Goal: Task Accomplishment & Management: Complete application form

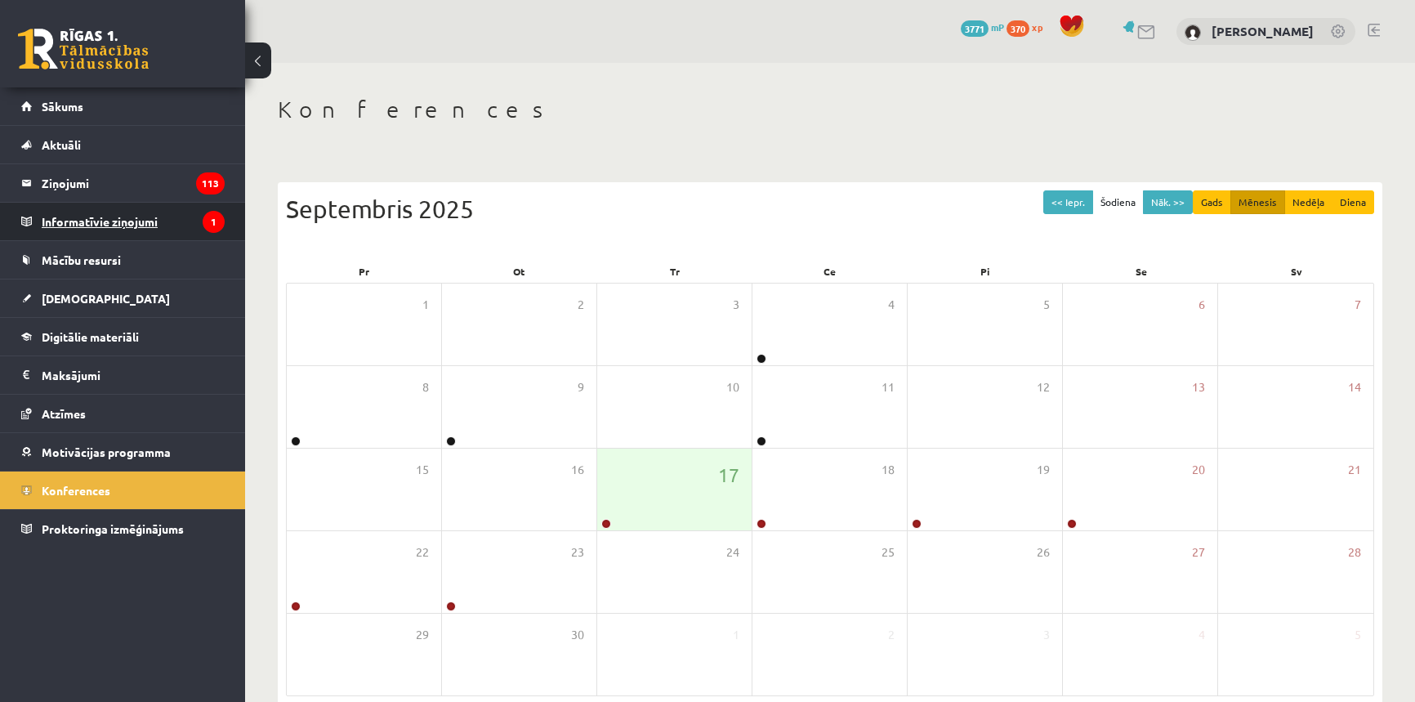
scroll to position [74, 0]
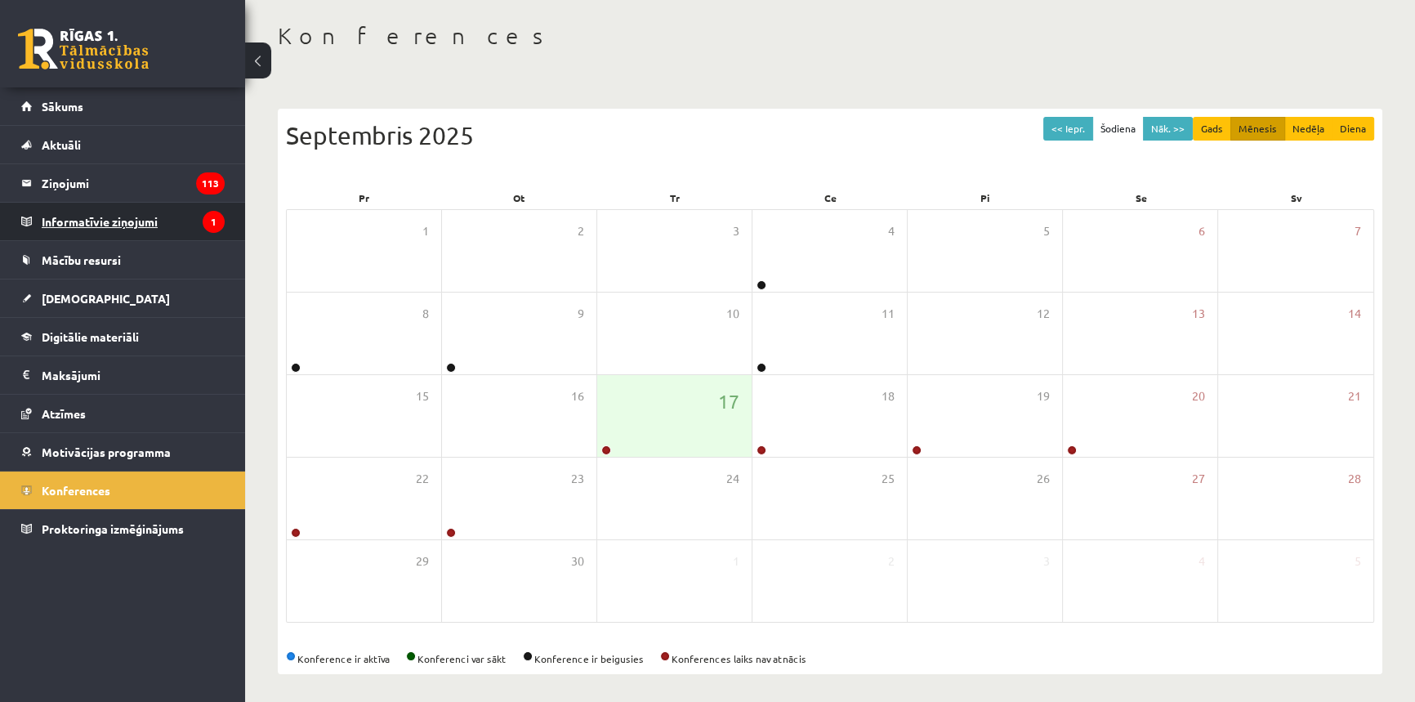
click at [79, 219] on legend "Informatīvie ziņojumi 1" at bounding box center [133, 222] width 183 height 38
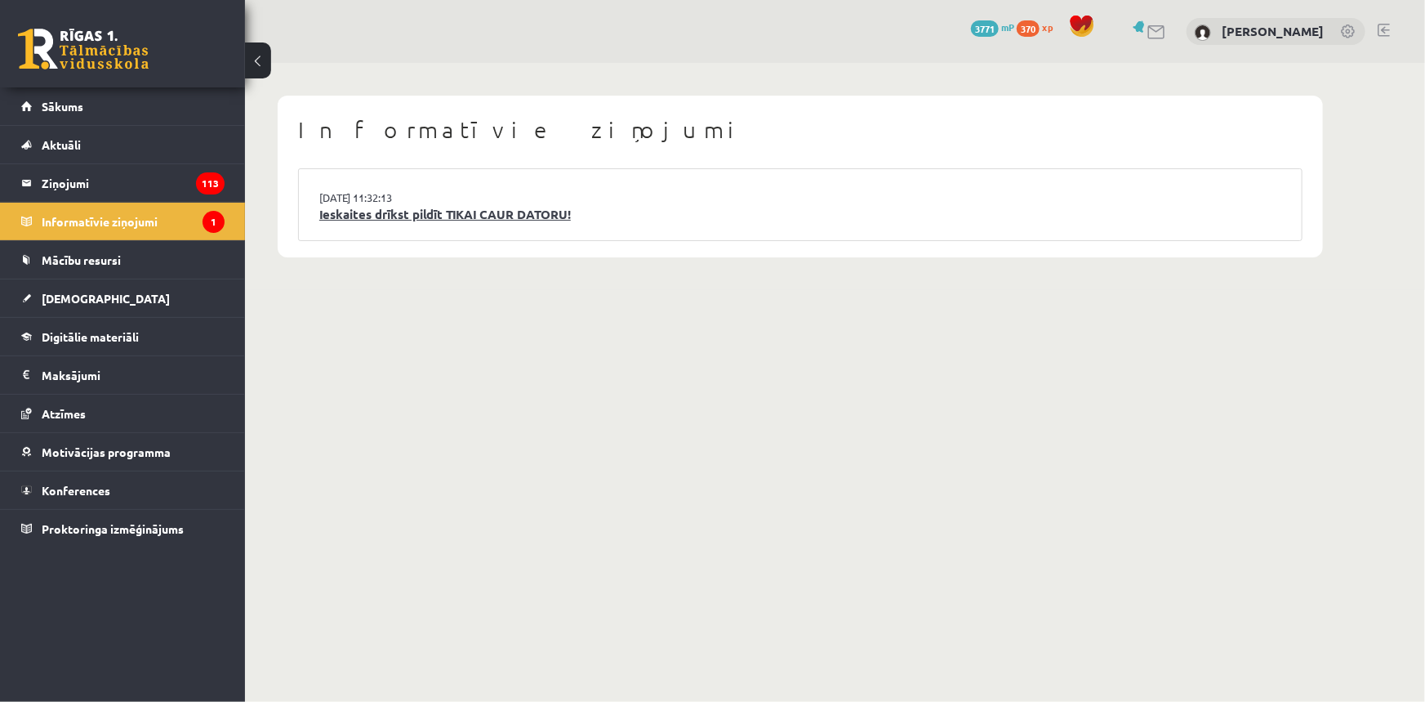
click at [434, 212] on link "Ieskaites drīkst pildīt TIKAI CAUR DATORU!" at bounding box center [800, 214] width 962 height 19
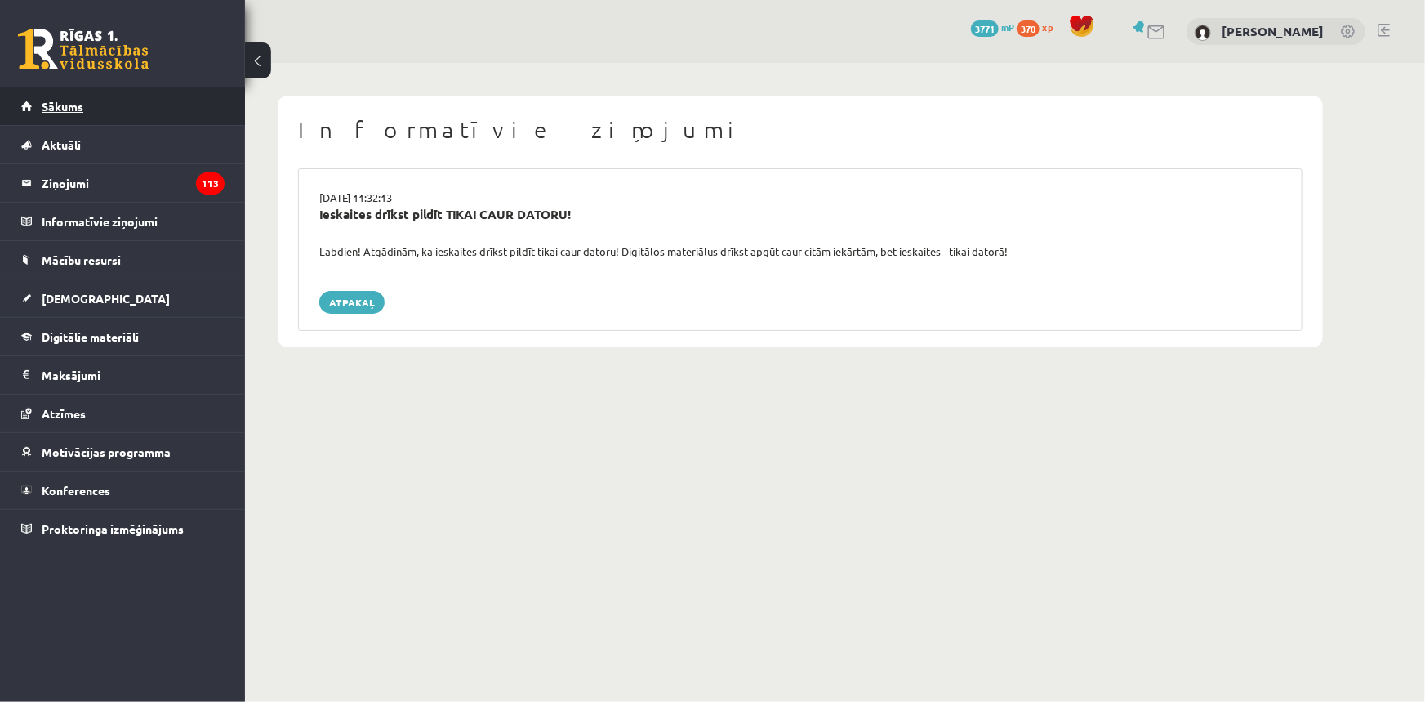
click at [88, 114] on link "Sākums" at bounding box center [122, 106] width 203 height 38
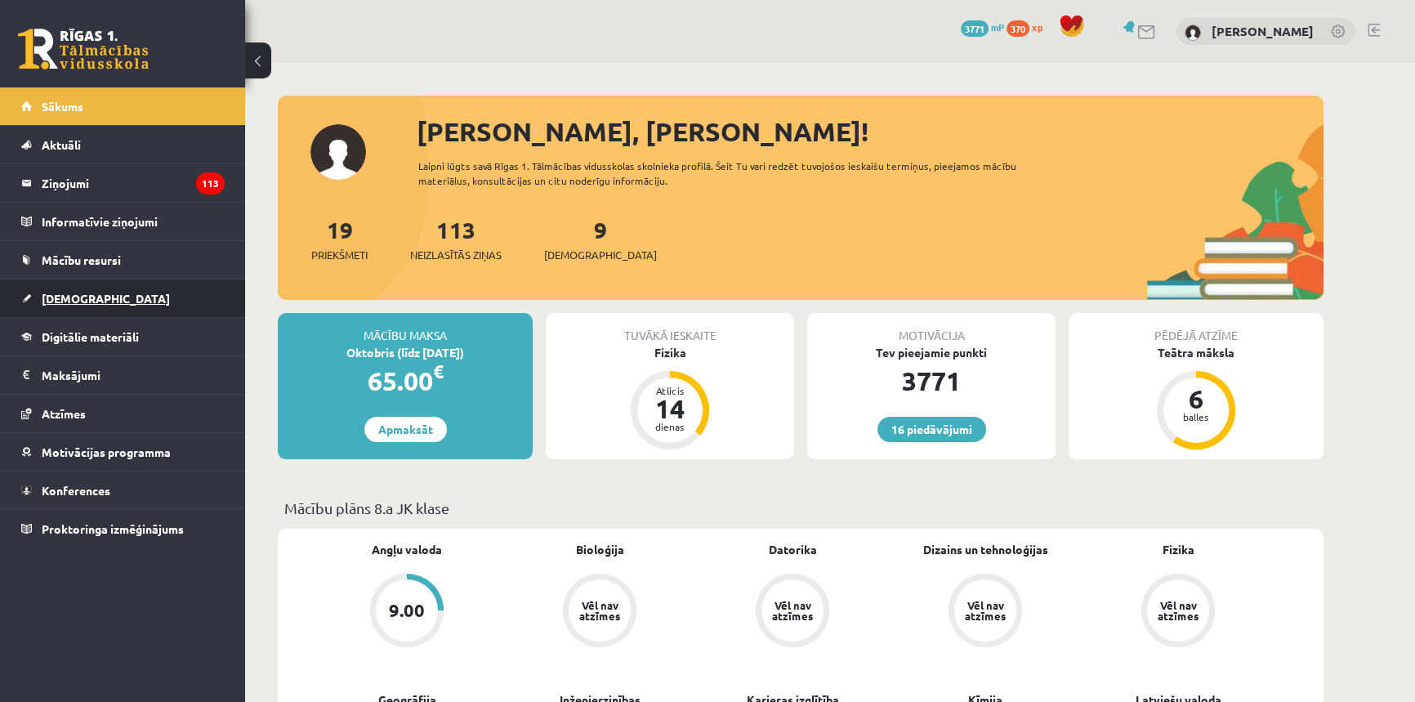
click at [105, 298] on link "[DEMOGRAPHIC_DATA]" at bounding box center [122, 298] width 203 height 38
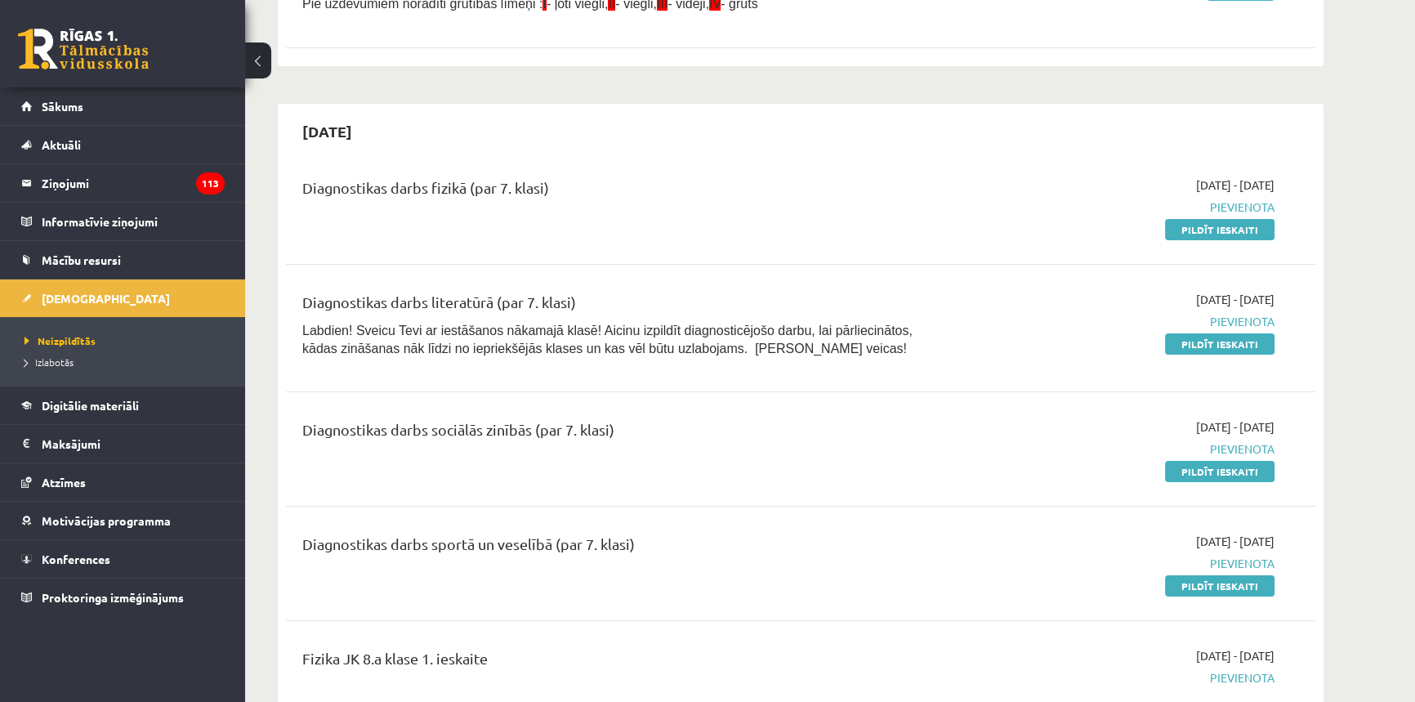
scroll to position [445, 0]
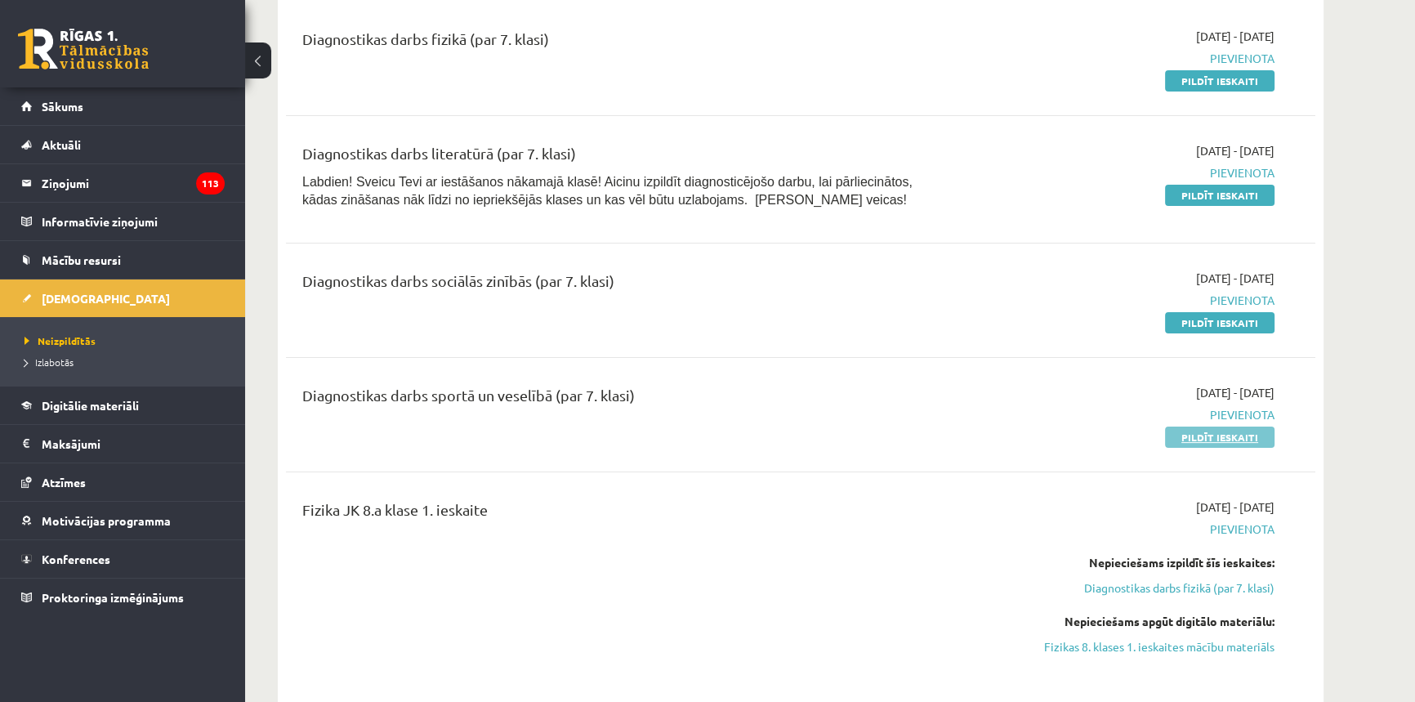
click at [1193, 436] on link "Pildīt ieskaiti" at bounding box center [1219, 436] width 109 height 21
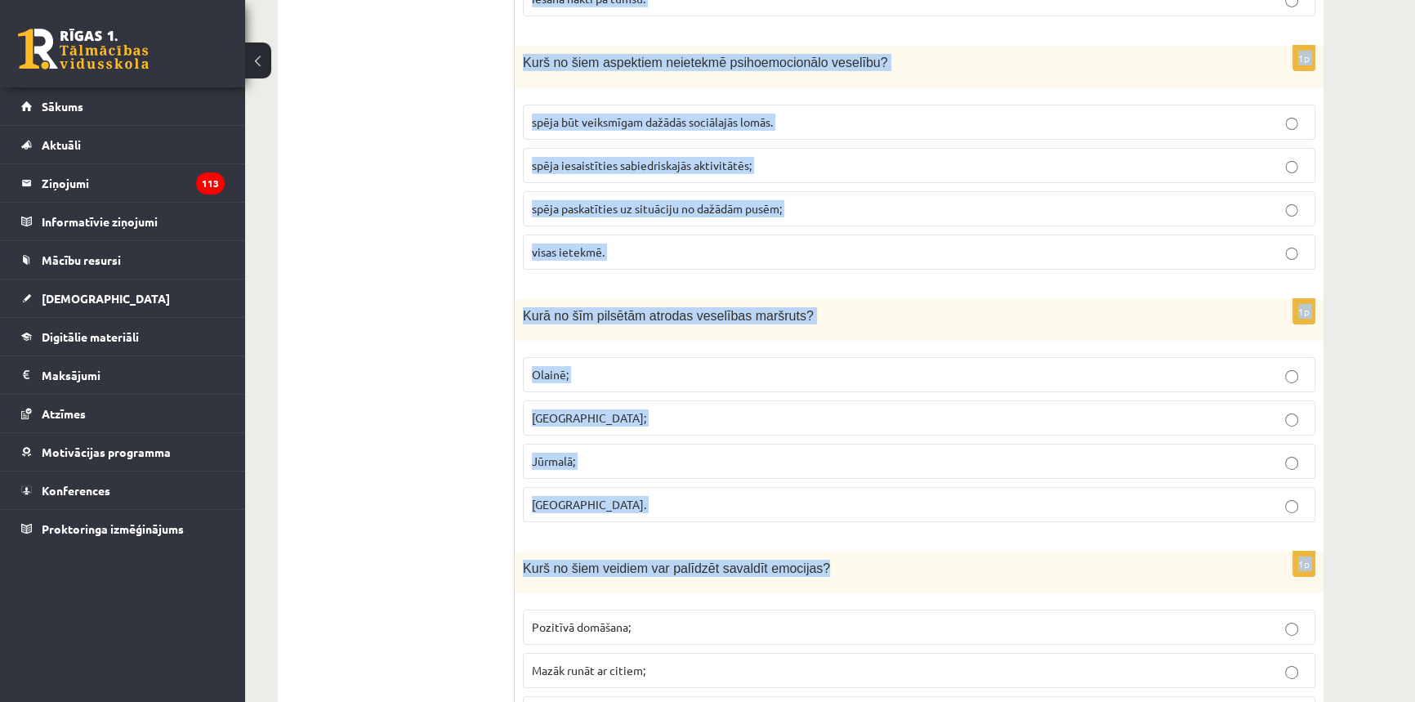
scroll to position [7199, 0]
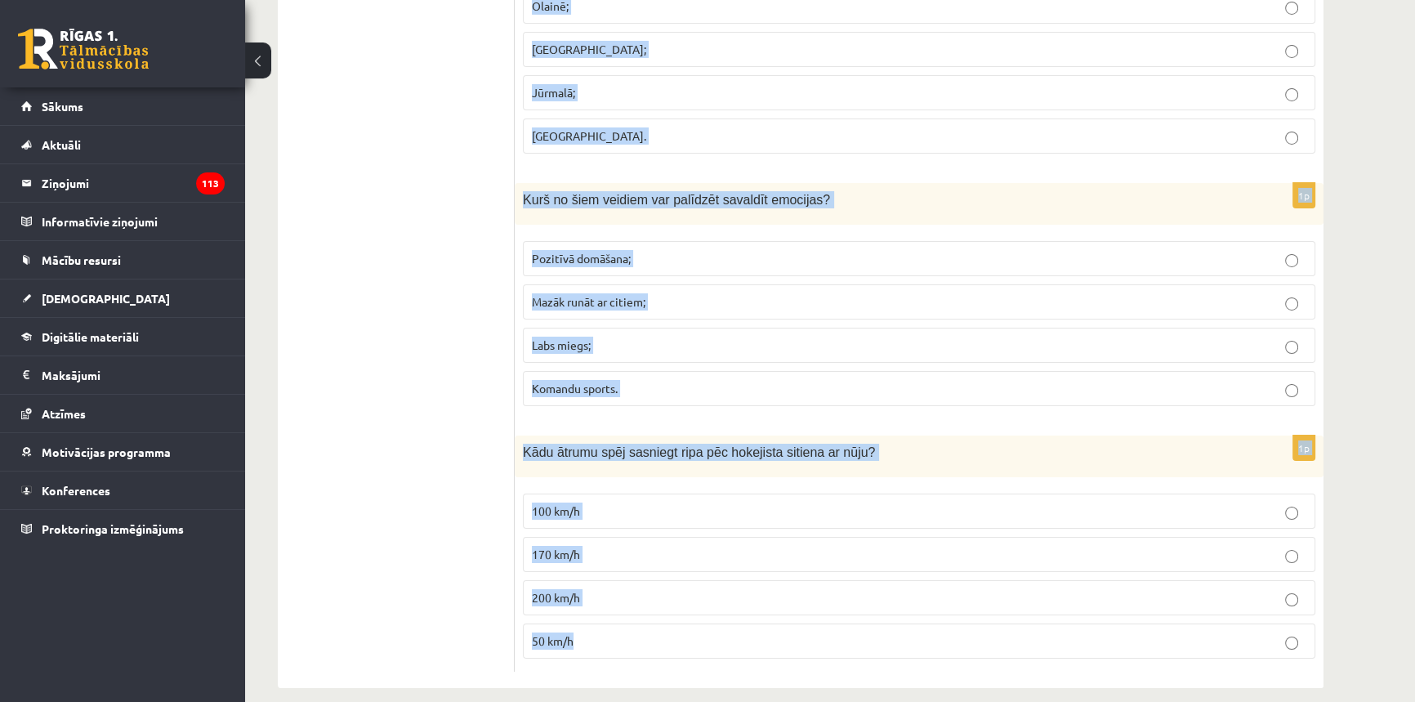
drag, startPoint x: 519, startPoint y: 316, endPoint x: 896, endPoint y: 621, distance: 485.0
copy form "Kurā no šiem sporta veidiem ir arī peldēšana? Makšķerēšanā Maratonā Triatlonā V…"
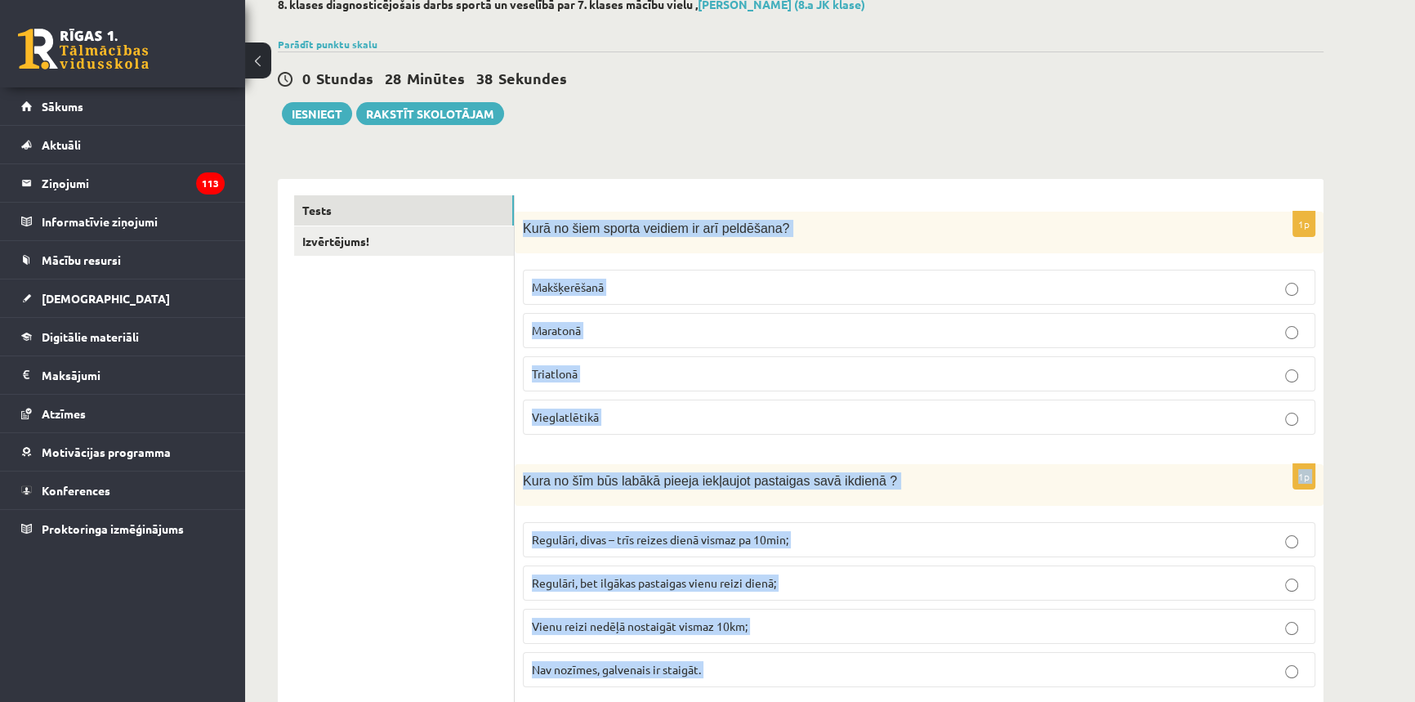
scroll to position [0, 0]
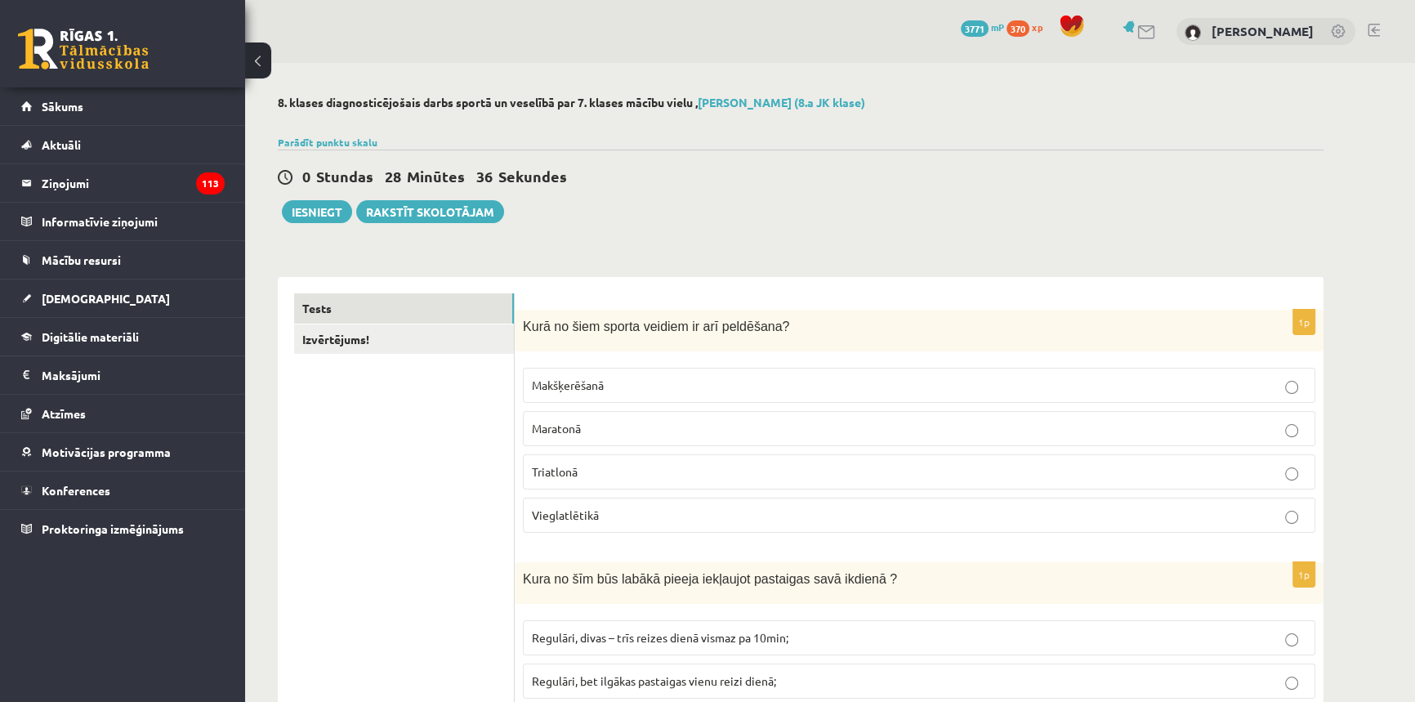
click at [624, 469] on p "Triatlonā" at bounding box center [919, 471] width 774 height 17
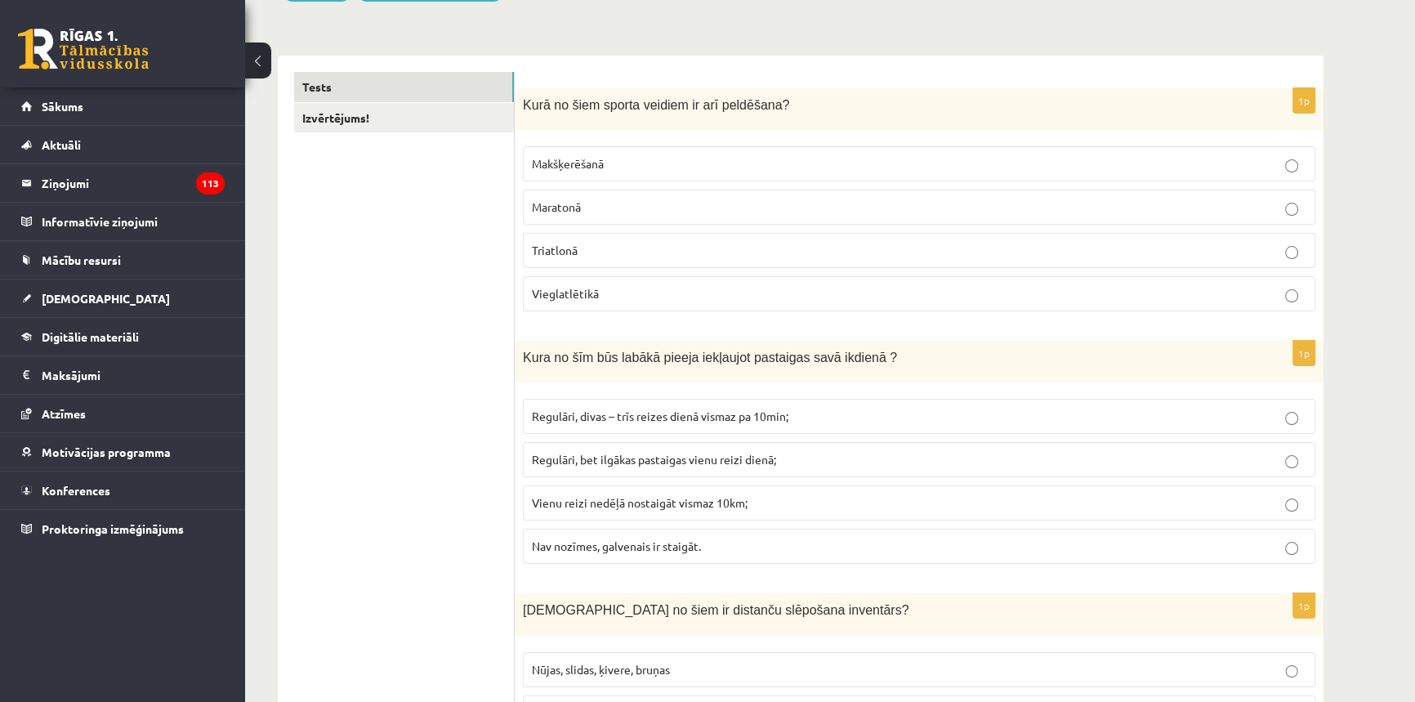
scroll to position [222, 0]
click at [637, 422] on p "Regulāri, divas – trīs reizes dienā vismaz pa 10min;" at bounding box center [919, 415] width 774 height 17
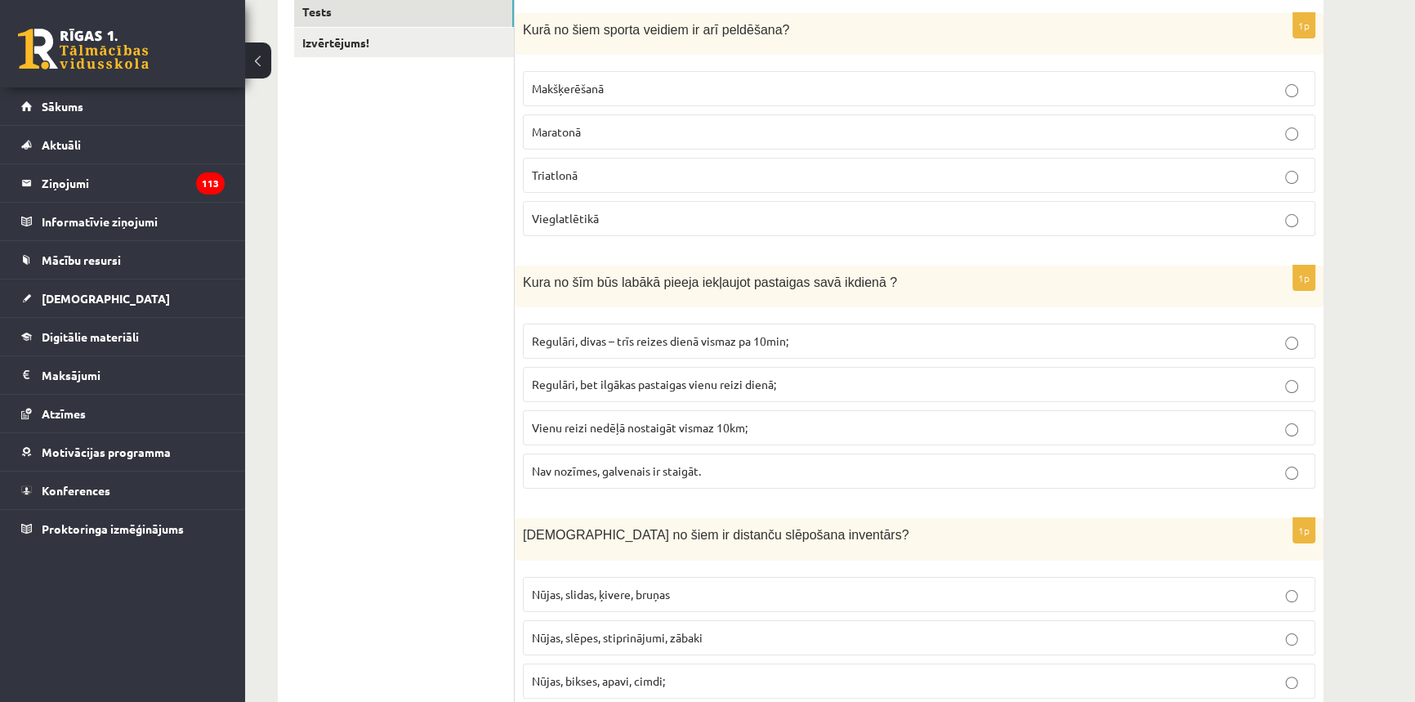
scroll to position [371, 0]
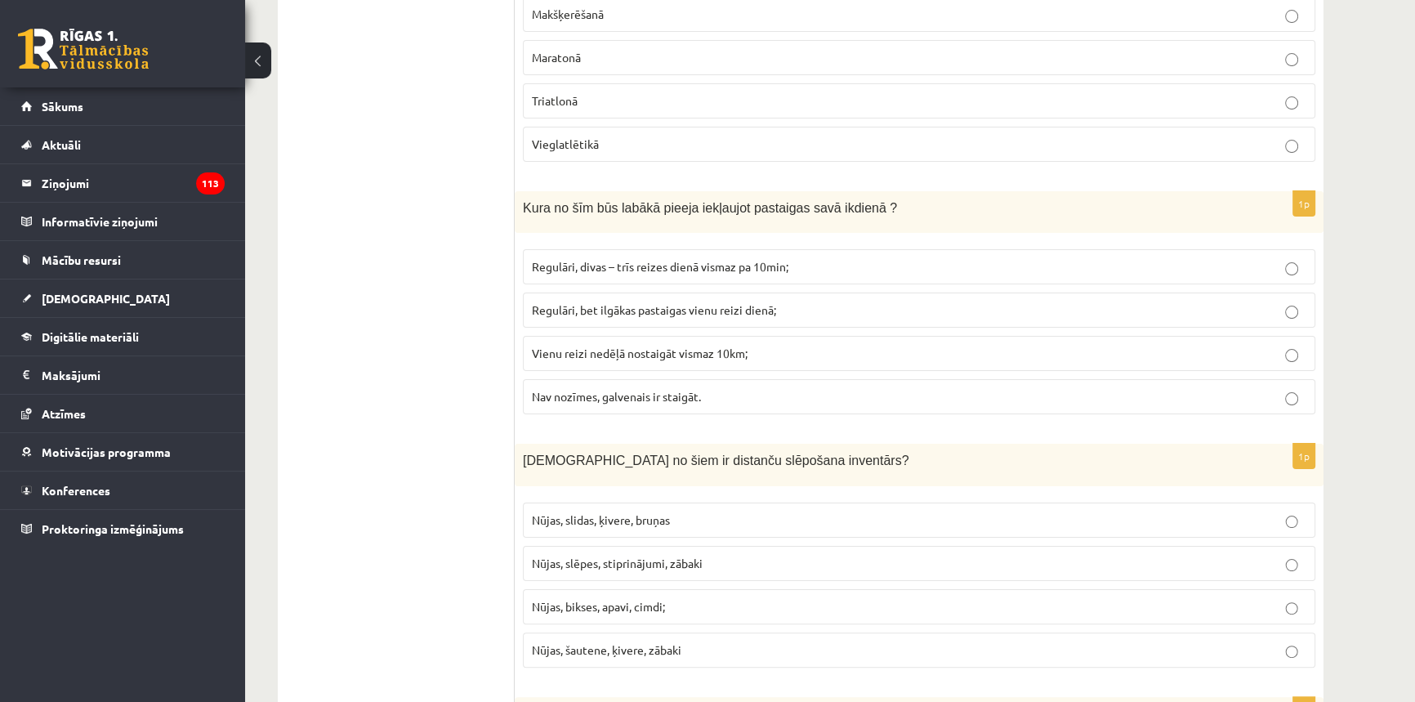
click at [640, 557] on span "Nūjas, slēpes, stiprinājumi, zābaki" at bounding box center [617, 562] width 171 height 15
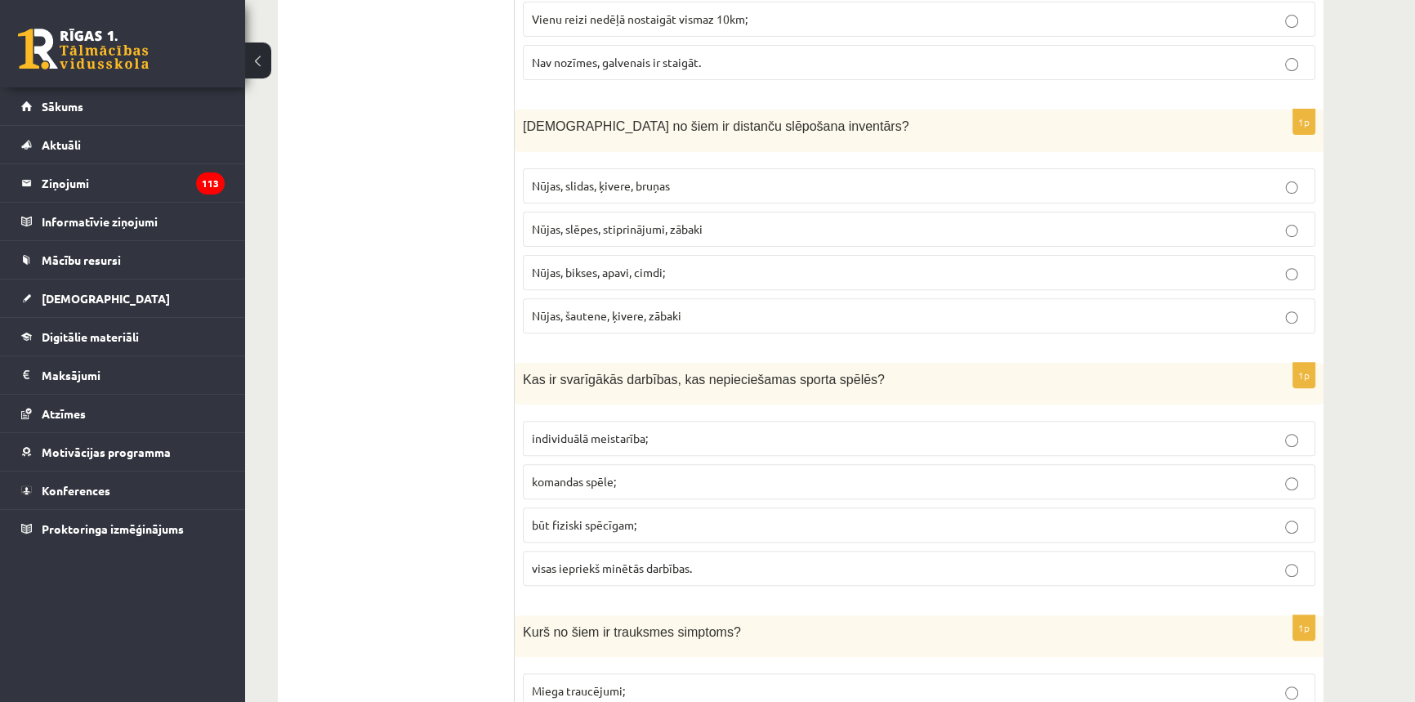
scroll to position [742, 0]
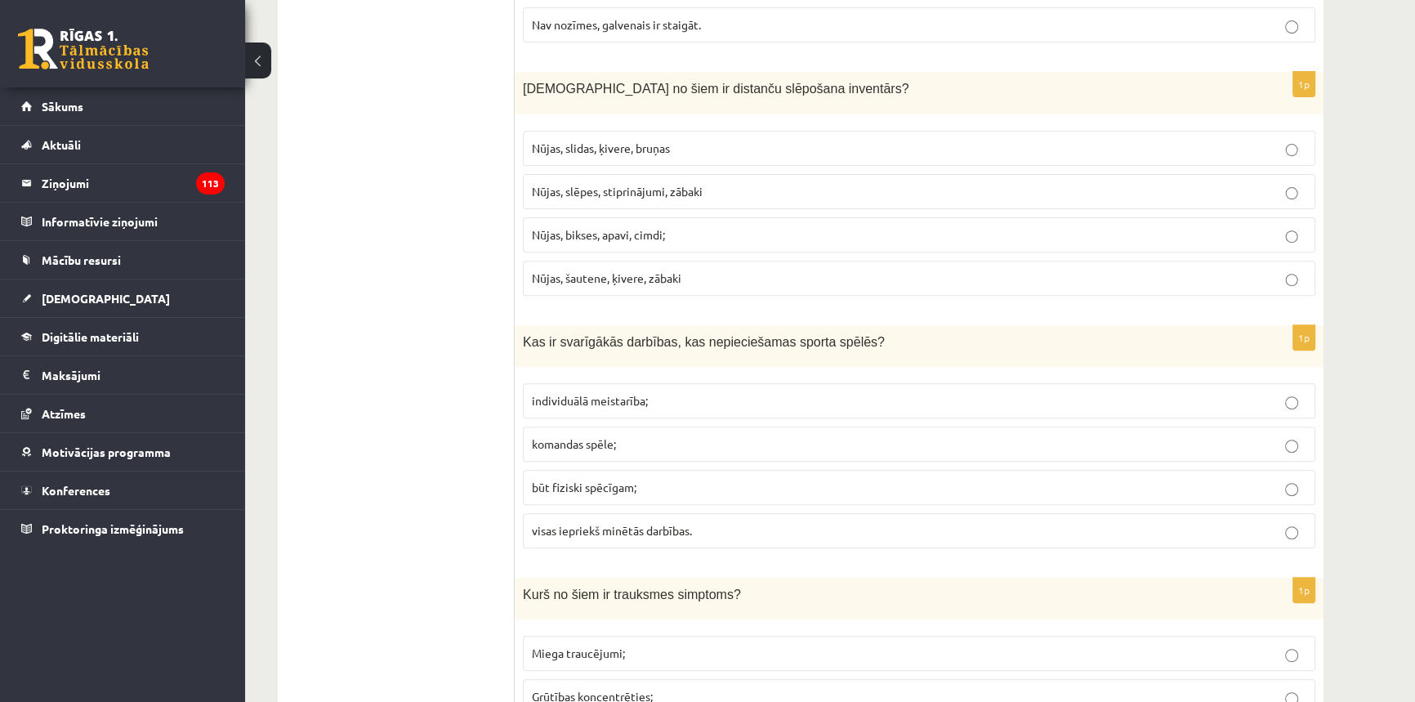
click at [591, 516] on label "visas iepriekš minētās darbības." at bounding box center [919, 530] width 792 height 35
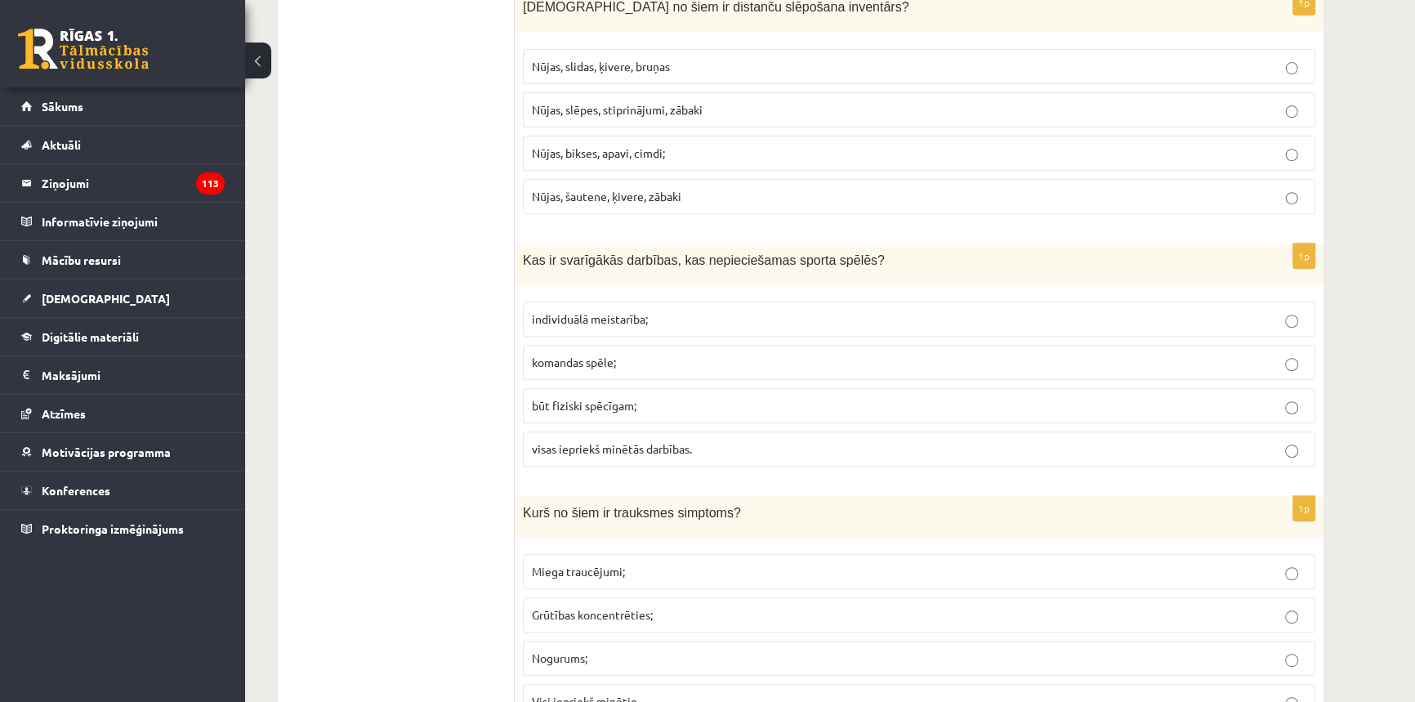
scroll to position [965, 0]
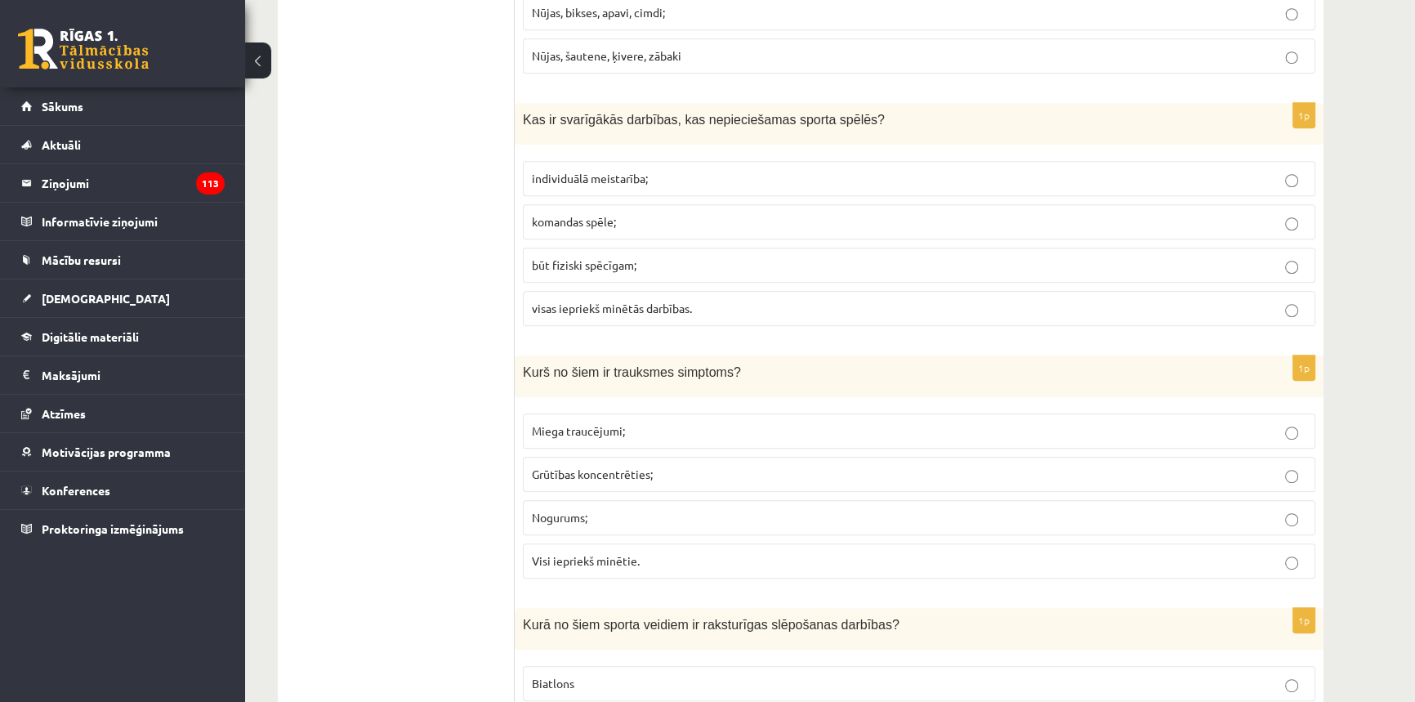
click at [637, 555] on span "Visi iepriekš minētie." at bounding box center [586, 560] width 108 height 15
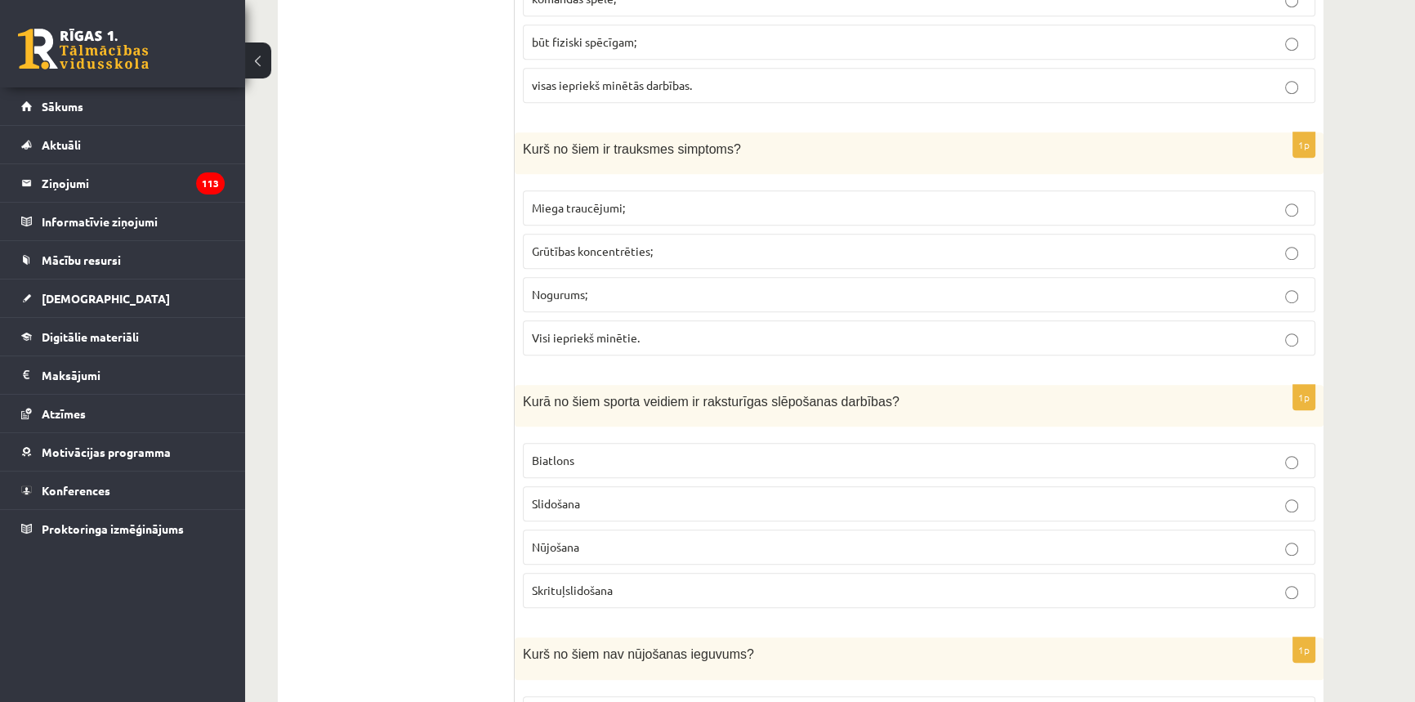
scroll to position [1262, 0]
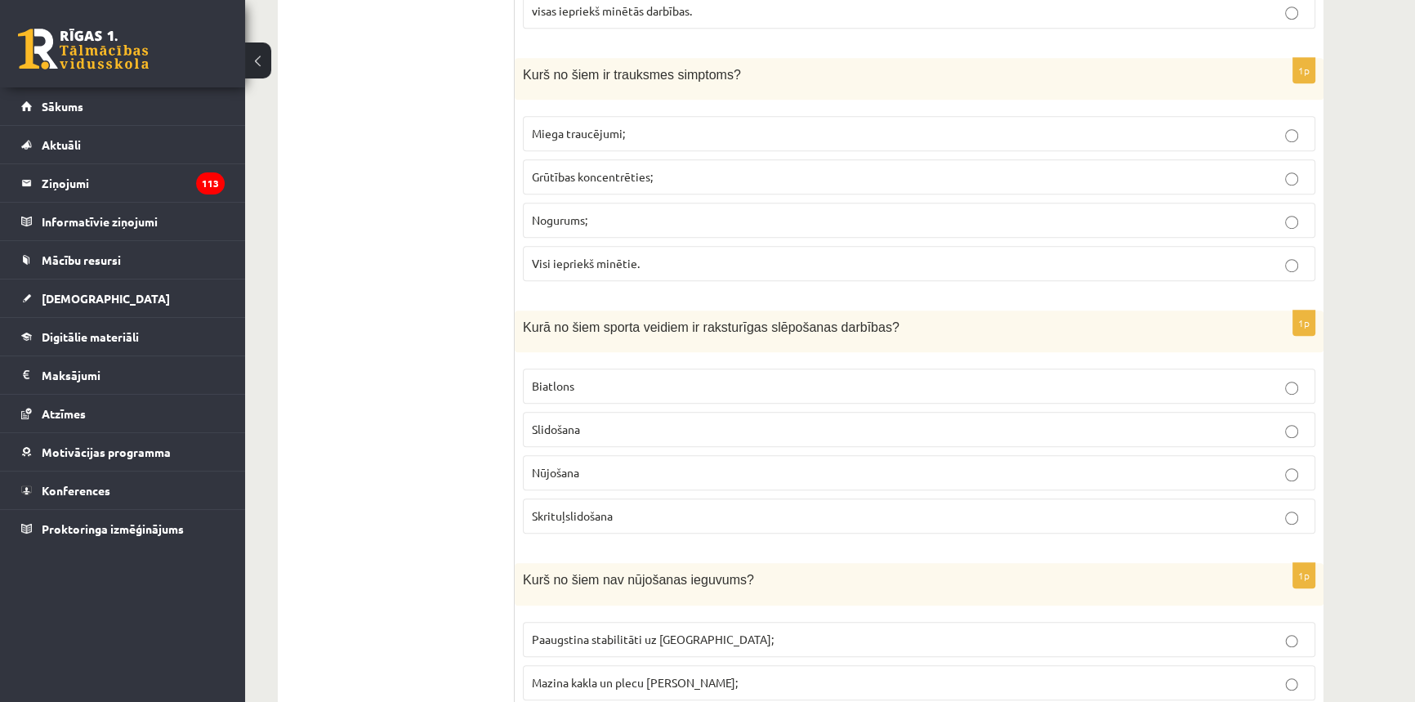
click at [576, 394] on label "Biatlons" at bounding box center [919, 385] width 792 height 35
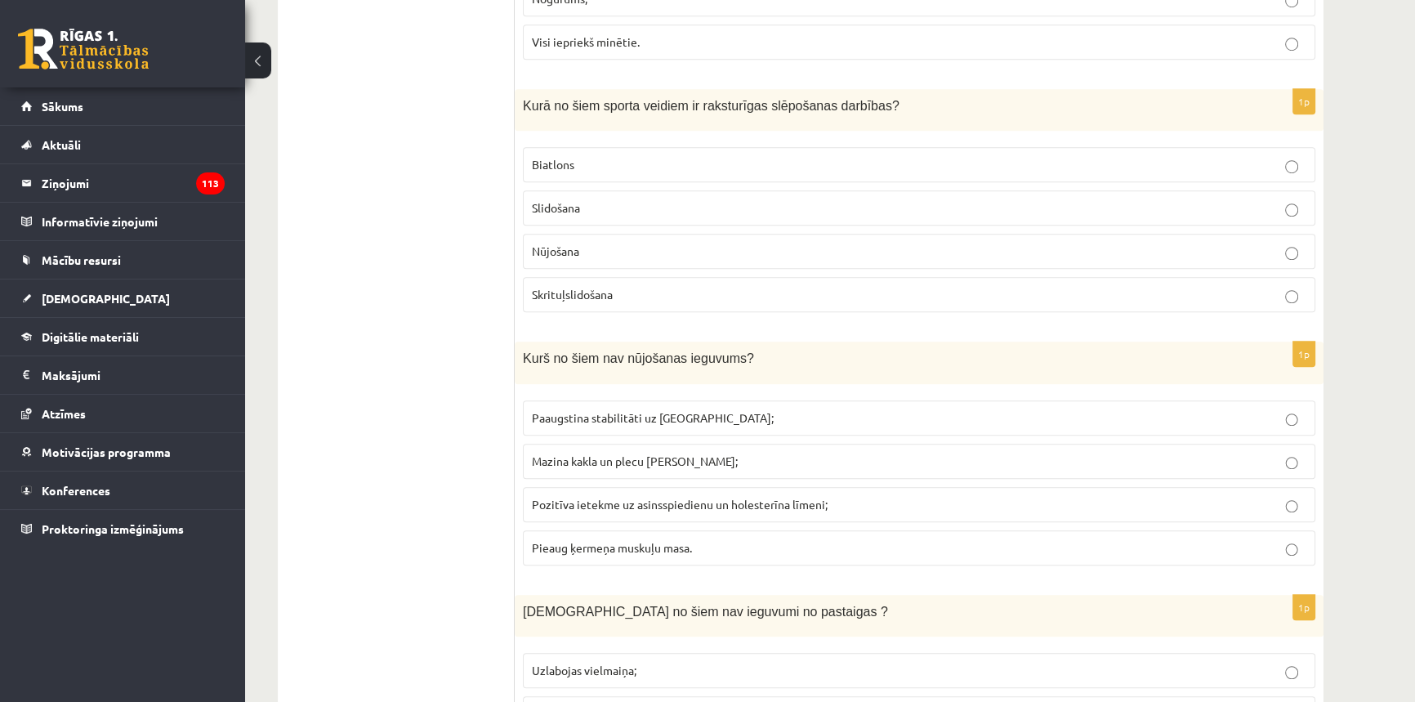
scroll to position [1485, 0]
click at [654, 540] on span "Pieaug ķermeņa muskuļu masa." at bounding box center [612, 545] width 160 height 15
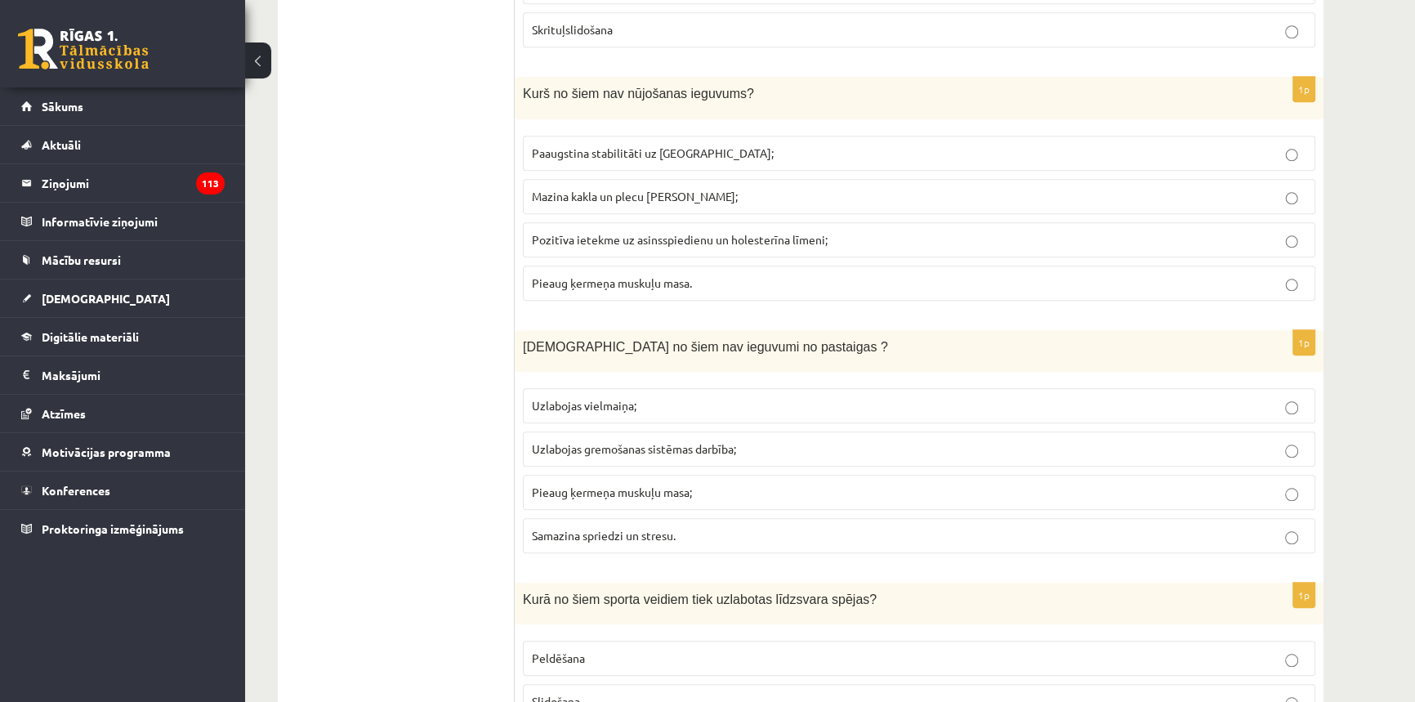
scroll to position [1856, 0]
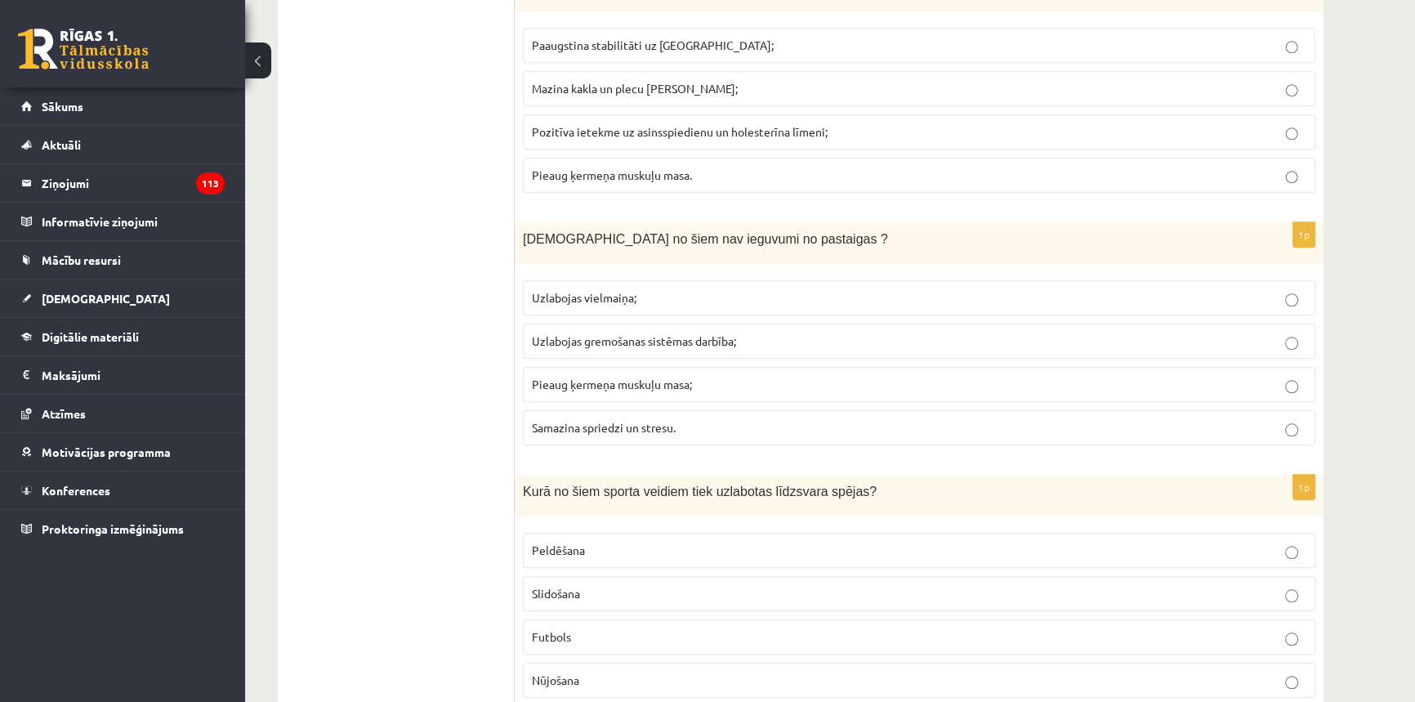
click at [657, 380] on span "Pieaug ķermeņa muskuļu masa;" at bounding box center [612, 384] width 160 height 15
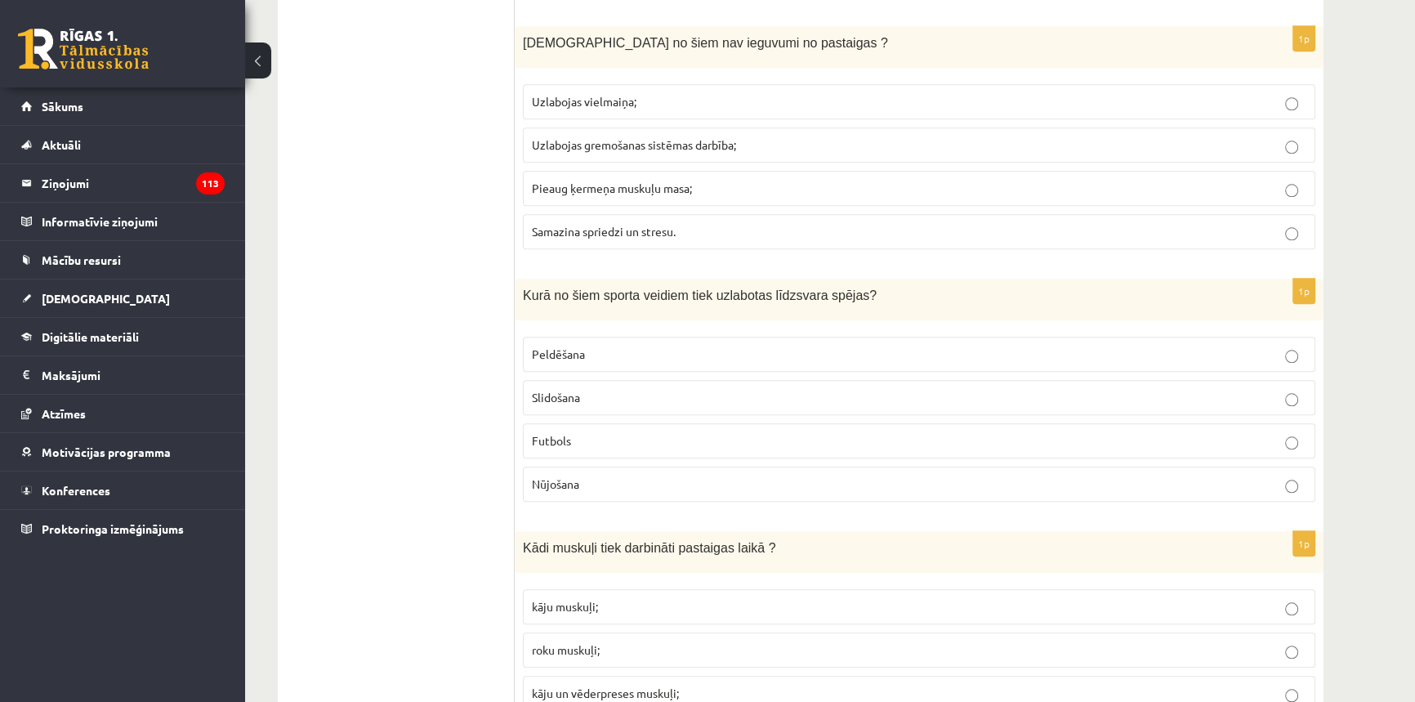
scroll to position [2079, 0]
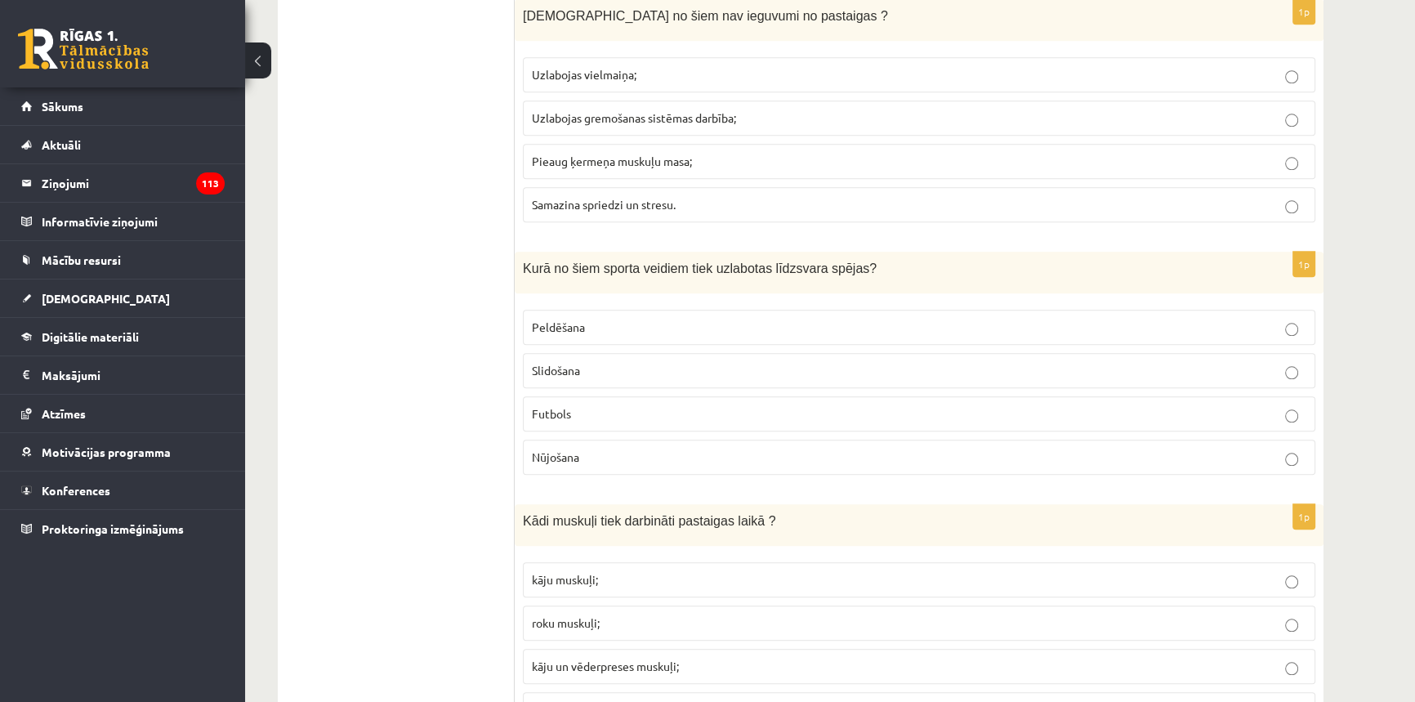
click at [572, 323] on span "Peldēšana" at bounding box center [558, 326] width 53 height 15
click at [585, 373] on label "Slidošana" at bounding box center [919, 370] width 792 height 35
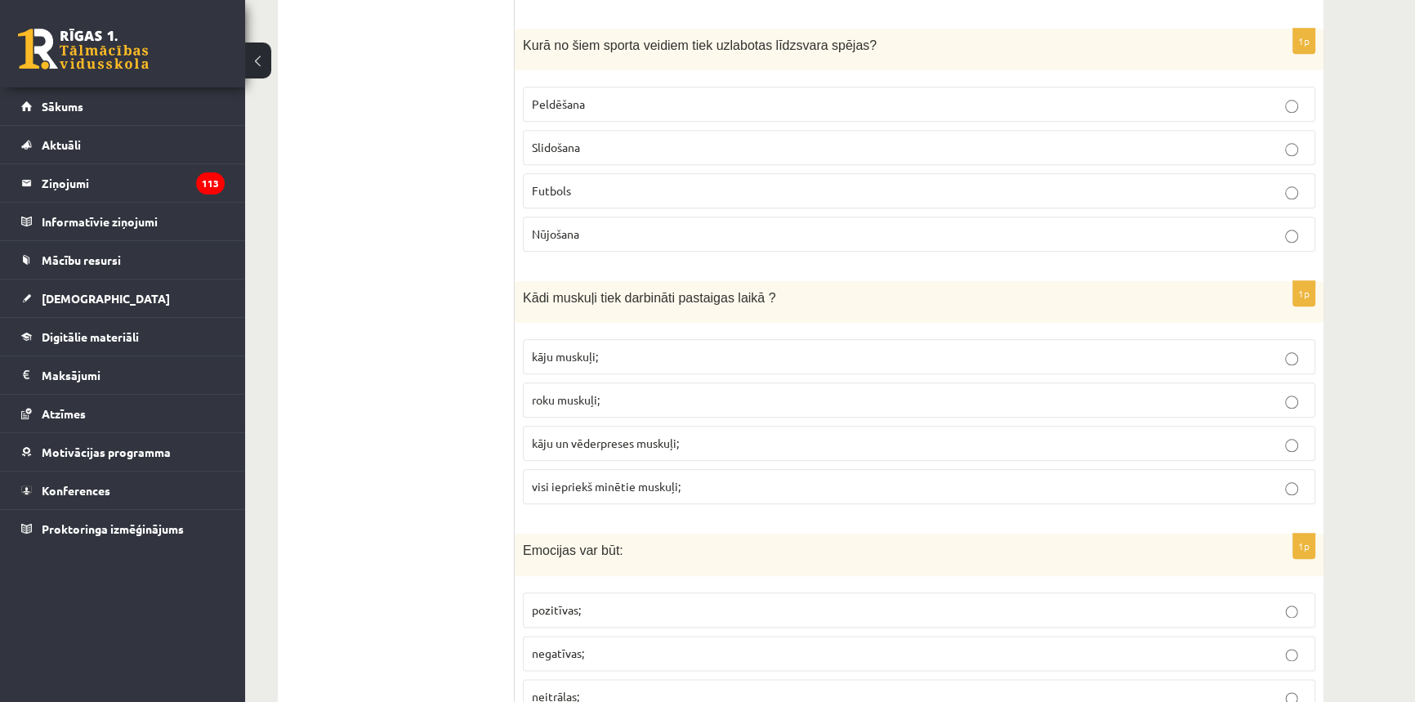
click at [625, 492] on label "visi iepriekš minētie muskuļi;" at bounding box center [919, 486] width 792 height 35
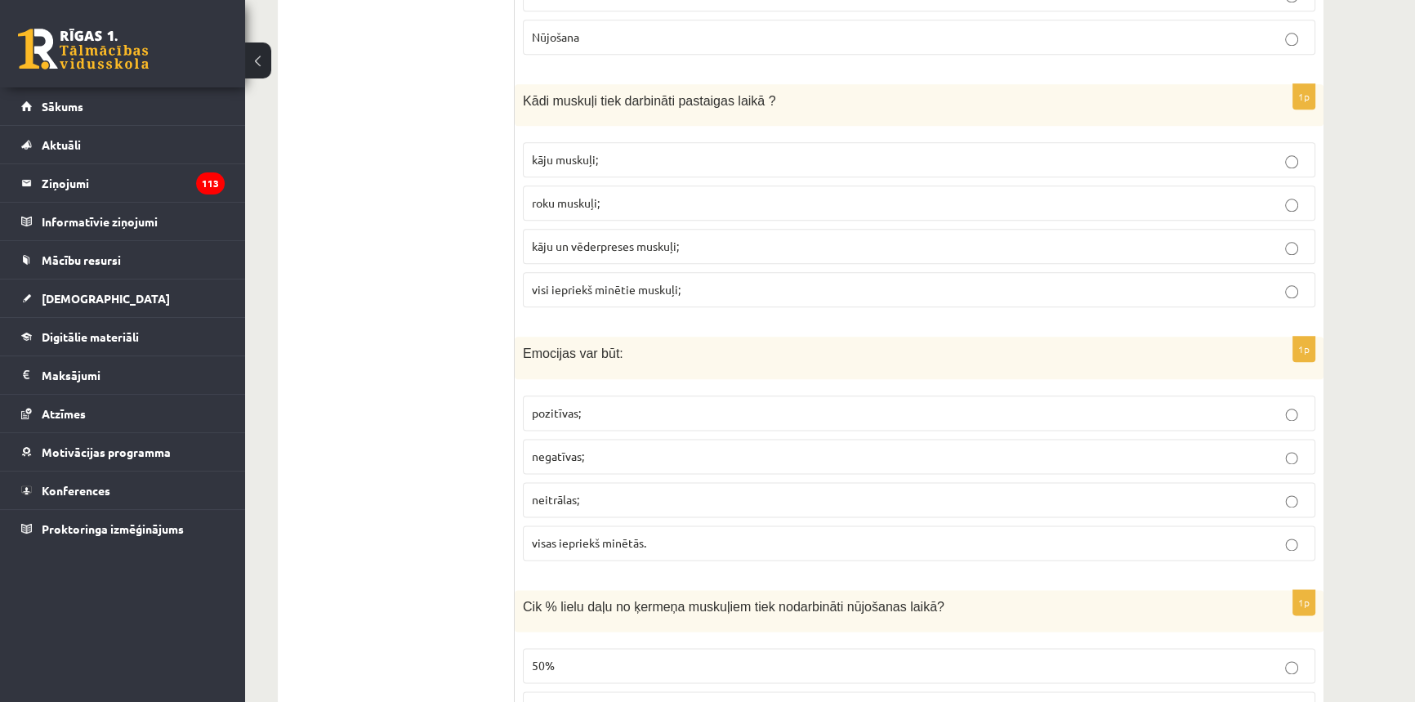
scroll to position [2524, 0]
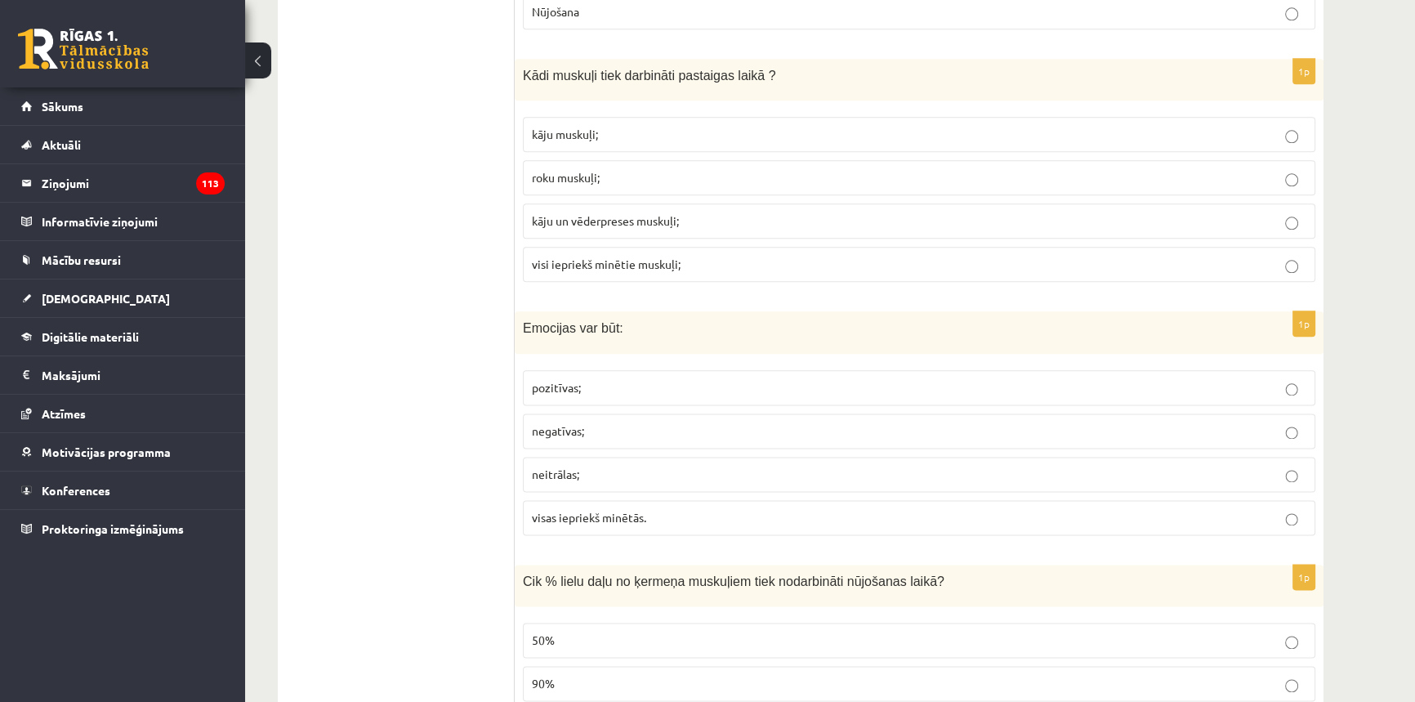
click at [645, 500] on label "visas iepriekš minētās." at bounding box center [919, 517] width 792 height 35
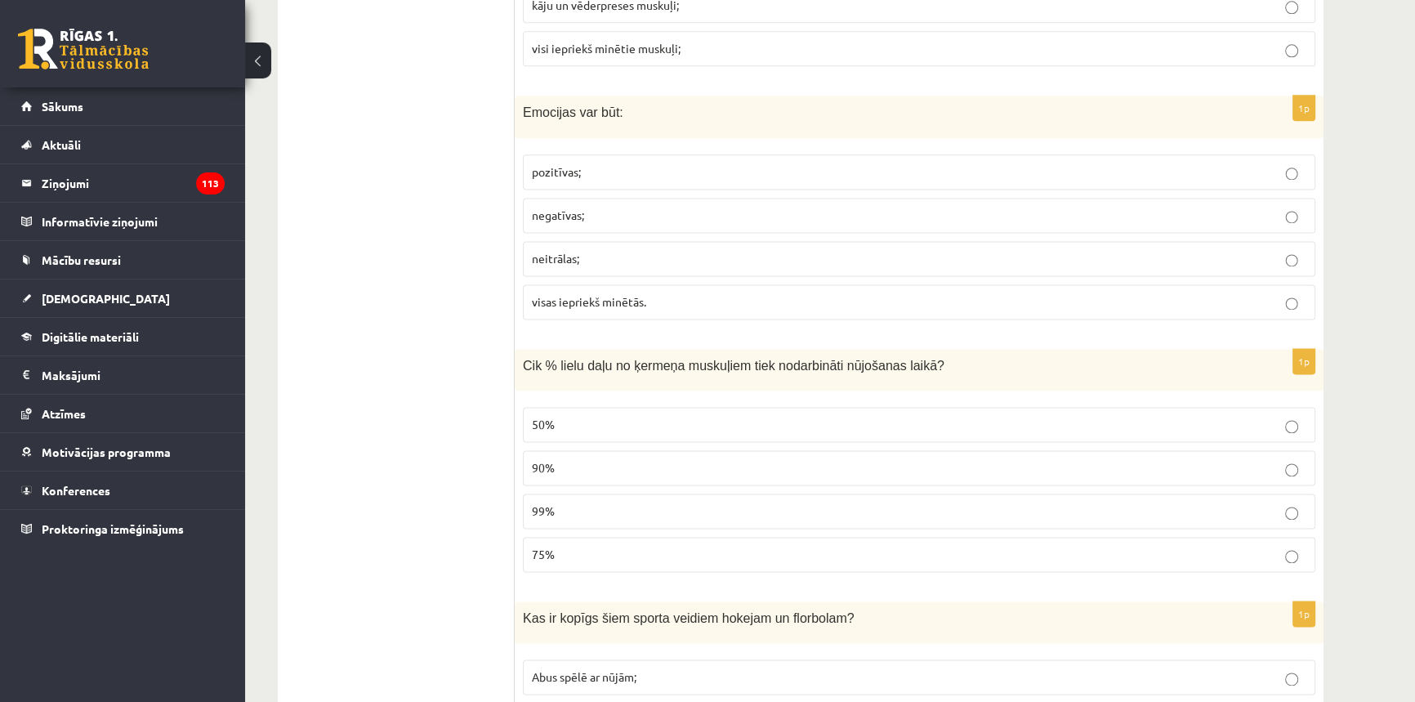
scroll to position [2747, 0]
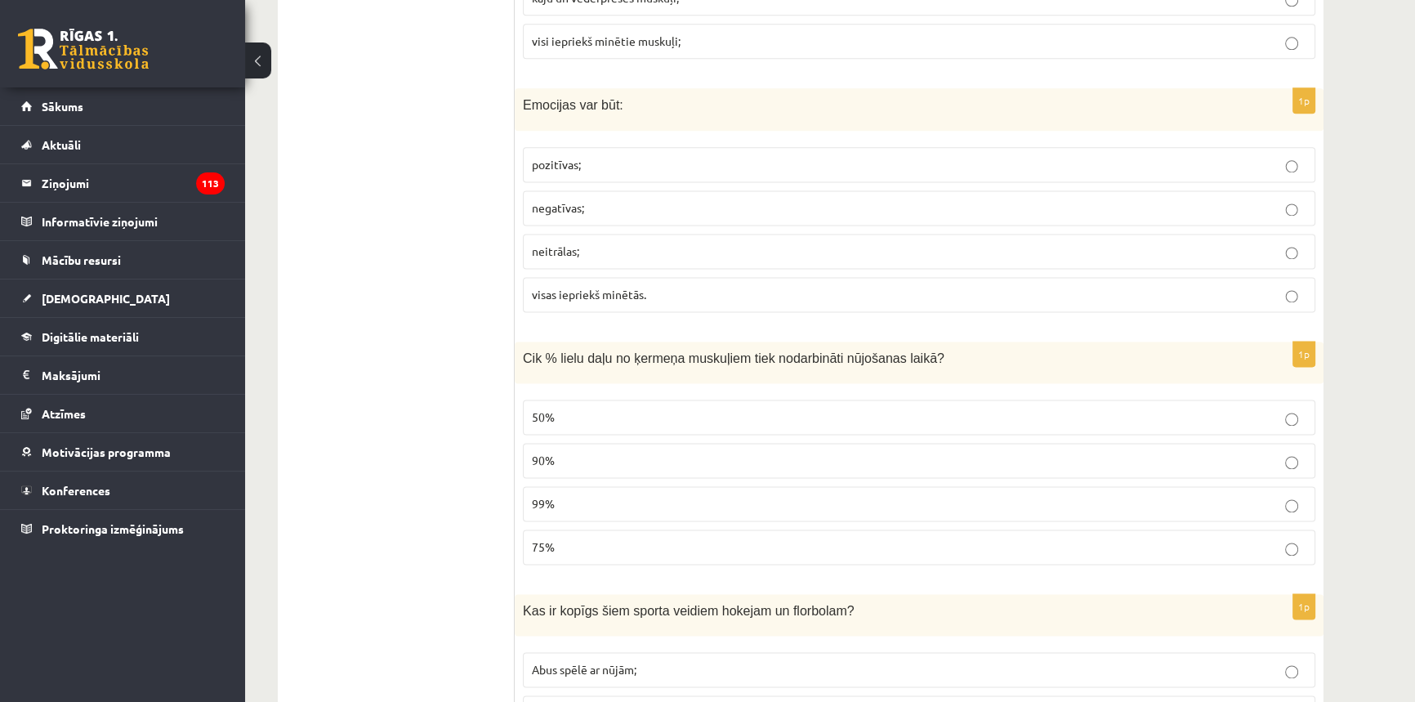
click at [577, 452] on p "90%" at bounding box center [919, 460] width 774 height 17
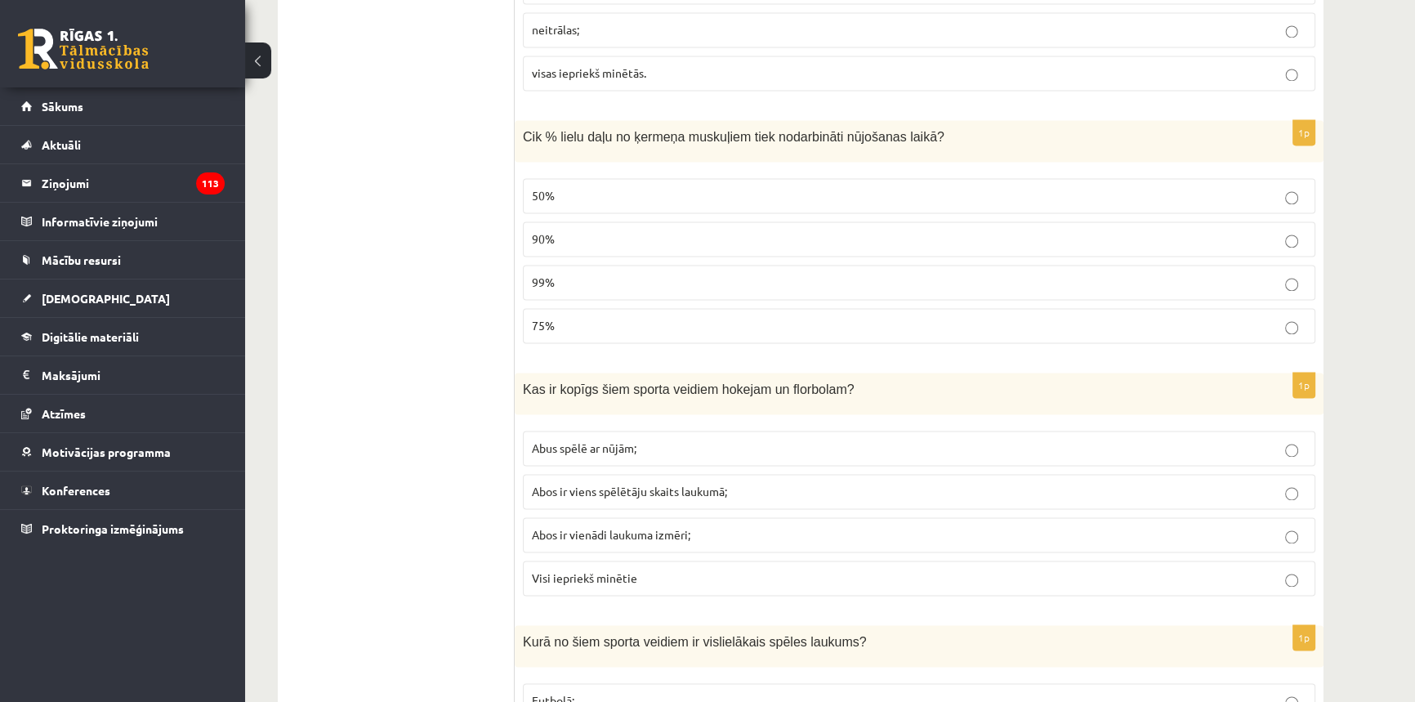
scroll to position [2970, 0]
click at [635, 439] on span "Abus spēlē ar nūjām;" at bounding box center [584, 446] width 105 height 15
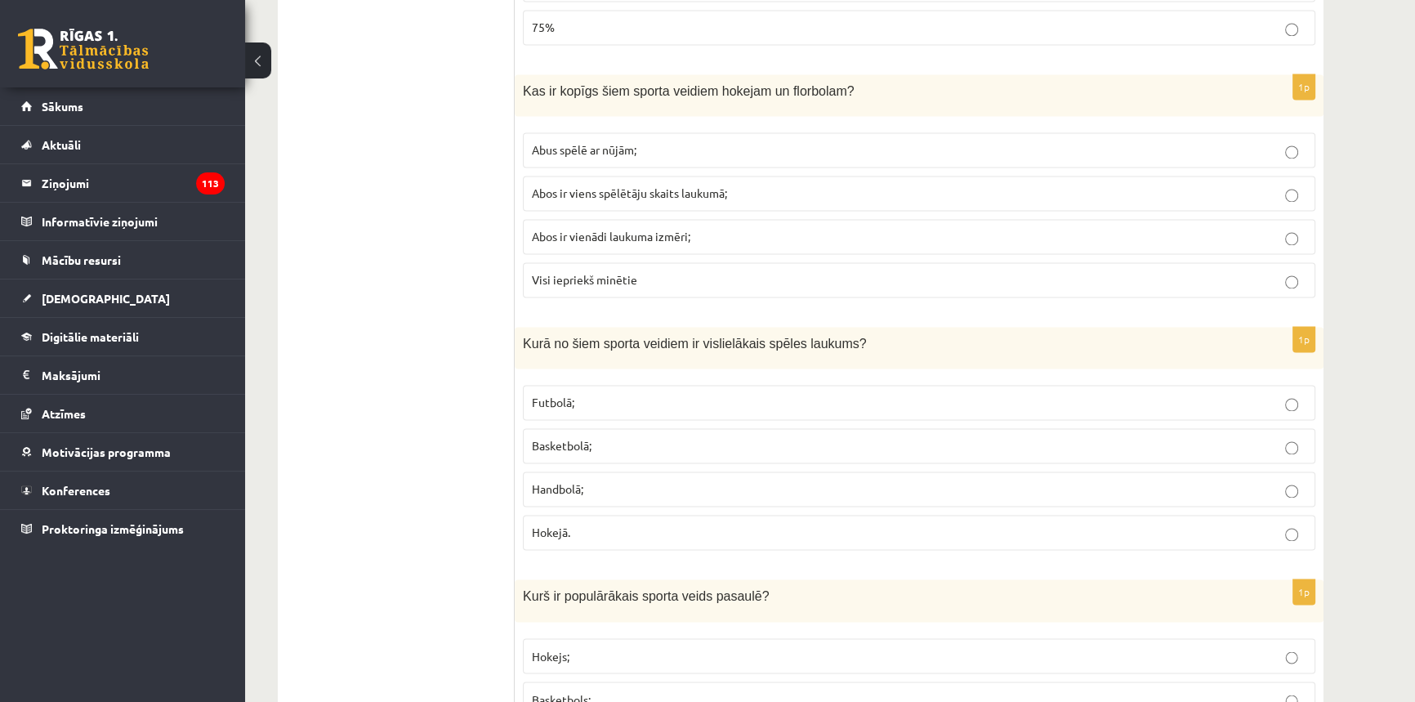
scroll to position [3267, 0]
click at [645, 395] on p "Futbolā;" at bounding box center [919, 401] width 774 height 17
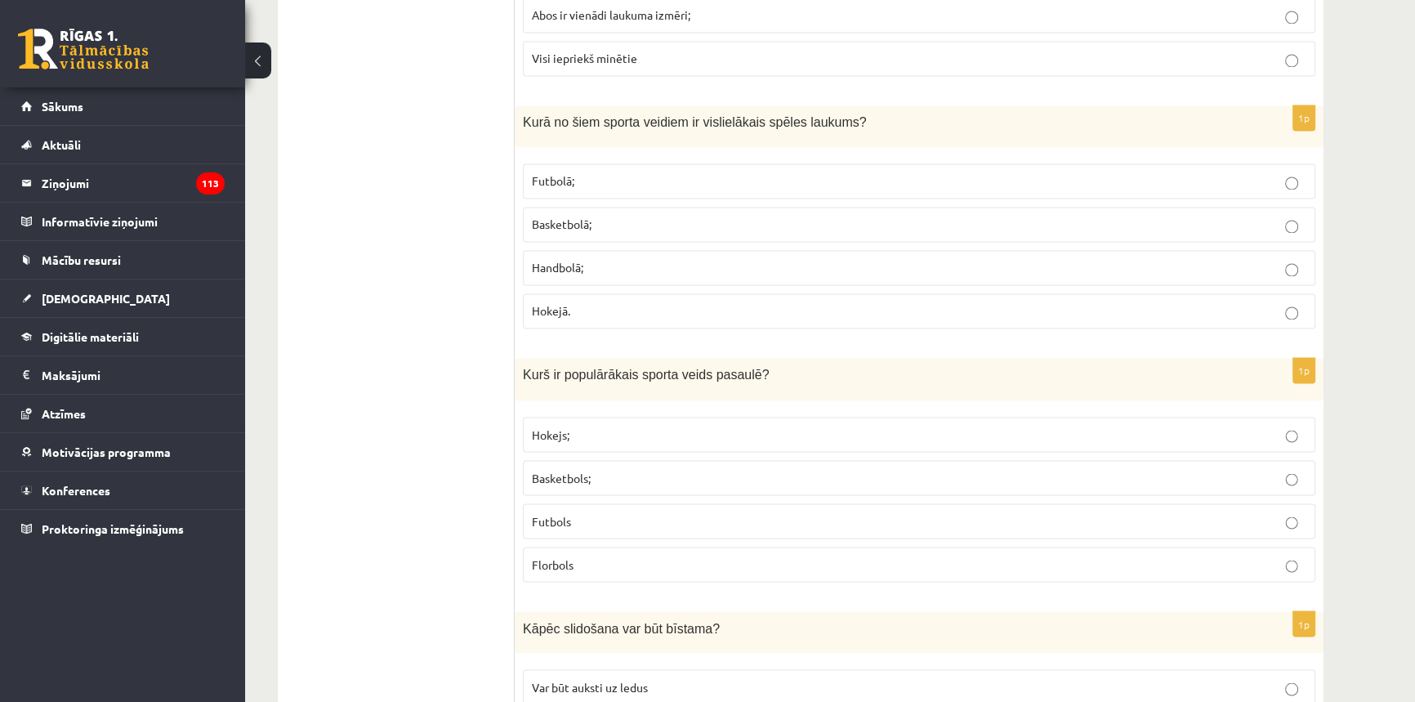
scroll to position [3489, 0]
click at [604, 518] on label "Futbols" at bounding box center [919, 519] width 792 height 35
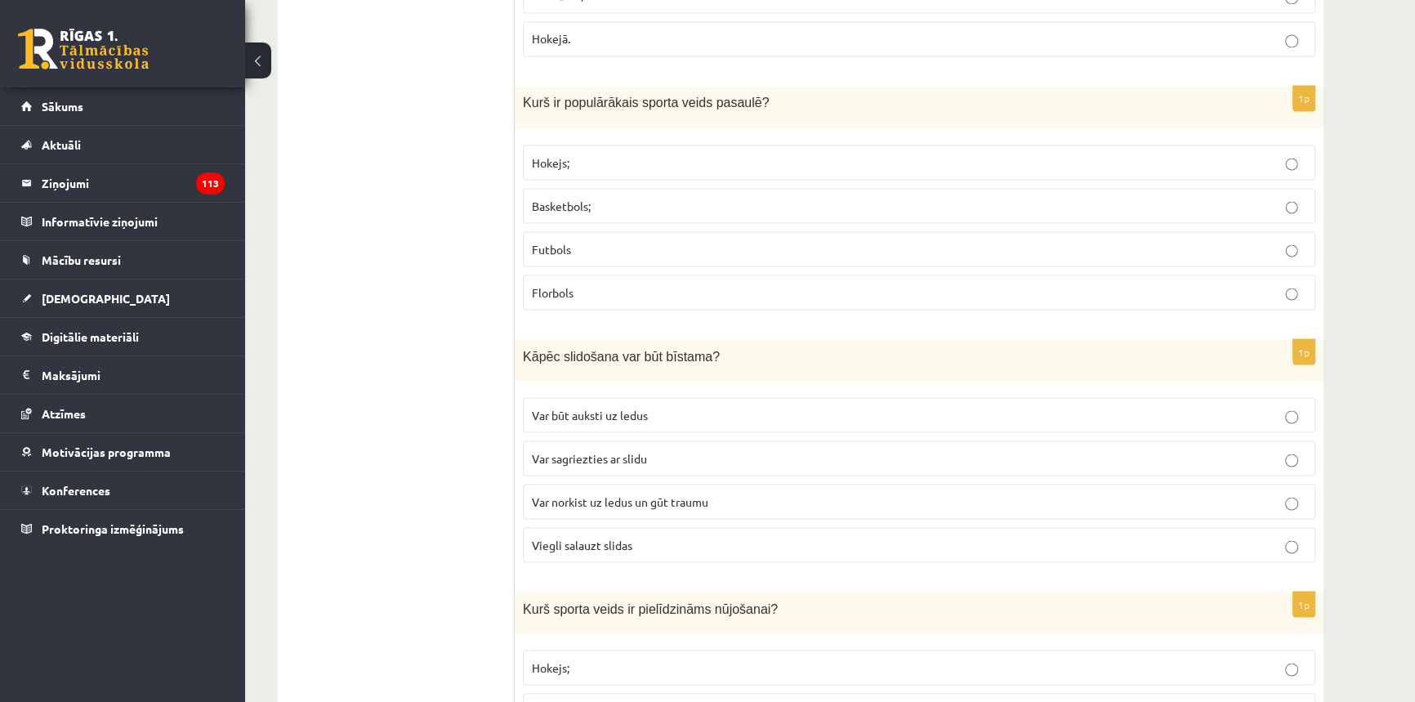
scroll to position [3787, 0]
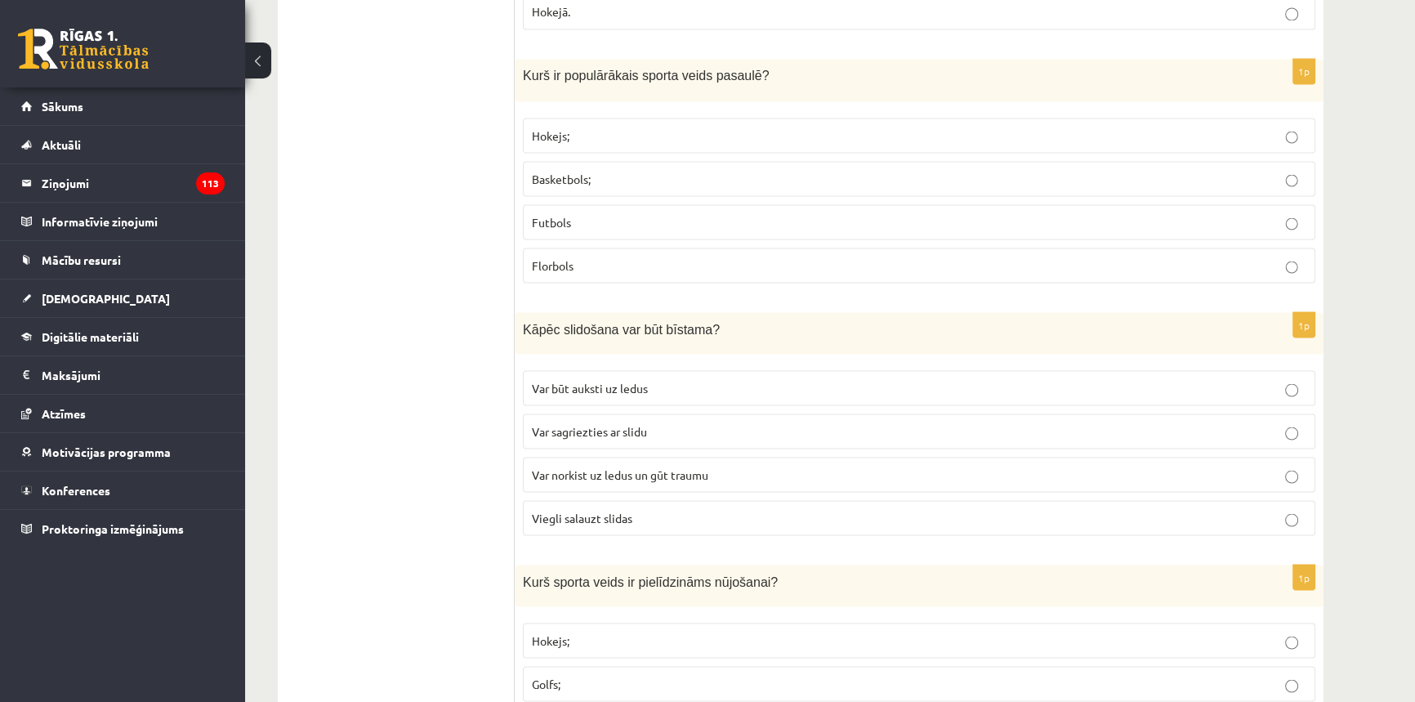
click at [653, 466] on span "Var norkist uz ledus un gūt traumu" at bounding box center [620, 473] width 176 height 15
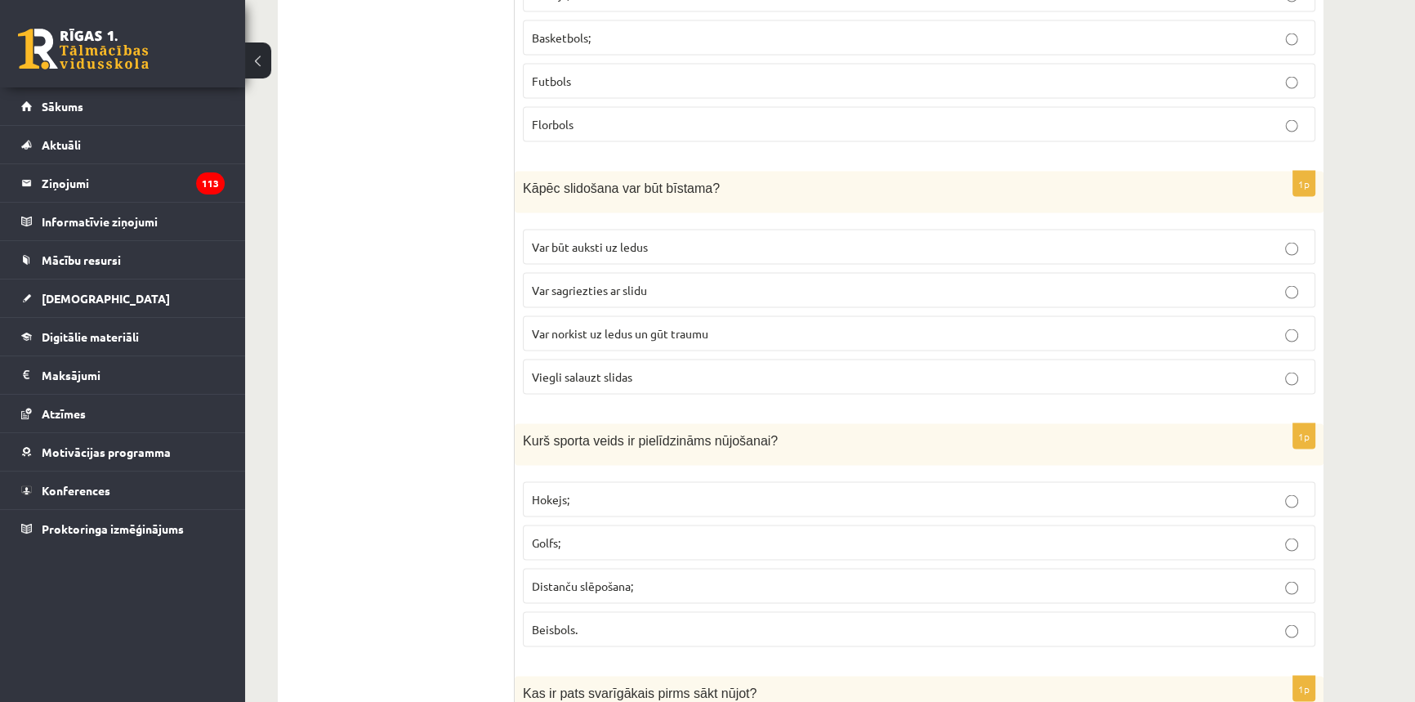
scroll to position [4084, 0]
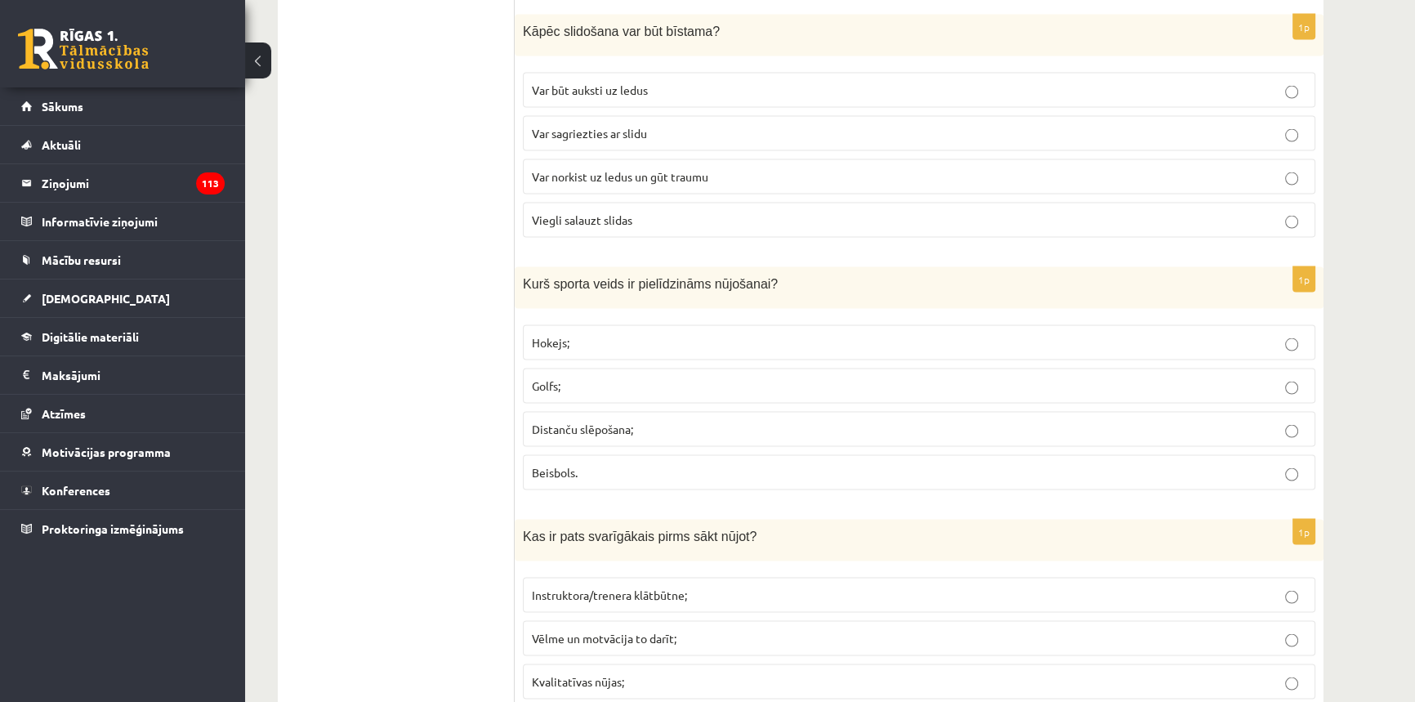
click at [570, 424] on span "Distanču slēpošana;" at bounding box center [582, 428] width 101 height 15
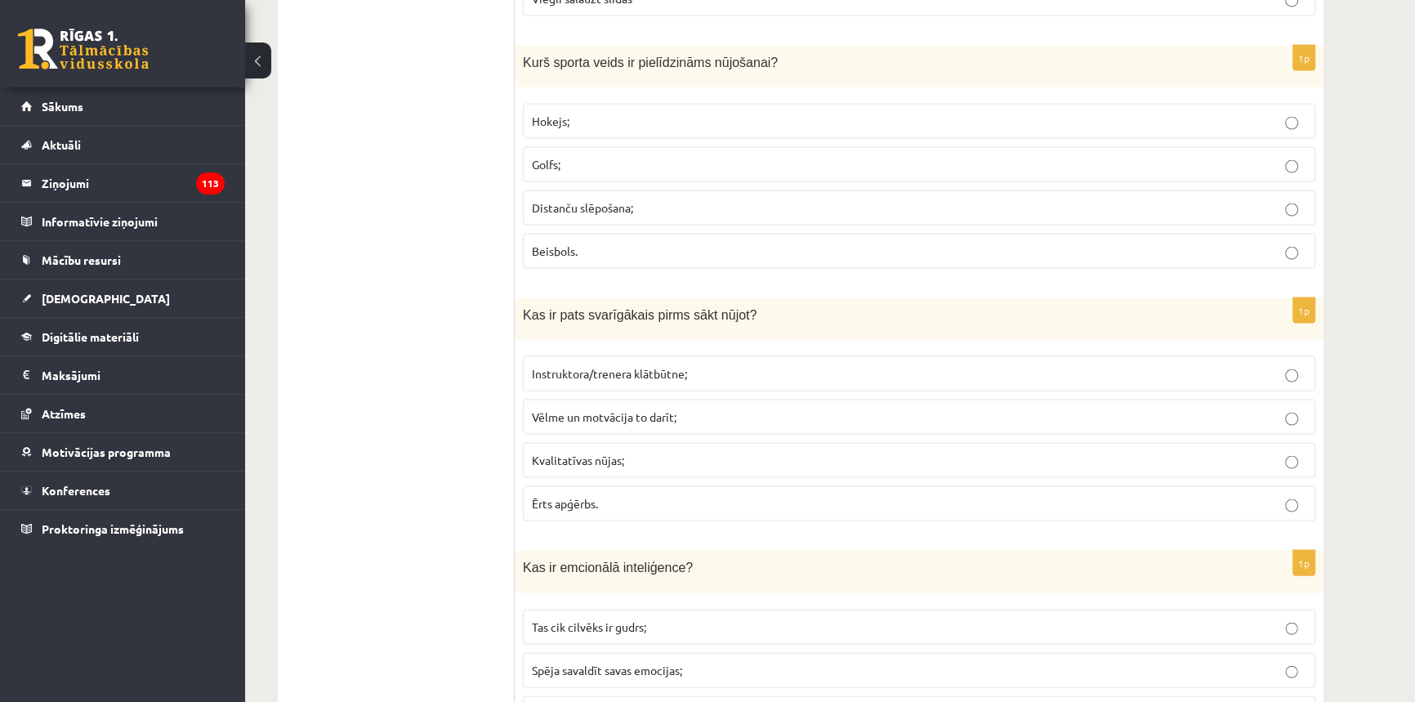
scroll to position [4306, 0]
click at [633, 408] on span "Vēlme un motvācija to darīt;" at bounding box center [604, 415] width 145 height 15
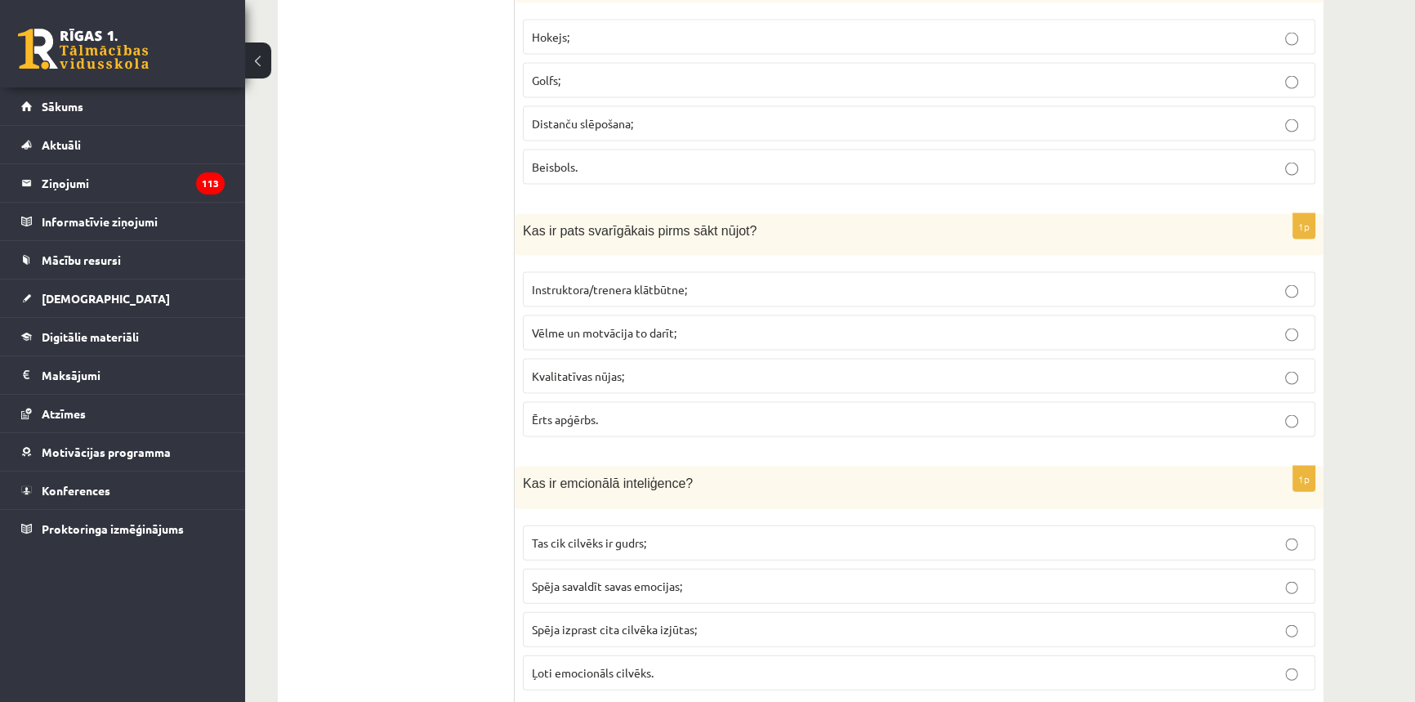
scroll to position [4529, 0]
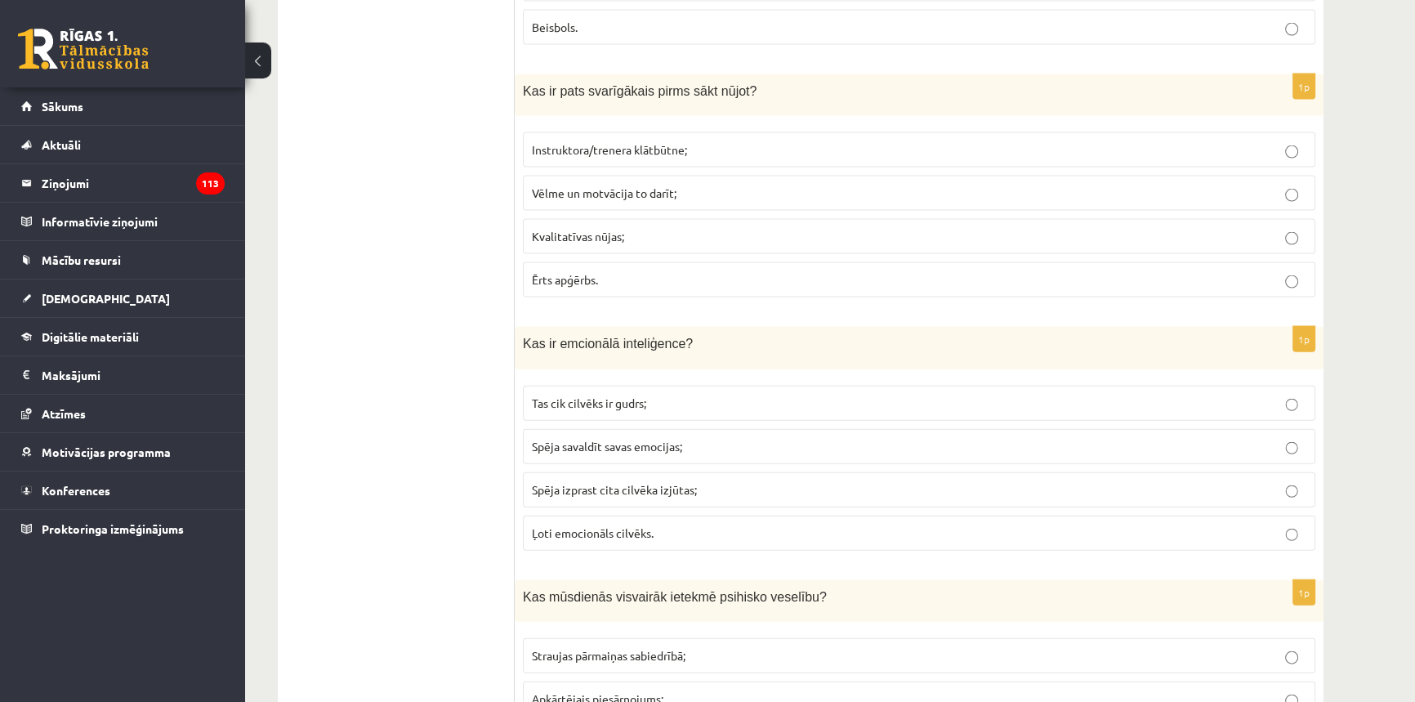
click at [605, 449] on label "Spēja savaldīt savas emocijas;" at bounding box center [919, 446] width 792 height 35
click at [620, 482] on span "Spēja izprast cita cilvēka izjūtas;" at bounding box center [614, 489] width 165 height 15
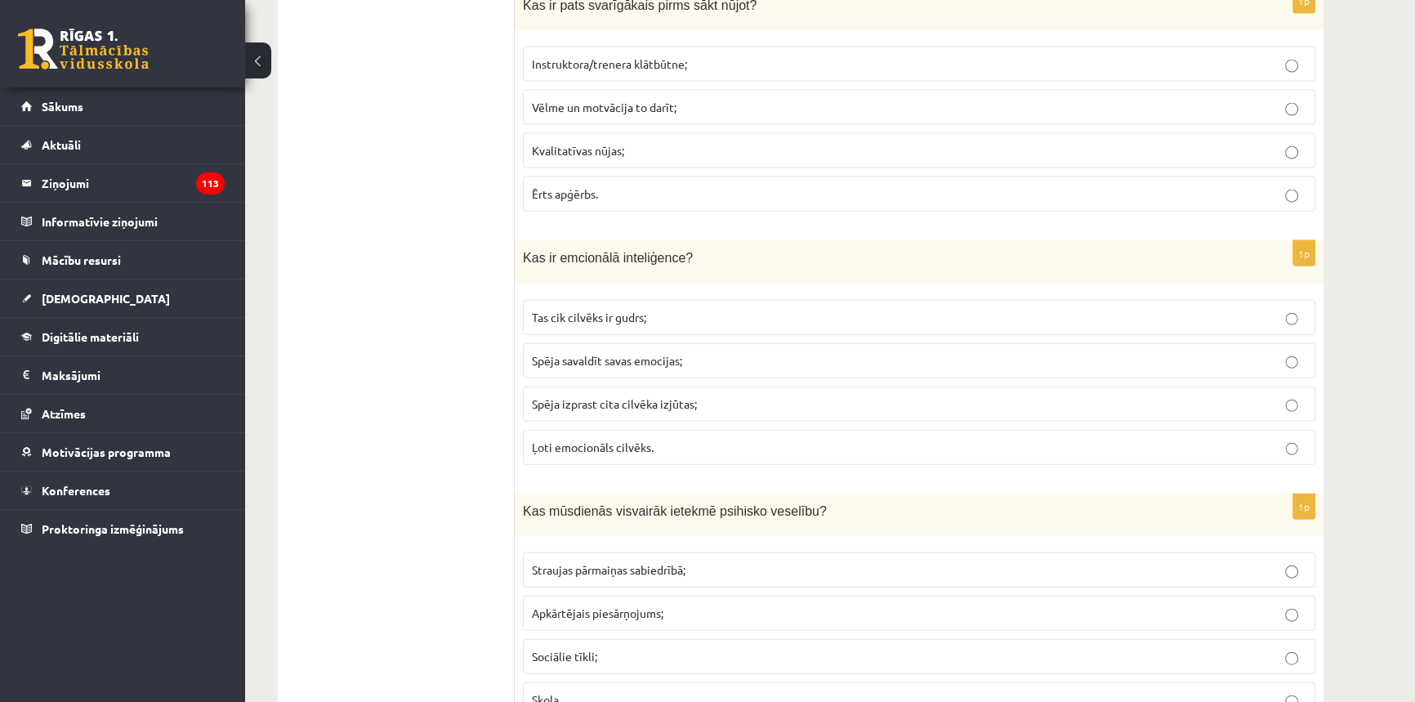
scroll to position [4752, 0]
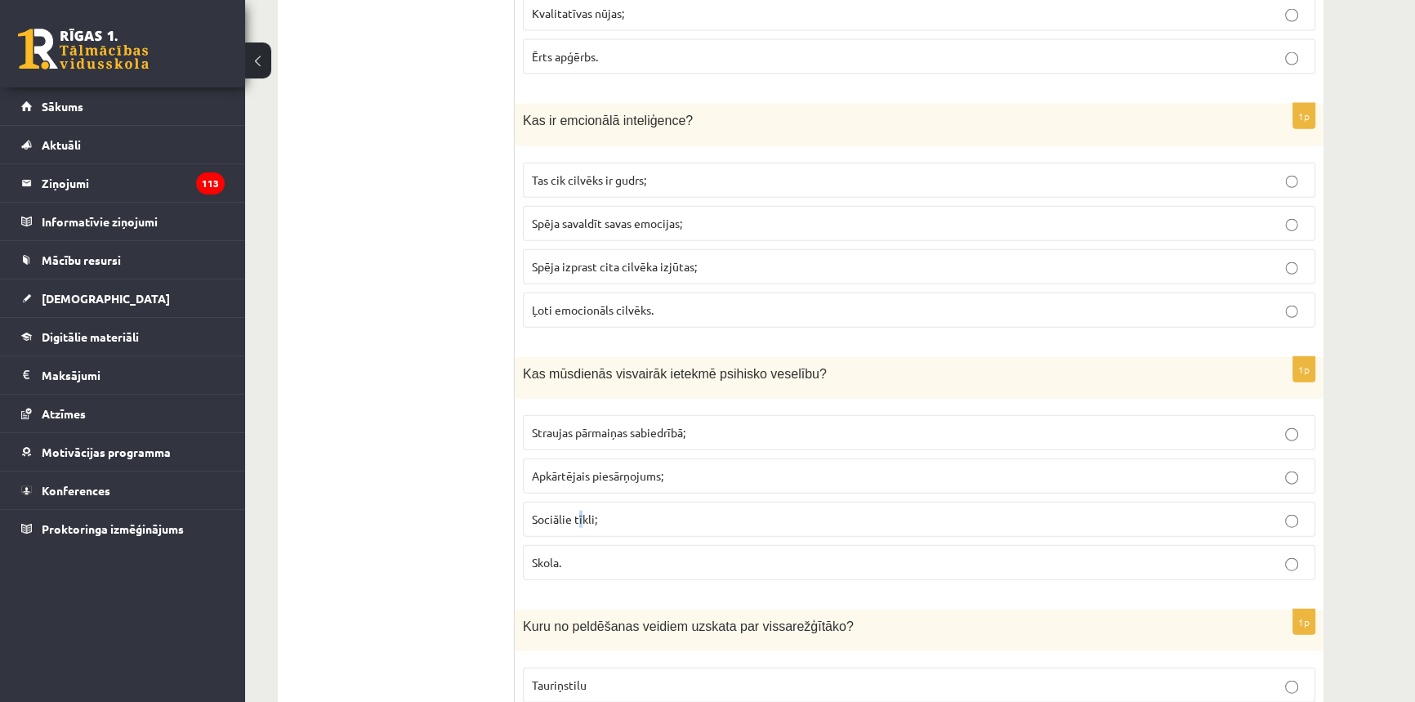
click at [580, 511] on p "Sociālie tīkli;" at bounding box center [919, 519] width 774 height 17
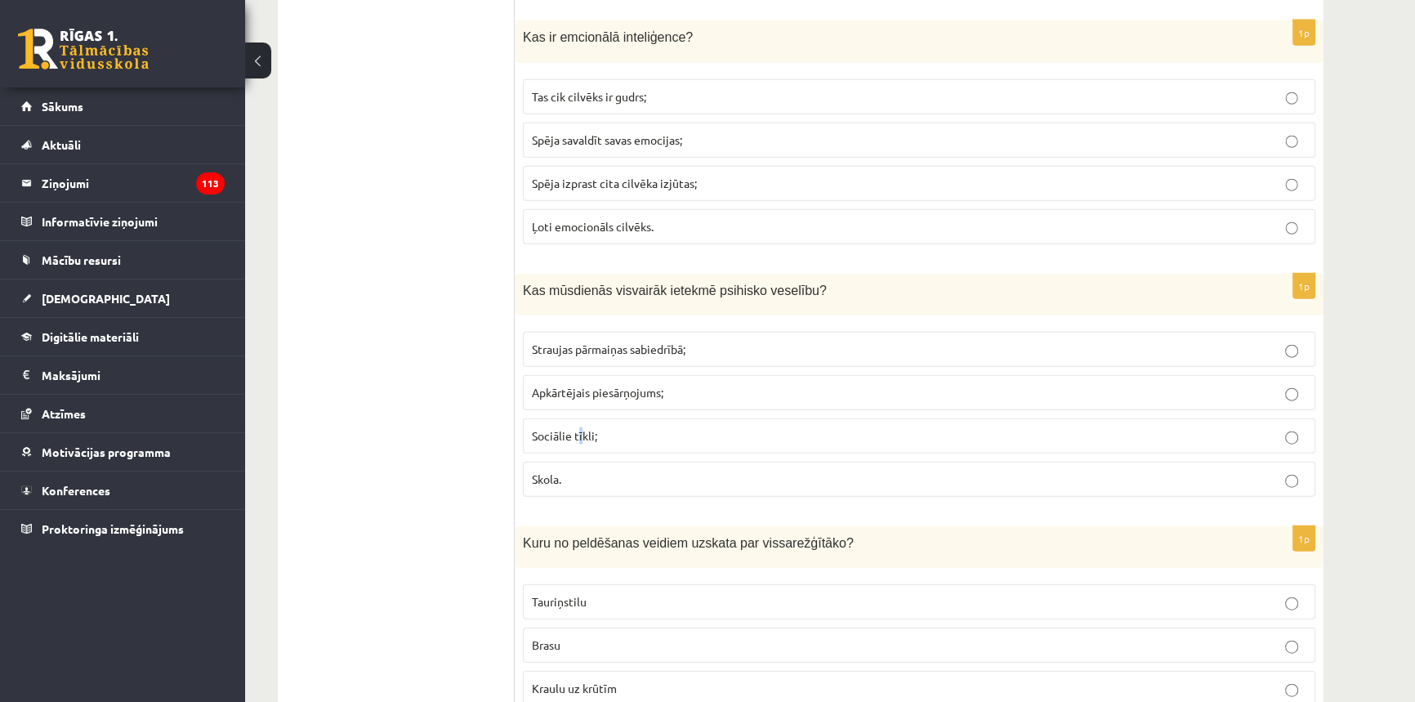
scroll to position [4974, 0]
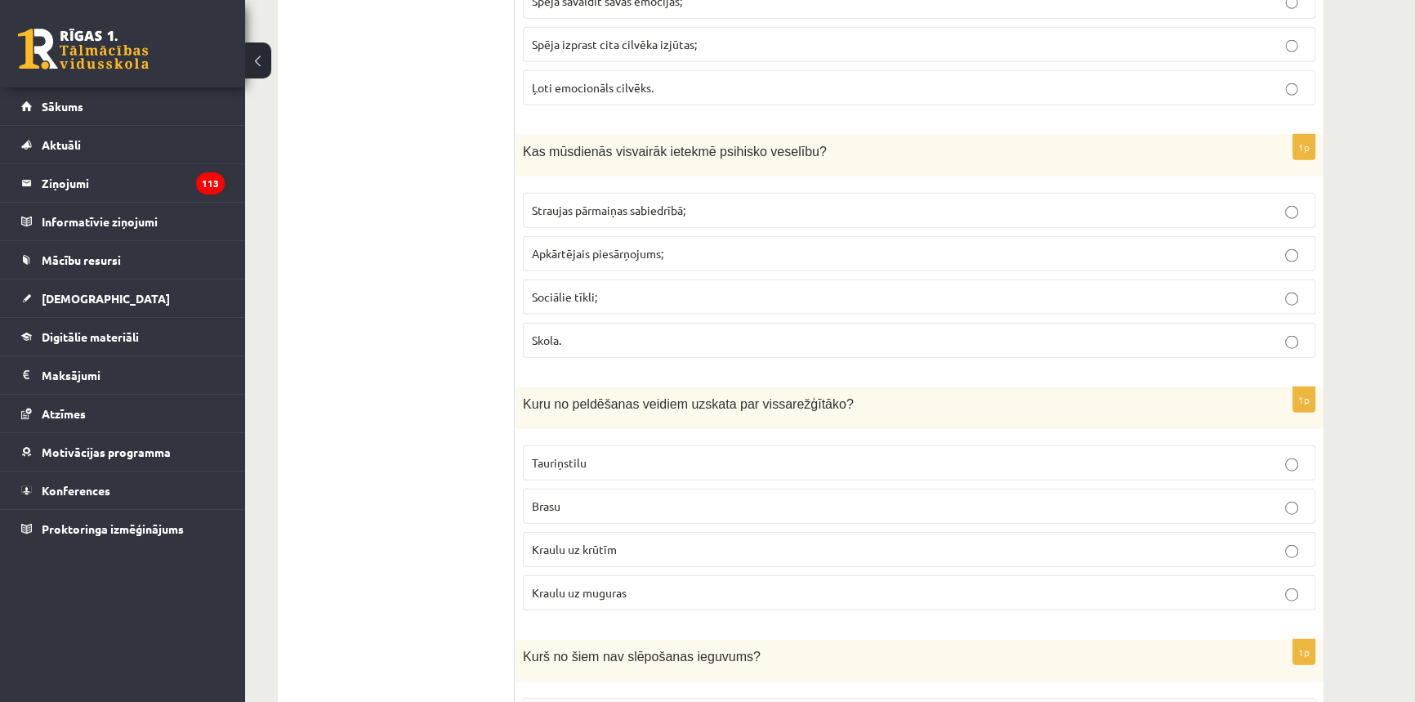
click at [595, 289] on span "Sociālie tīkli;" at bounding box center [564, 296] width 65 height 15
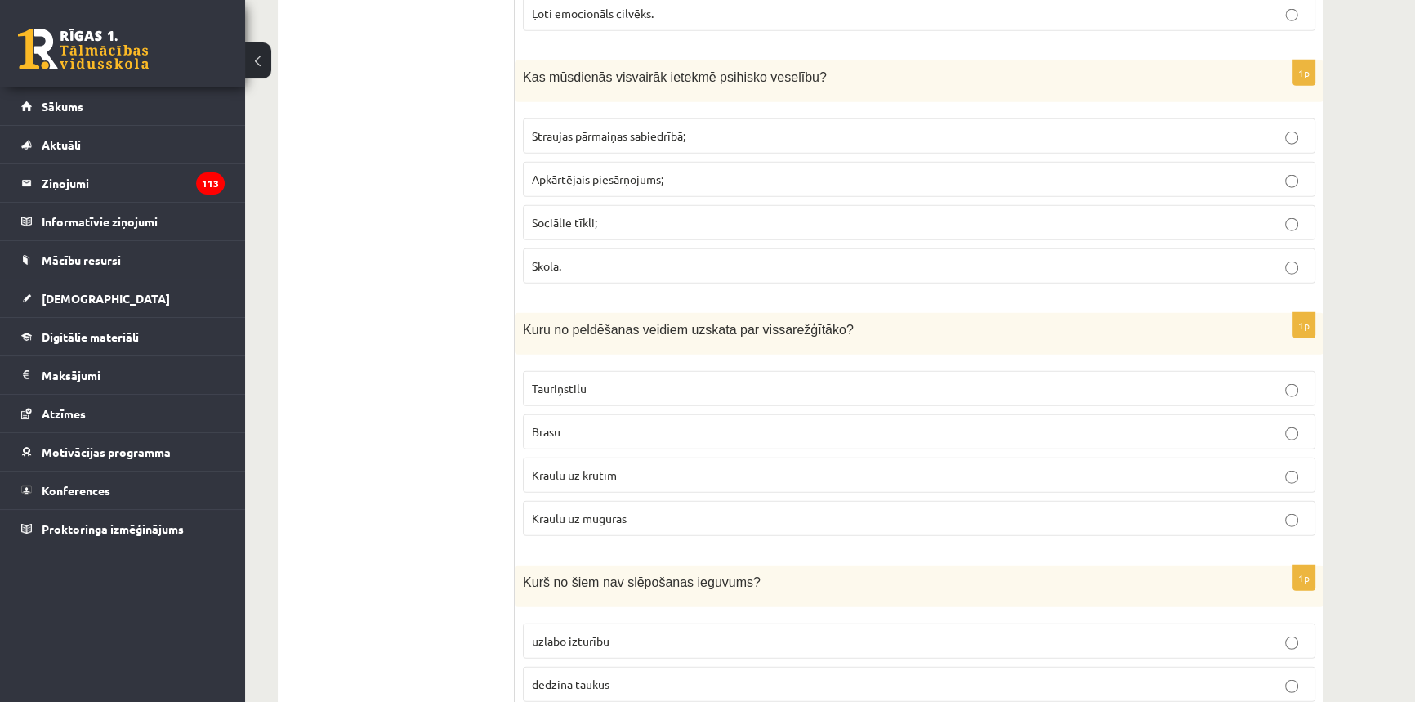
click at [583, 381] on span "Tauriņstilu" at bounding box center [559, 388] width 55 height 15
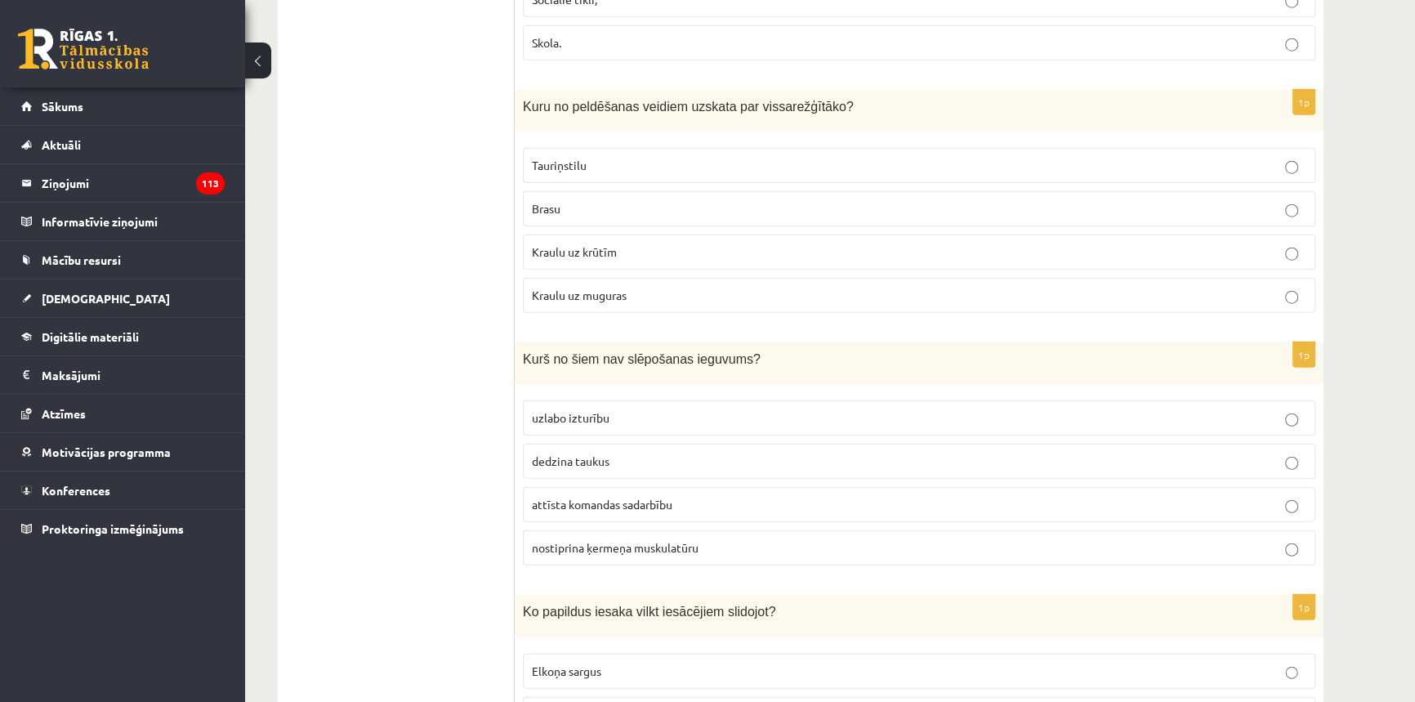
scroll to position [5346, 0]
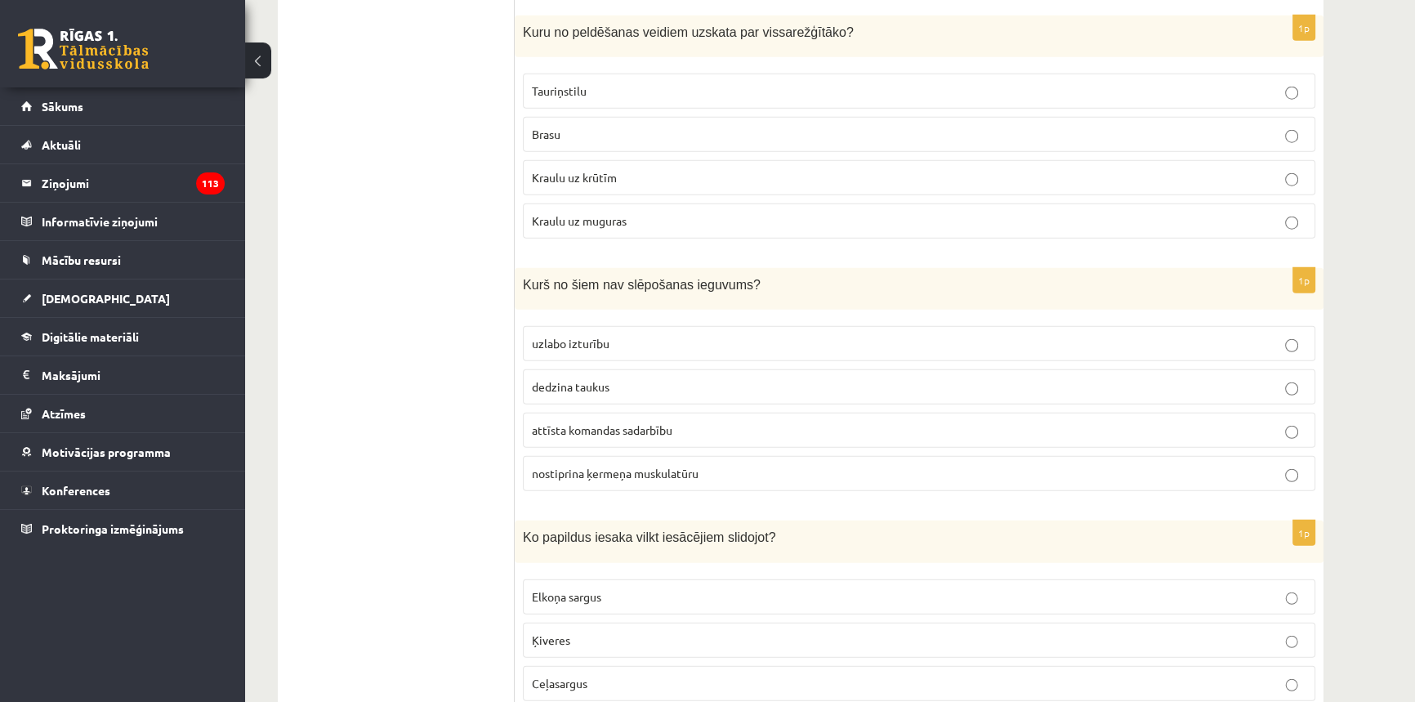
click at [586, 427] on label "attīsta komandas sadarbību" at bounding box center [919, 429] width 792 height 35
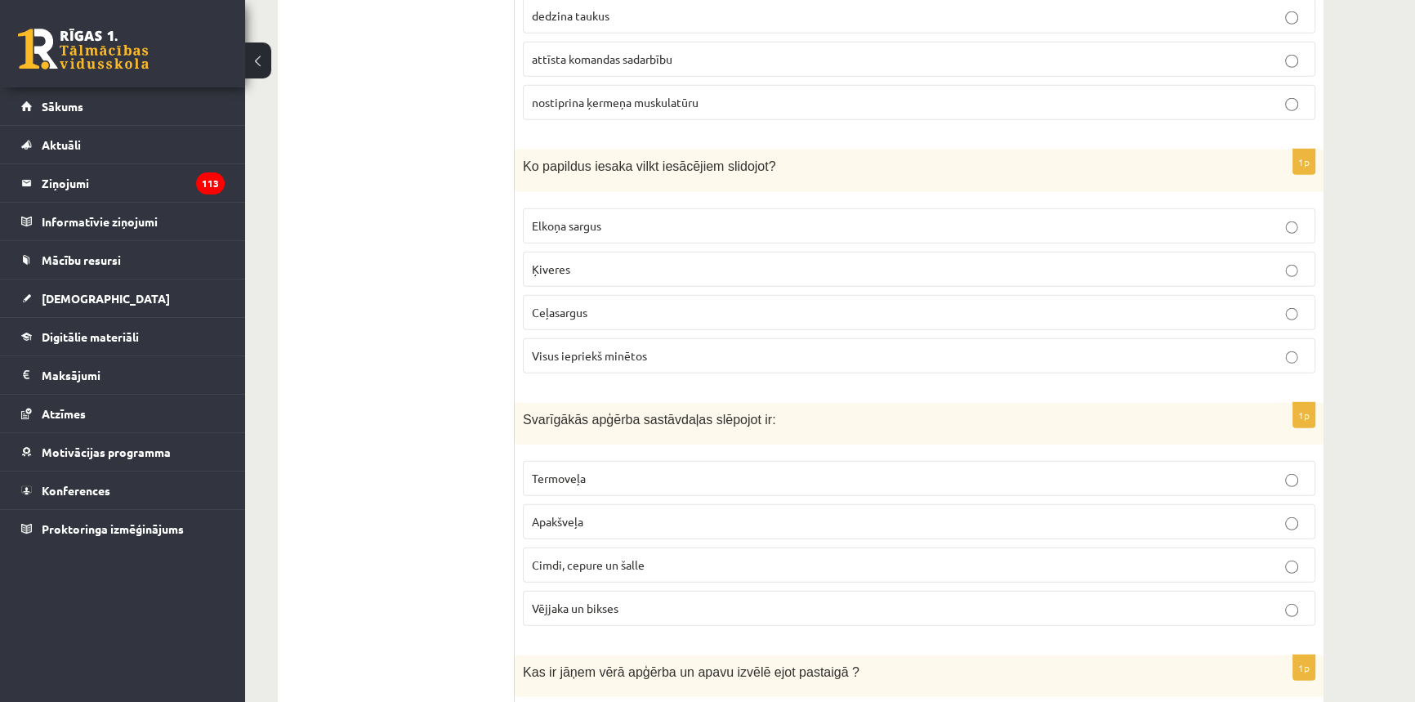
scroll to position [5718, 0]
click at [650, 346] on p "Visus iepriekš minētos" at bounding box center [919, 354] width 774 height 17
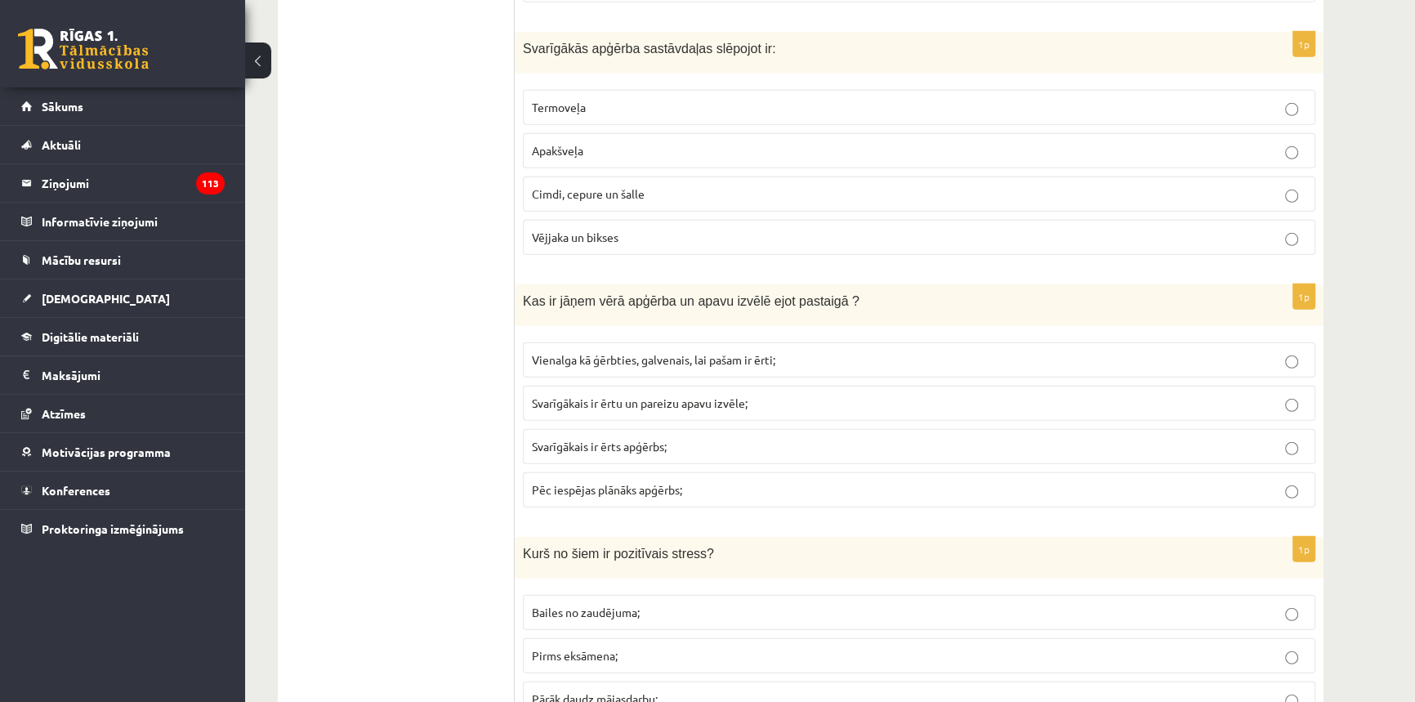
scroll to position [6089, 0]
click at [680, 98] on p "Termoveļa" at bounding box center [919, 106] width 774 height 17
click at [636, 396] on label "Svarīgākais ir ērtu un pareizu apavu izvēle;" at bounding box center [919, 402] width 792 height 35
click at [783, 437] on p "Svarīgākais ir ērts apģērbs;" at bounding box center [919, 445] width 774 height 17
click at [747, 399] on label "Svarīgākais ir ērtu un pareizu apavu izvēle;" at bounding box center [919, 402] width 792 height 35
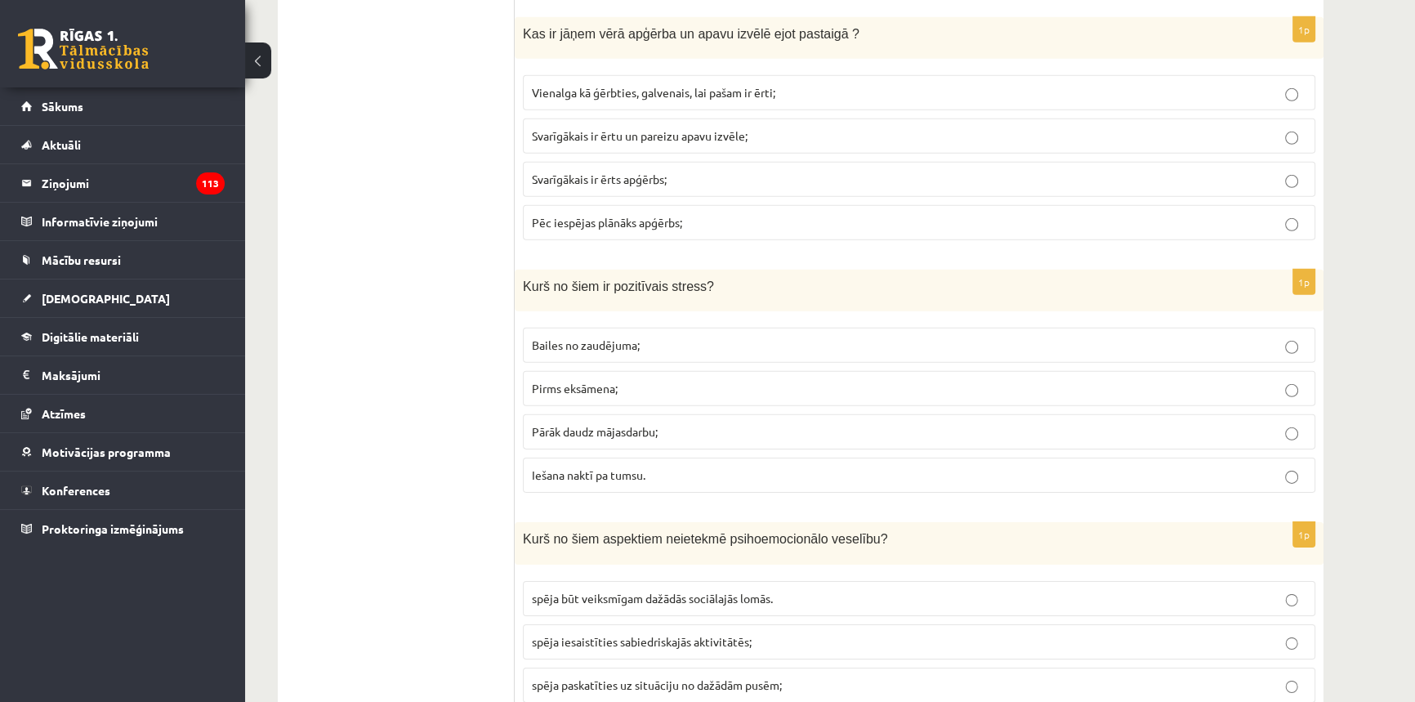
scroll to position [6386, 0]
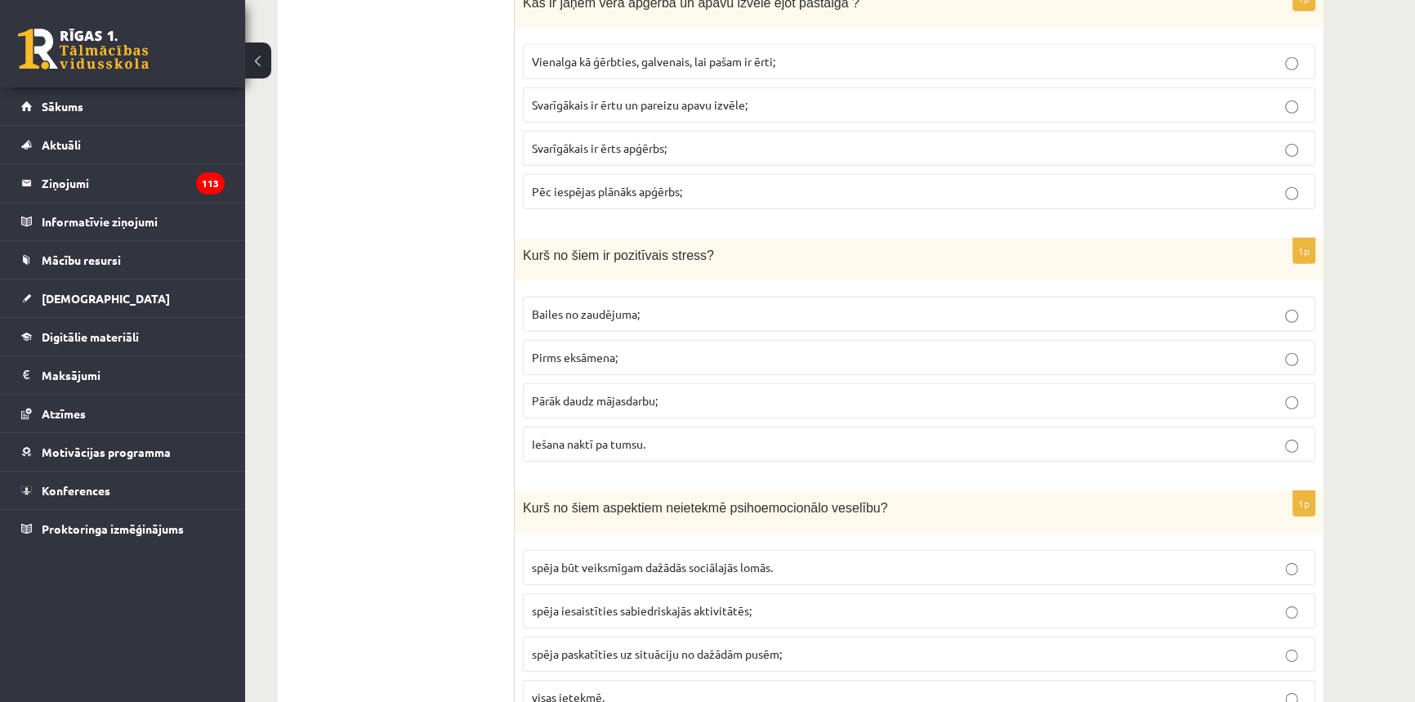
click at [629, 349] on p "Pirms eksāmena;" at bounding box center [919, 357] width 774 height 17
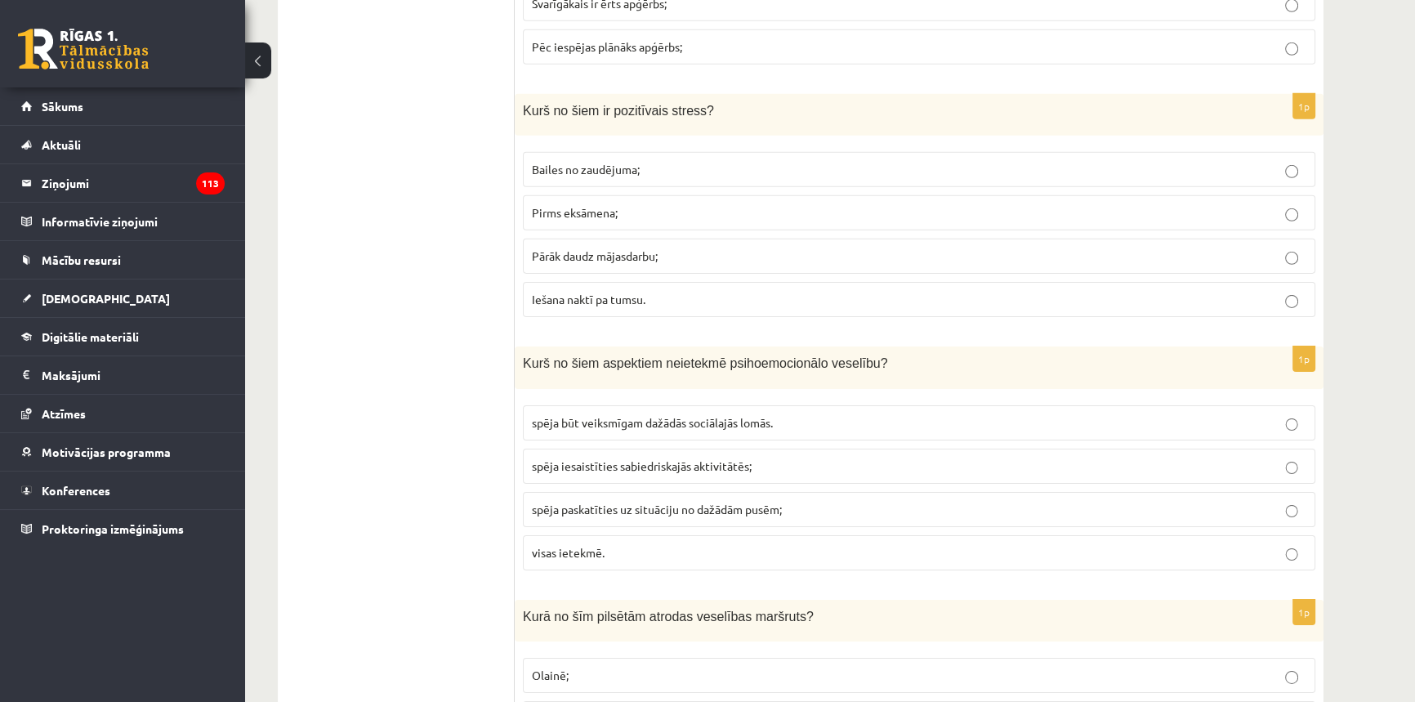
scroll to position [6535, 0]
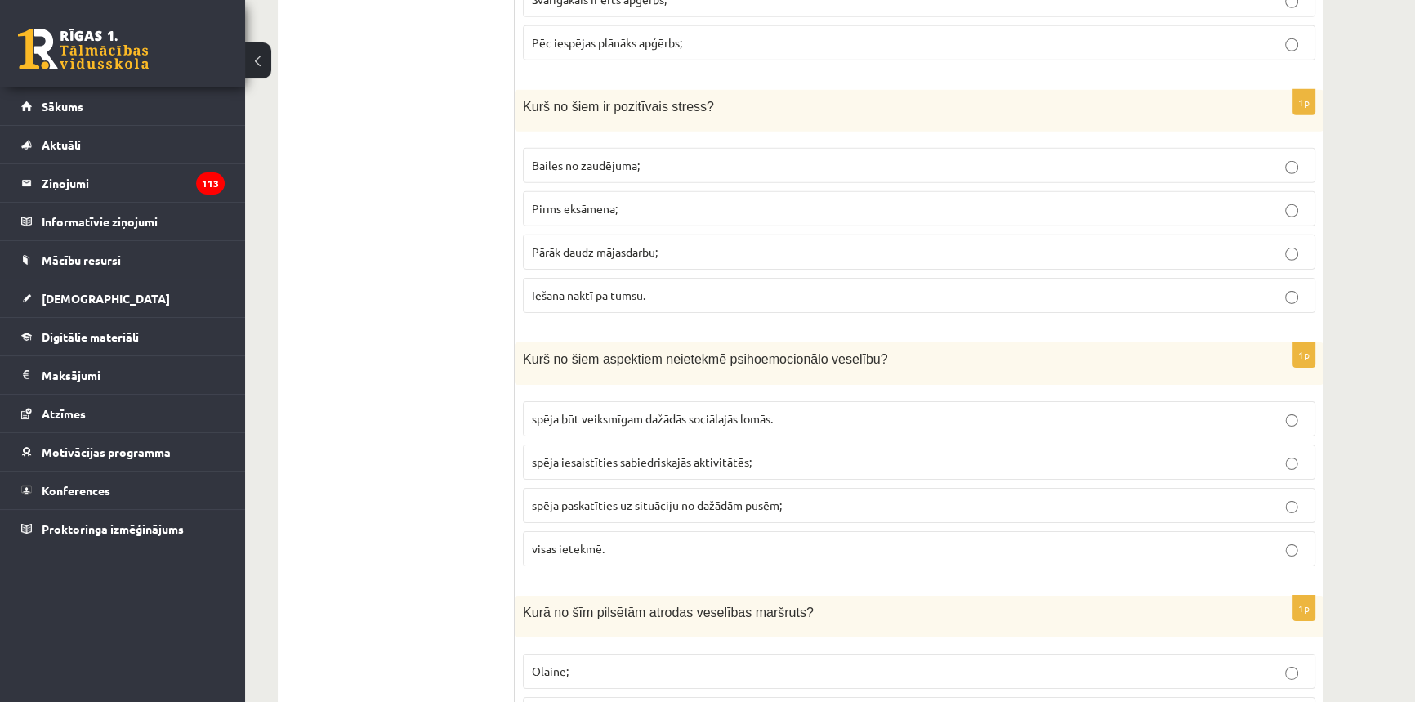
click at [647, 542] on label "visas ietekmē." at bounding box center [919, 548] width 792 height 35
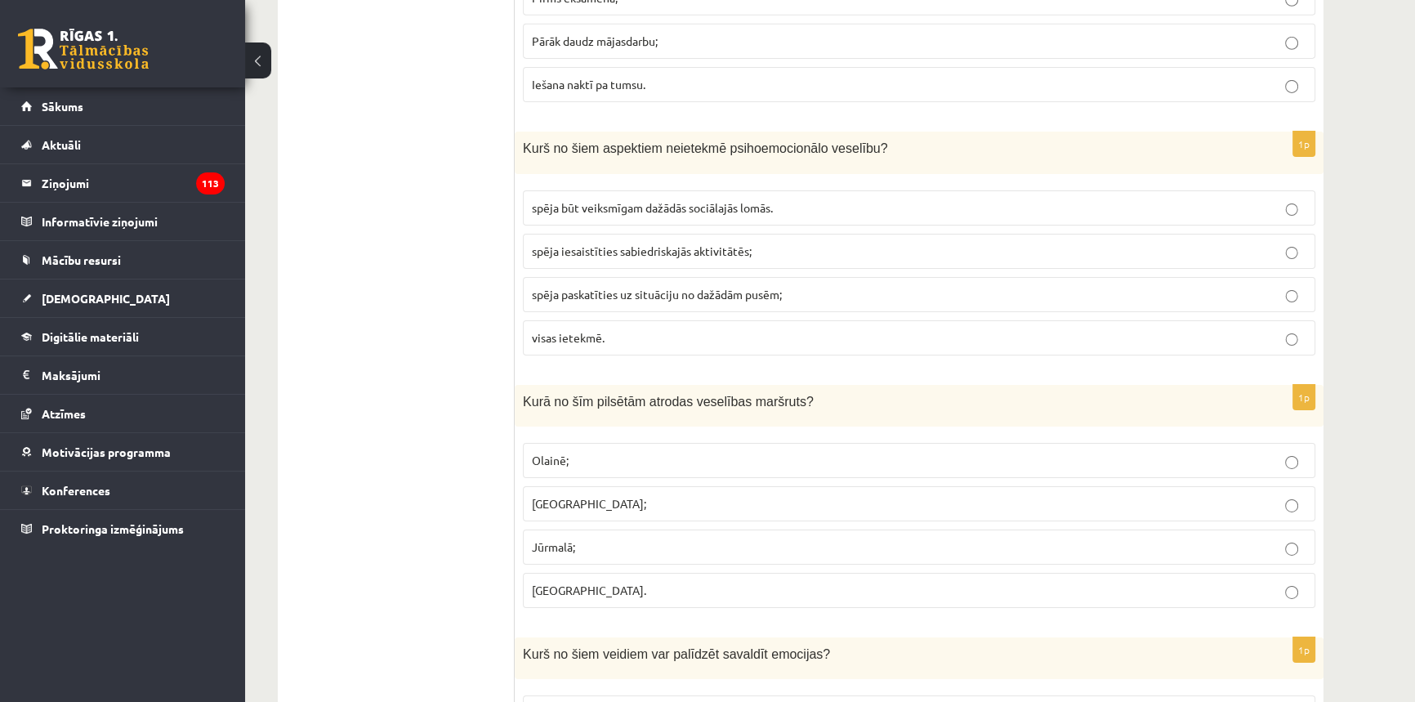
scroll to position [6831, 0]
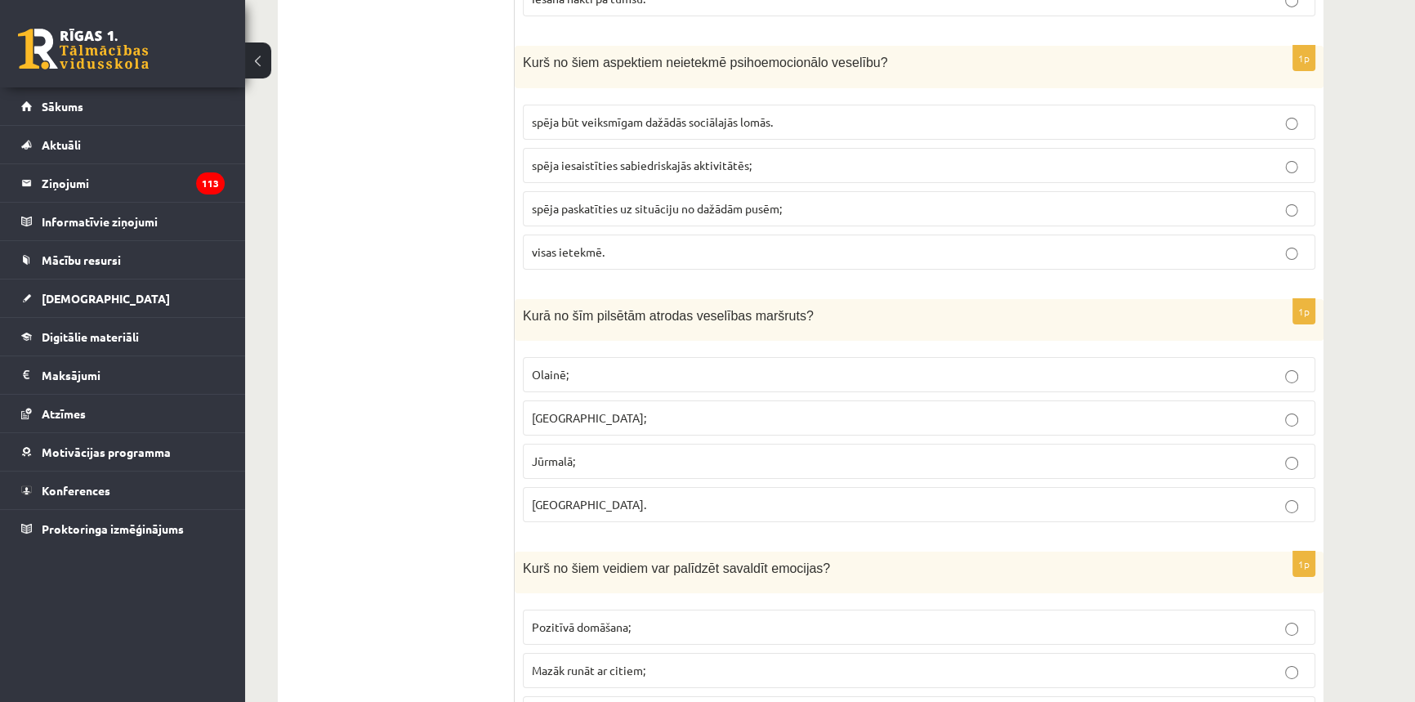
click at [579, 453] on p "Jūrmalā;" at bounding box center [919, 461] width 774 height 17
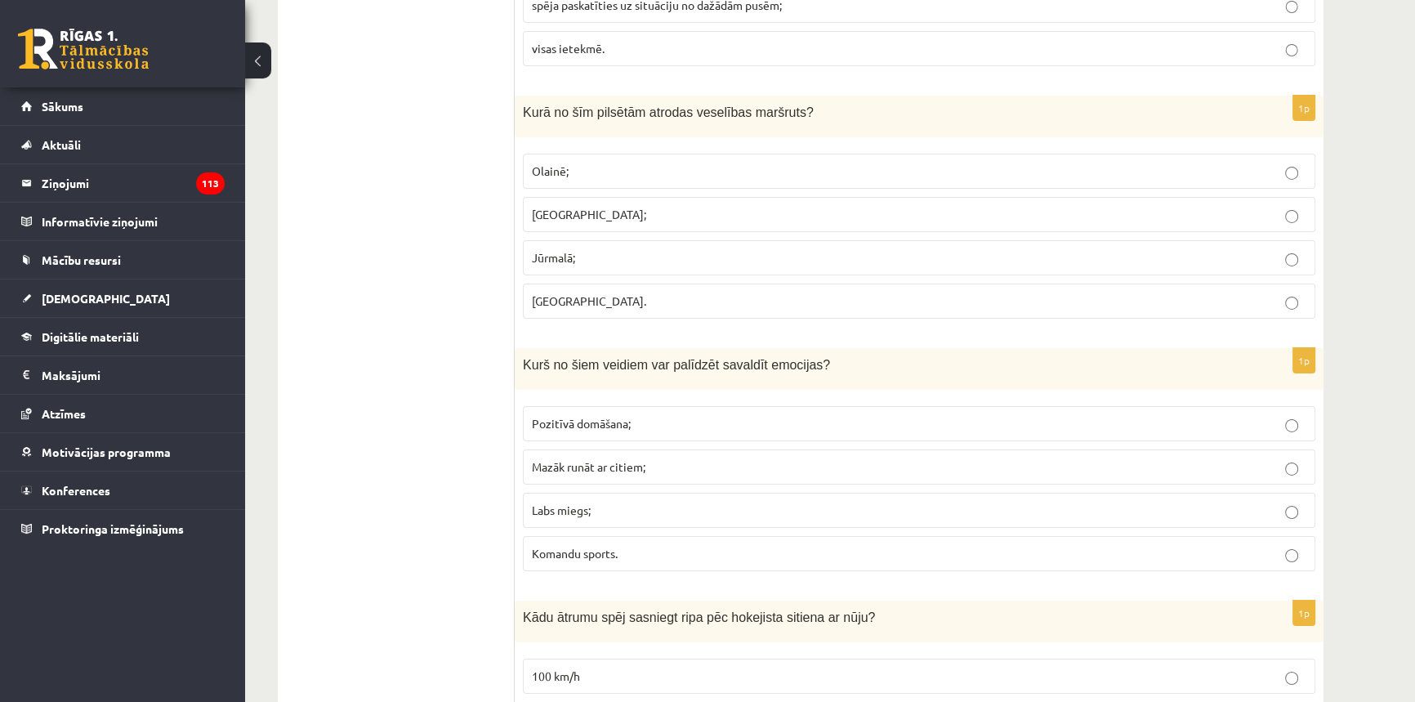
scroll to position [7054, 0]
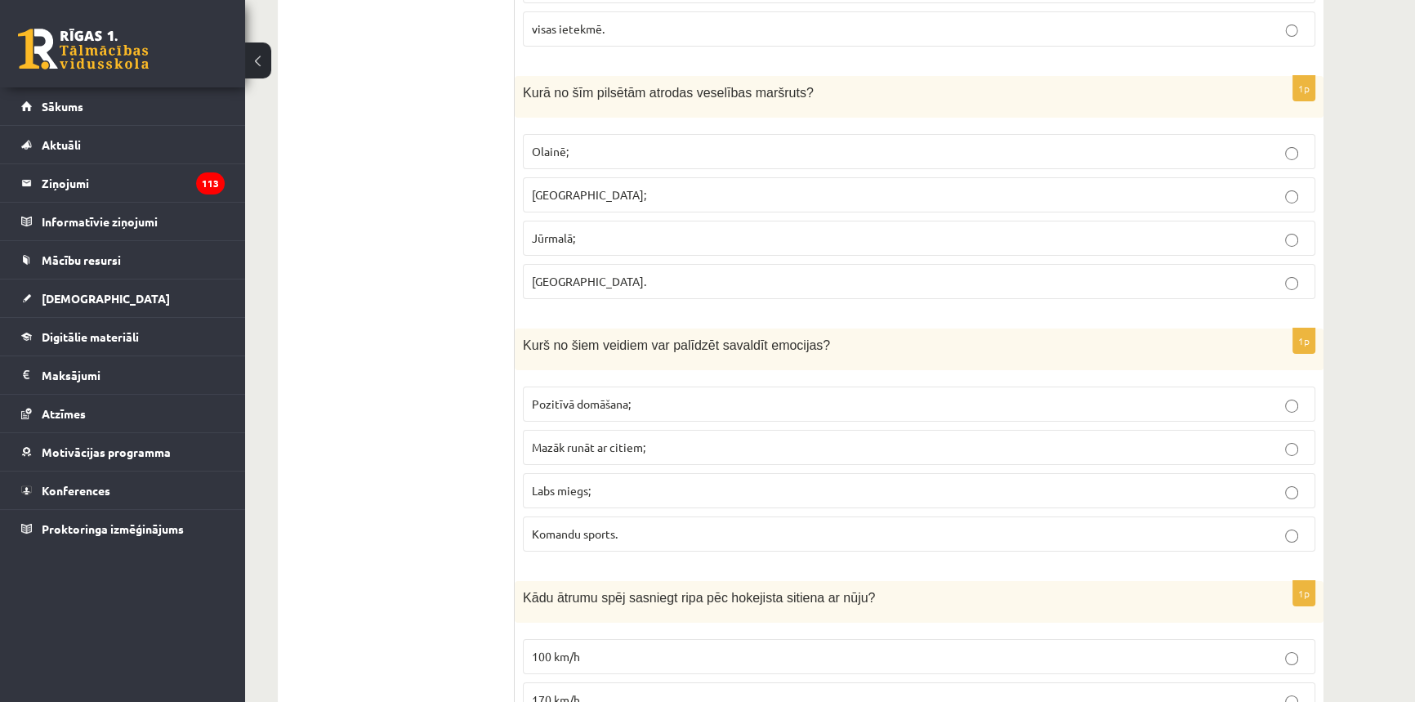
click at [564, 396] on span "Pozitīvā domāšana;" at bounding box center [581, 403] width 99 height 15
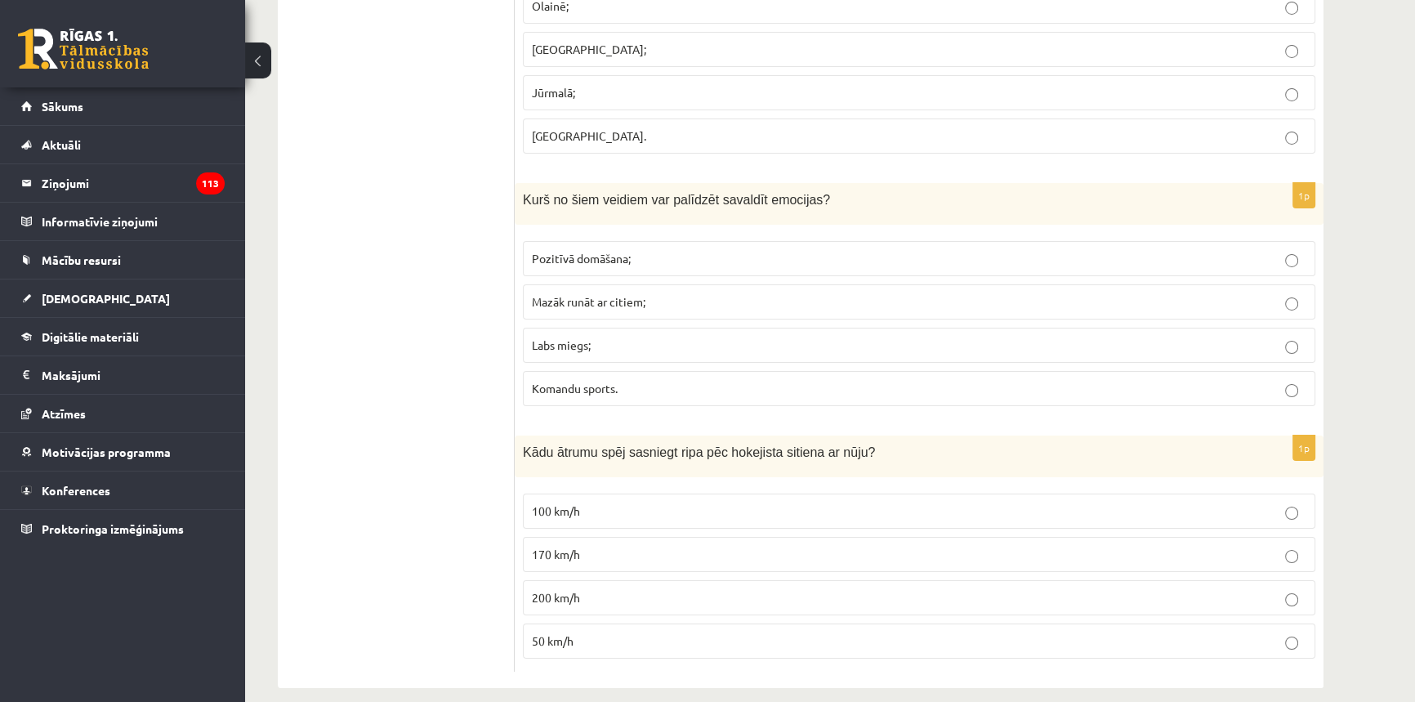
click at [610, 546] on p "170 km/h" at bounding box center [919, 554] width 774 height 17
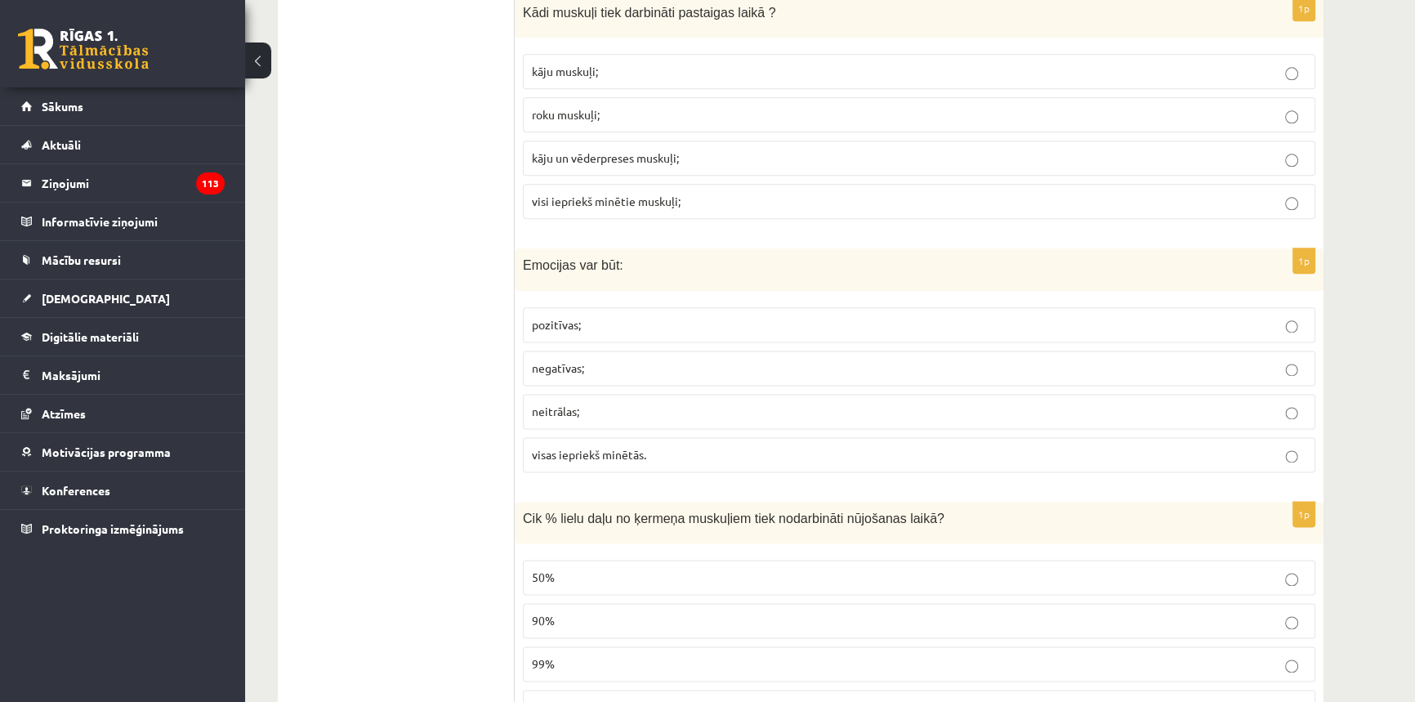
scroll to position [0, 0]
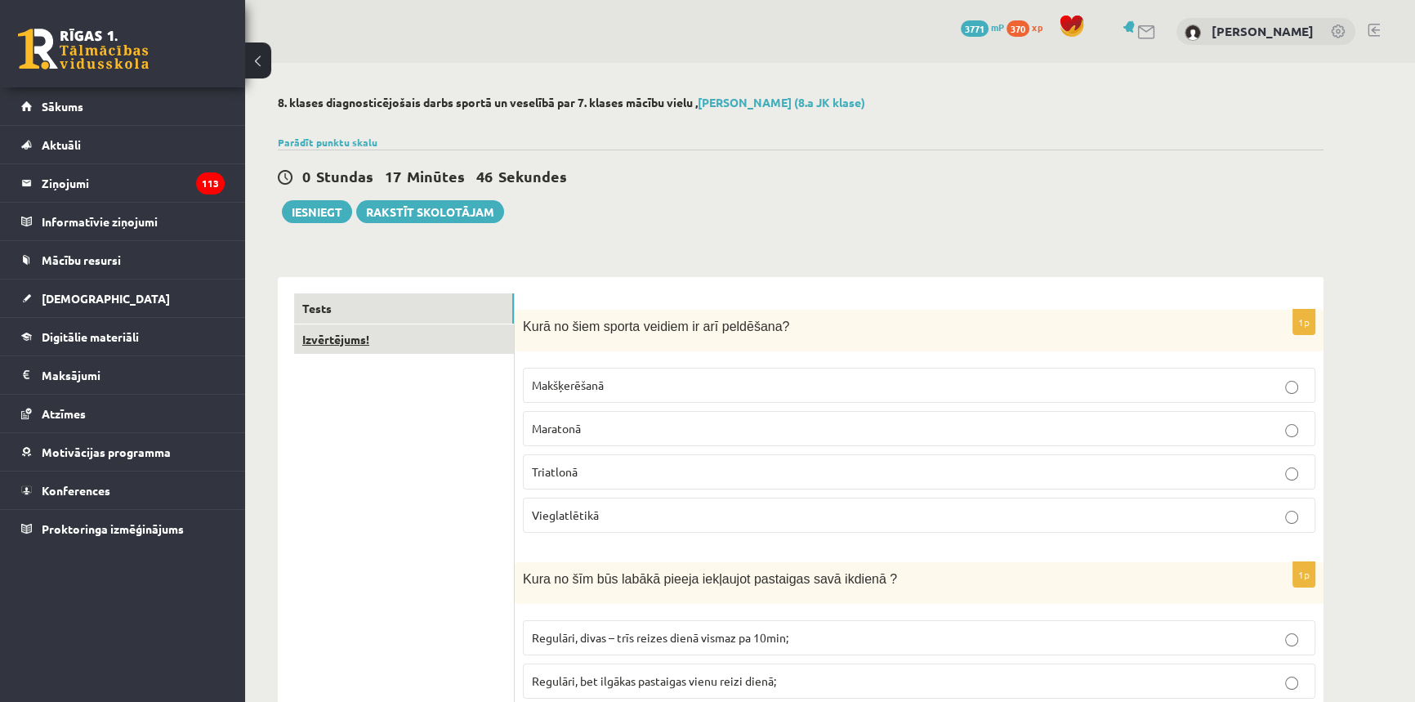
click at [365, 331] on link "Izvērtējums!" at bounding box center [404, 339] width 220 height 30
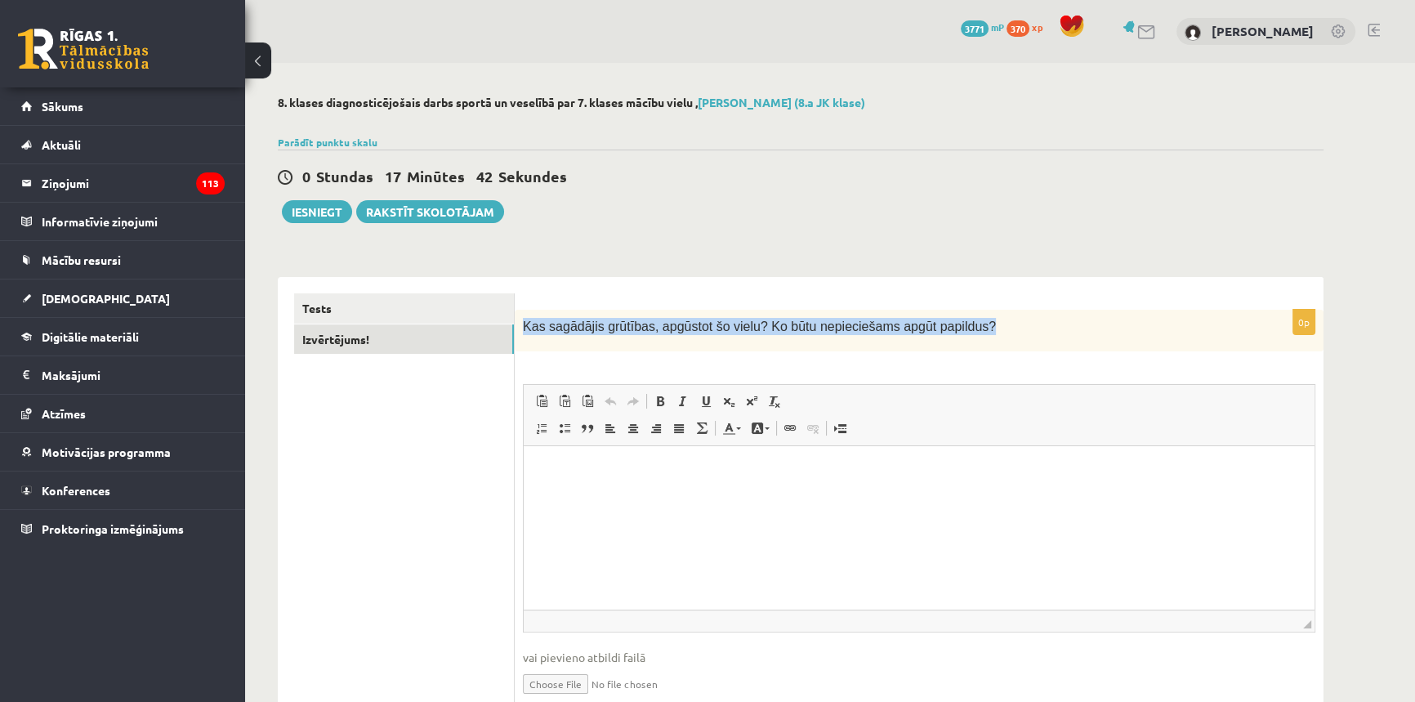
drag, startPoint x: 956, startPoint y: 328, endPoint x: 524, endPoint y: 297, distance: 433.2
click at [524, 297] on div "0p Kas sagādājis grūtības, apgūstot šo vielu? Ko būtu nepieciešams apgūt papild…" at bounding box center [919, 508] width 809 height 463
copy span "Kas sagādājis grūtības, apgūstot šo vielu? Ko būtu nepieciešams apgūt papildus?"
click at [597, 496] on html at bounding box center [919, 471] width 791 height 50
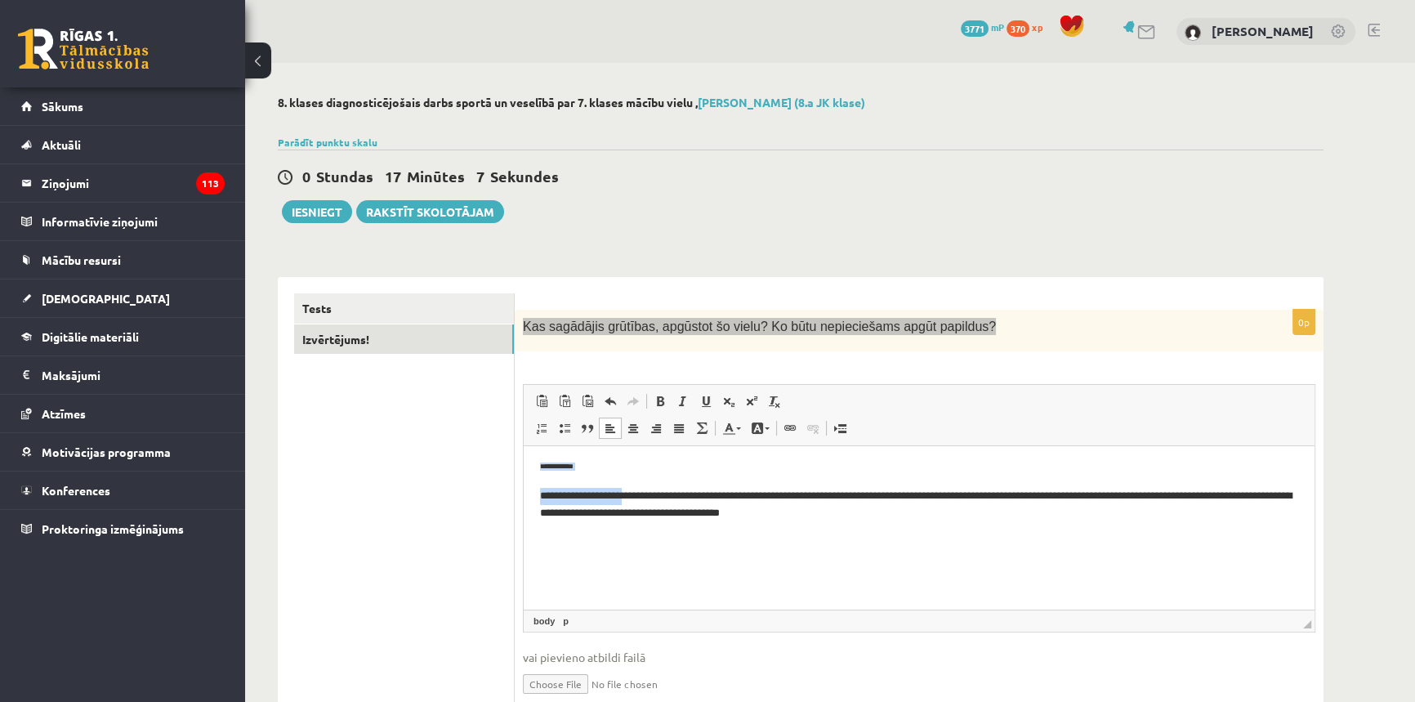
drag, startPoint x: 643, startPoint y: 478, endPoint x: 998, endPoint y: 889, distance: 543.2
click at [524, 446] on html "**********" at bounding box center [919, 491] width 791 height 91
click at [577, 472] on body "**********" at bounding box center [919, 491] width 758 height 59
drag, startPoint x: 593, startPoint y: 467, endPoint x: 537, endPoint y: 463, distance: 56.5
click at [537, 463] on html "**********" at bounding box center [919, 491] width 791 height 91
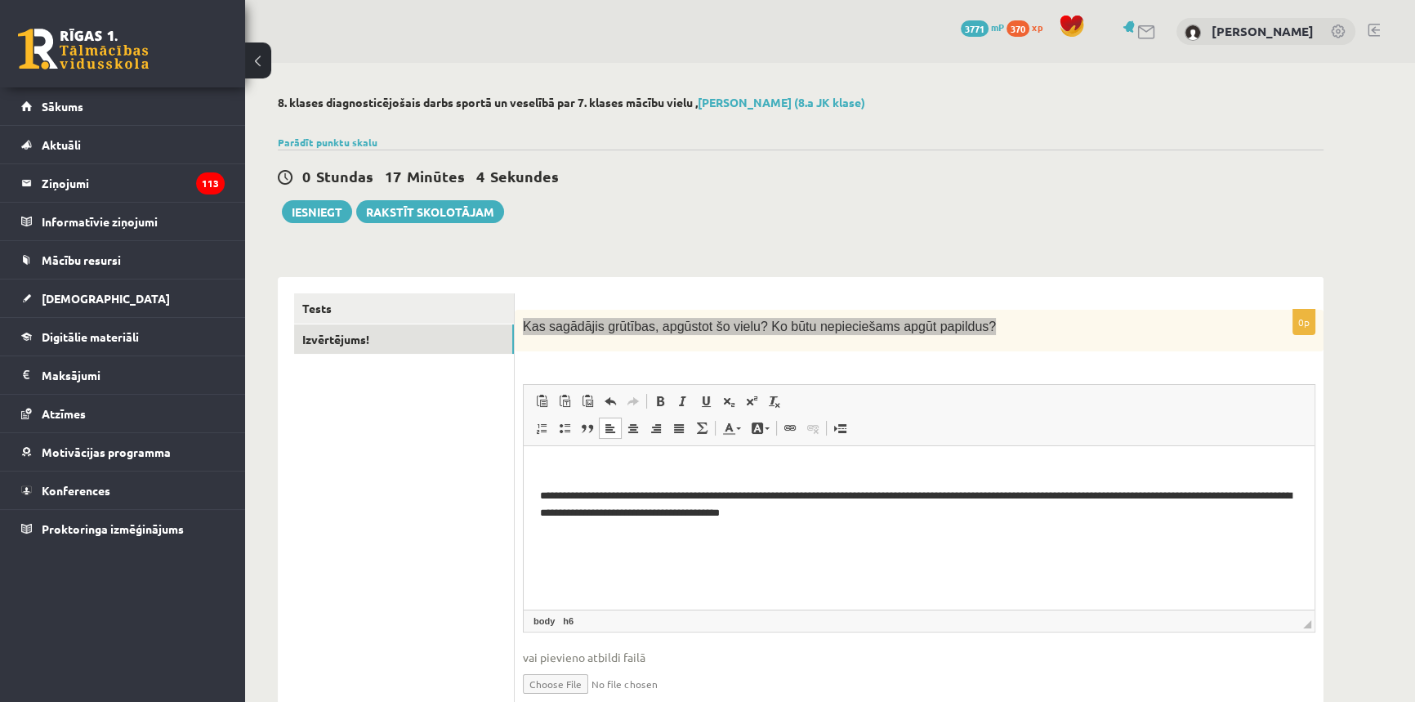
click at [542, 484] on body "**********" at bounding box center [919, 491] width 758 height 59
click at [537, 488] on html "**********" at bounding box center [919, 491] width 791 height 91
click at [540, 489] on p "**********" at bounding box center [919, 505] width 758 height 34
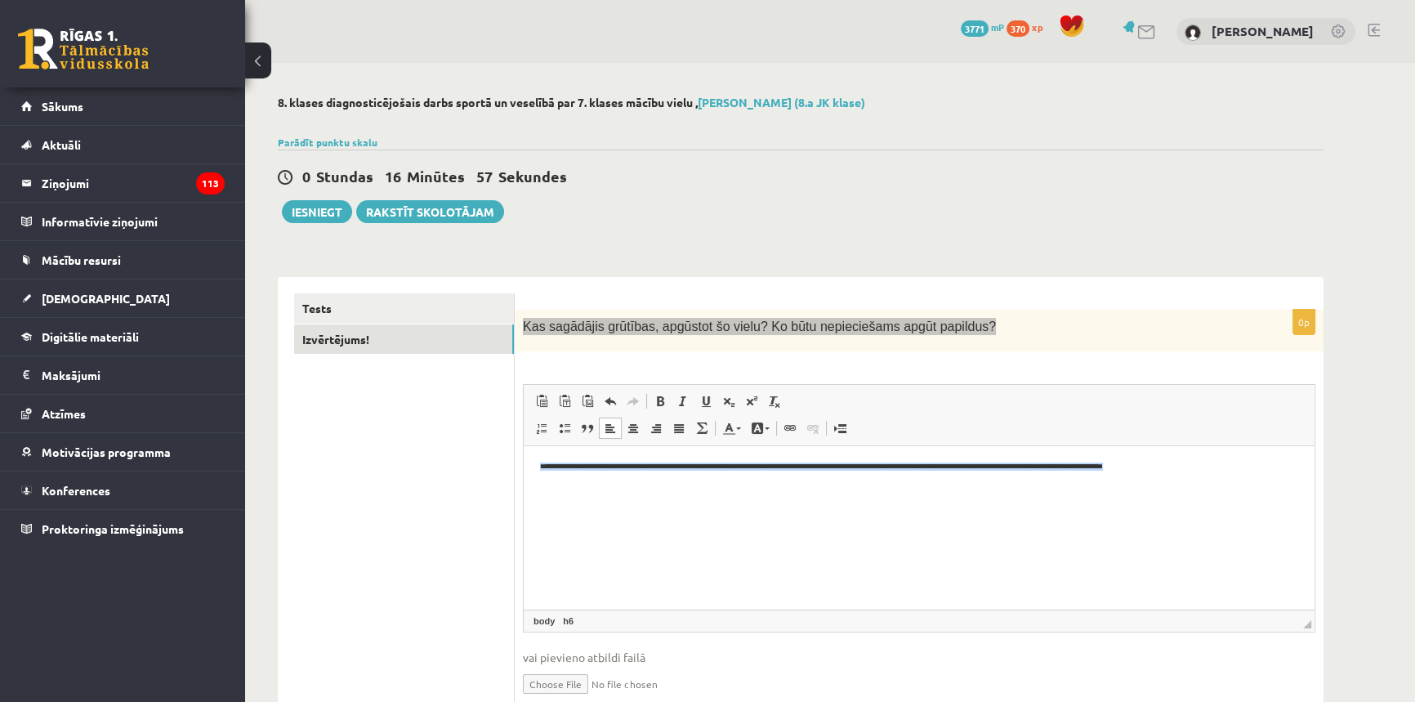
drag, startPoint x: 1295, startPoint y: 498, endPoint x: 506, endPoint y: 479, distance: 790.1
click at [524, 479] on html "**********" at bounding box center [919, 467] width 791 height 42
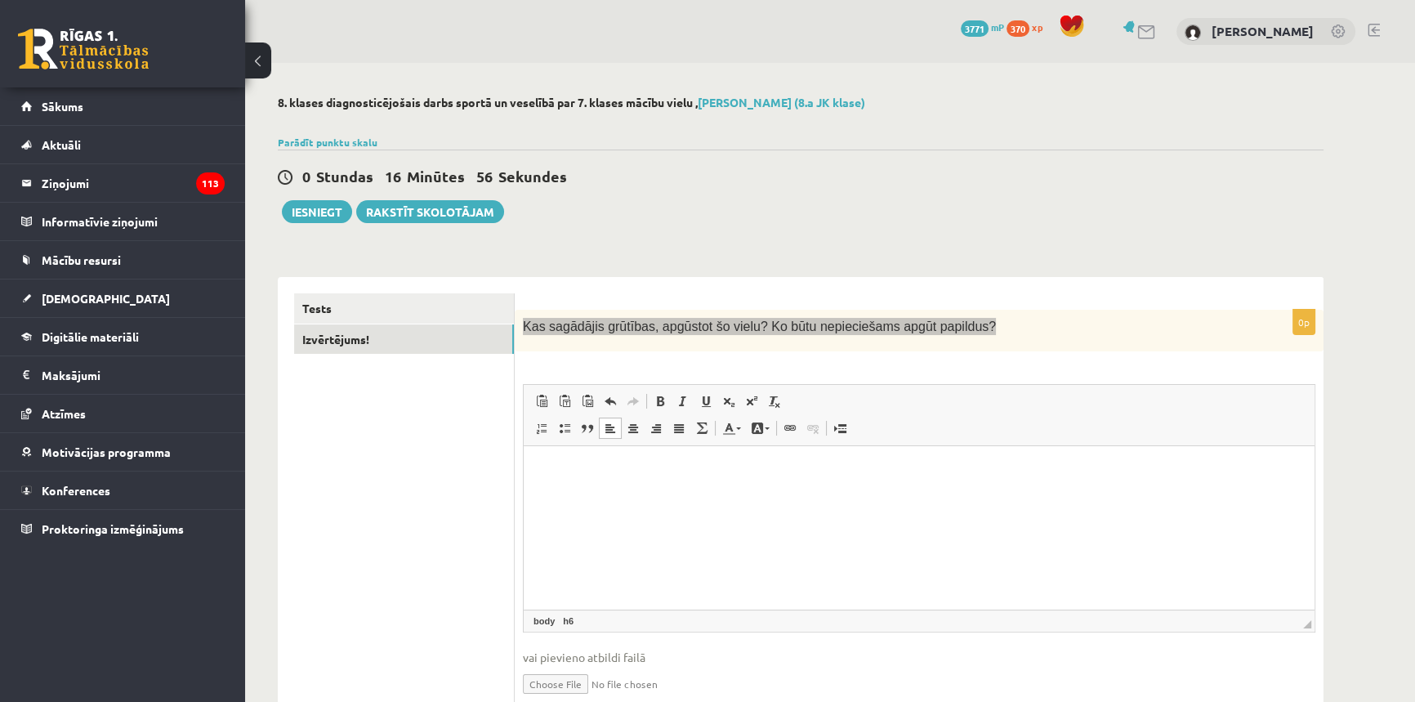
click at [595, 488] on html at bounding box center [919, 467] width 791 height 42
click at [671, 475] on html at bounding box center [919, 467] width 791 height 42
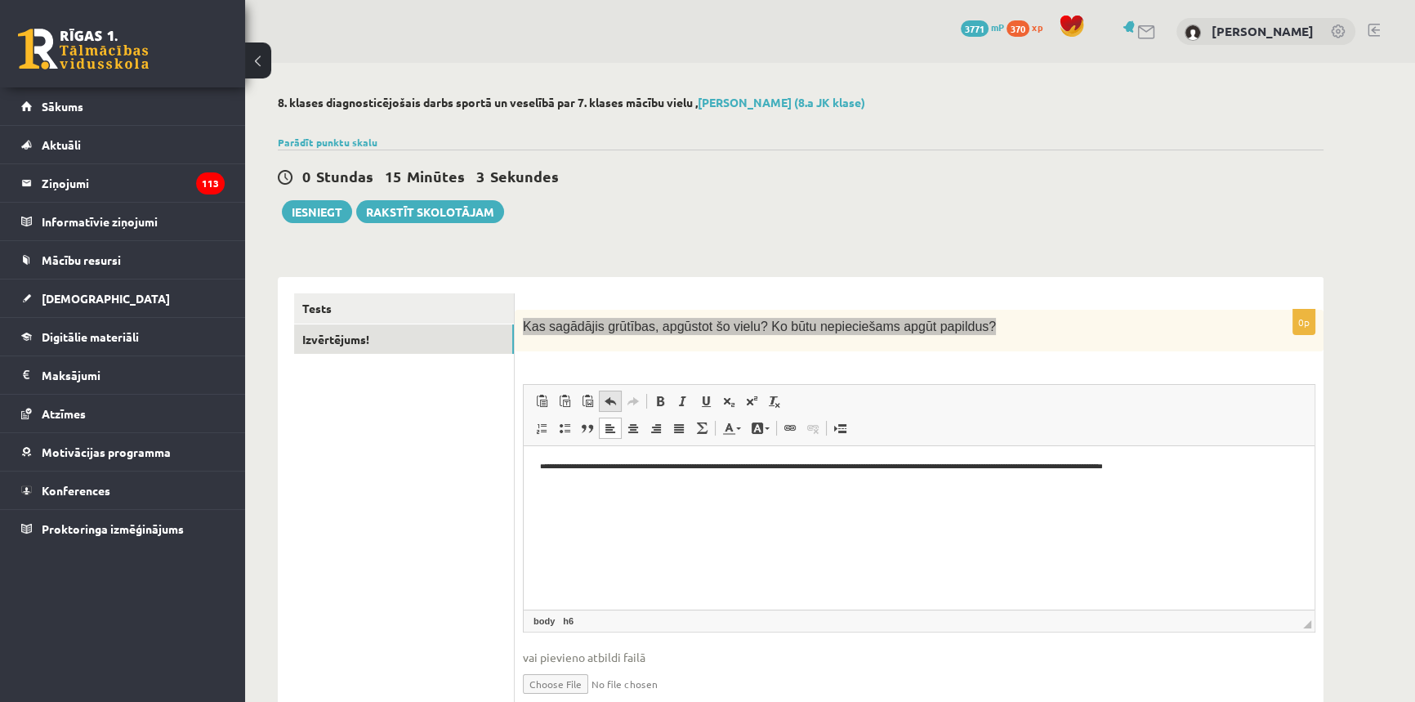
click at [609, 405] on span at bounding box center [610, 401] width 13 height 13
click at [607, 404] on span at bounding box center [610, 401] width 13 height 13
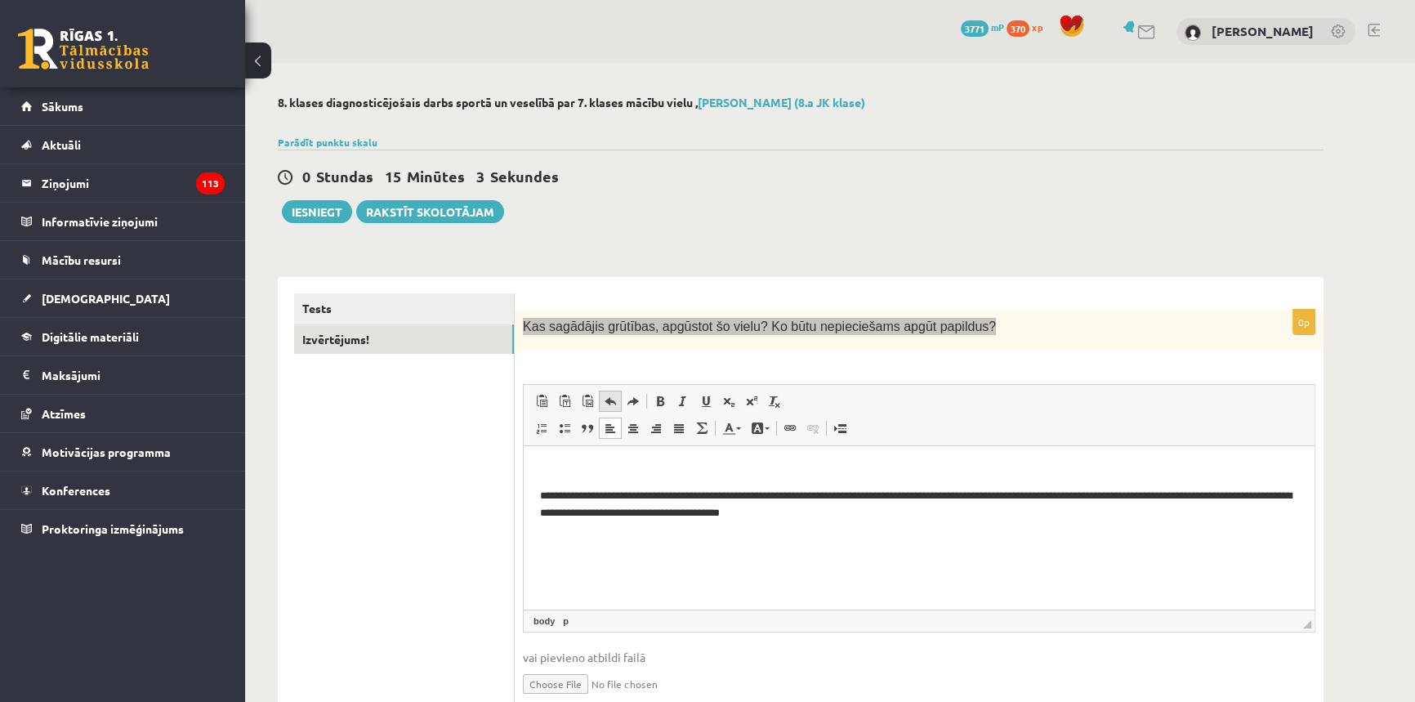
click at [607, 404] on span at bounding box center [610, 401] width 13 height 13
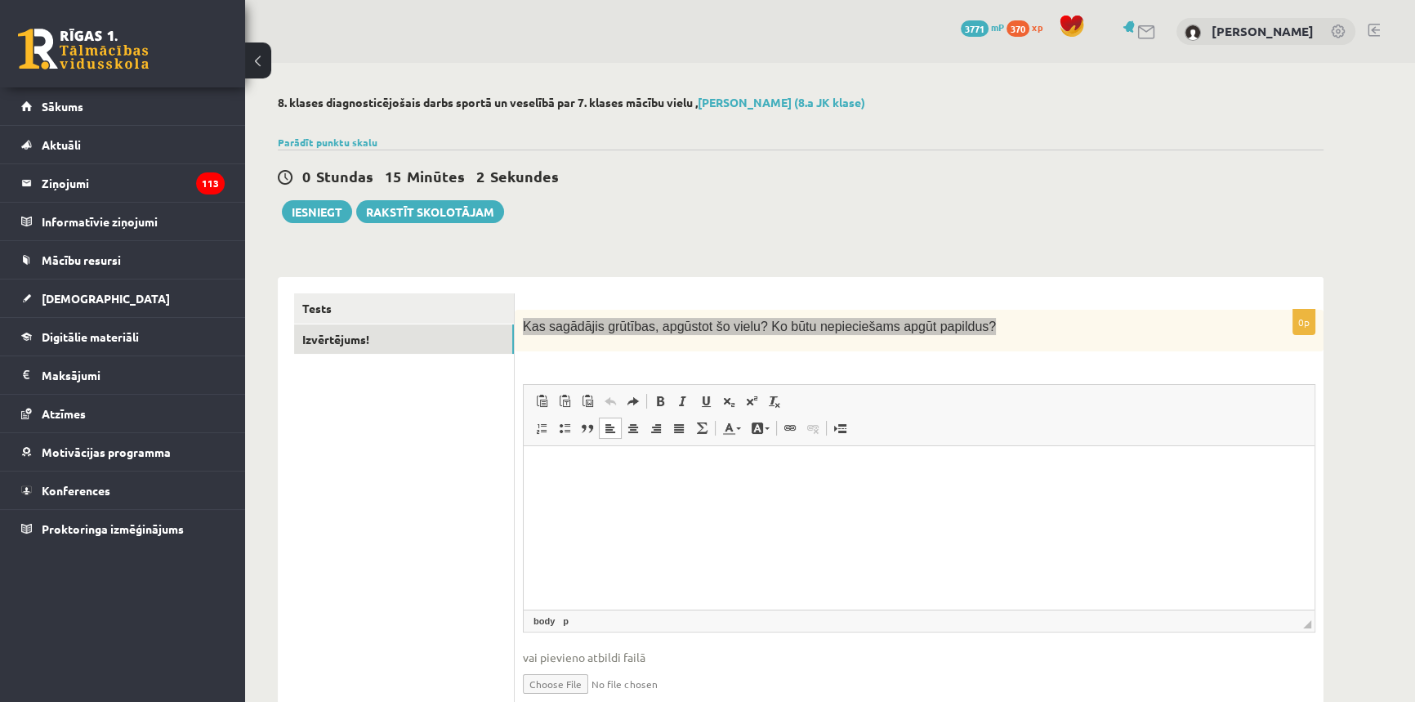
click at [607, 404] on span at bounding box center [610, 401] width 13 height 13
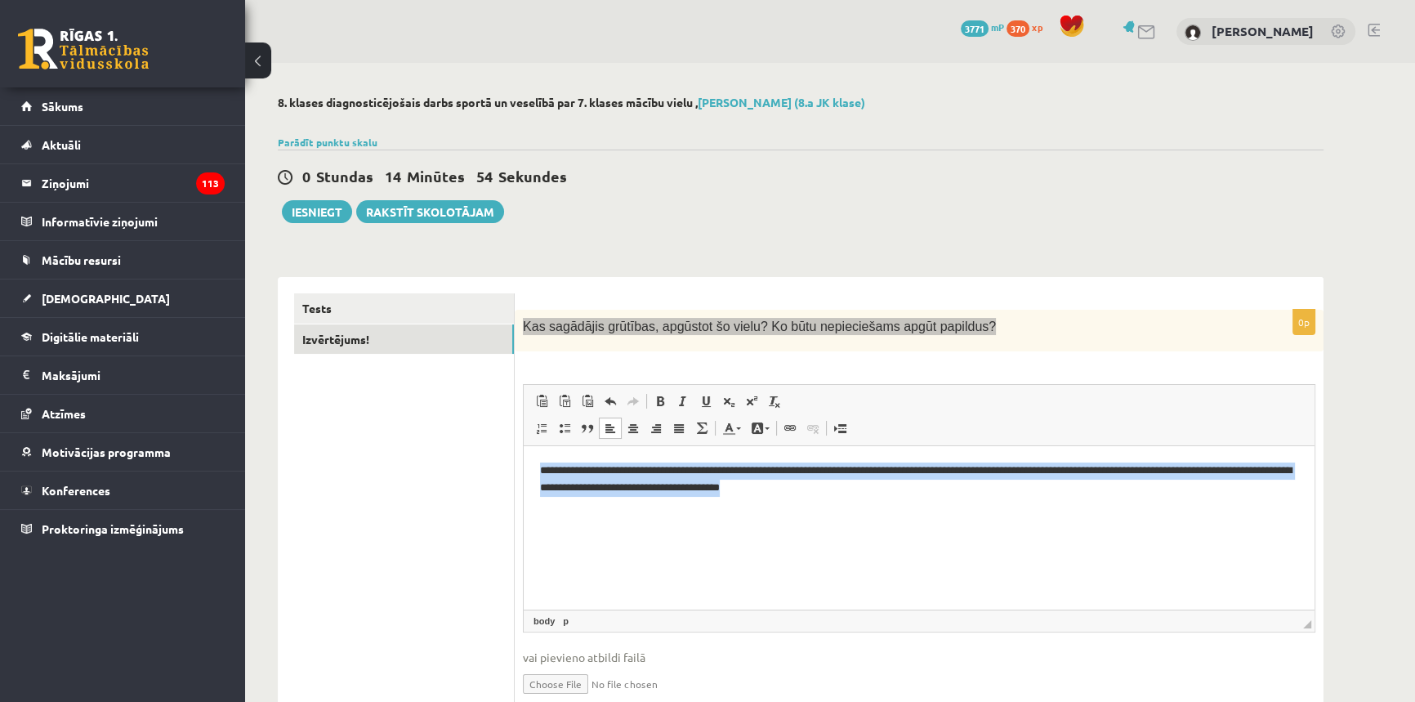
drag, startPoint x: 953, startPoint y: 488, endPoint x: 1129, endPoint y: 792, distance: 351.0
click at [524, 462] on html "**********" at bounding box center [919, 479] width 791 height 67
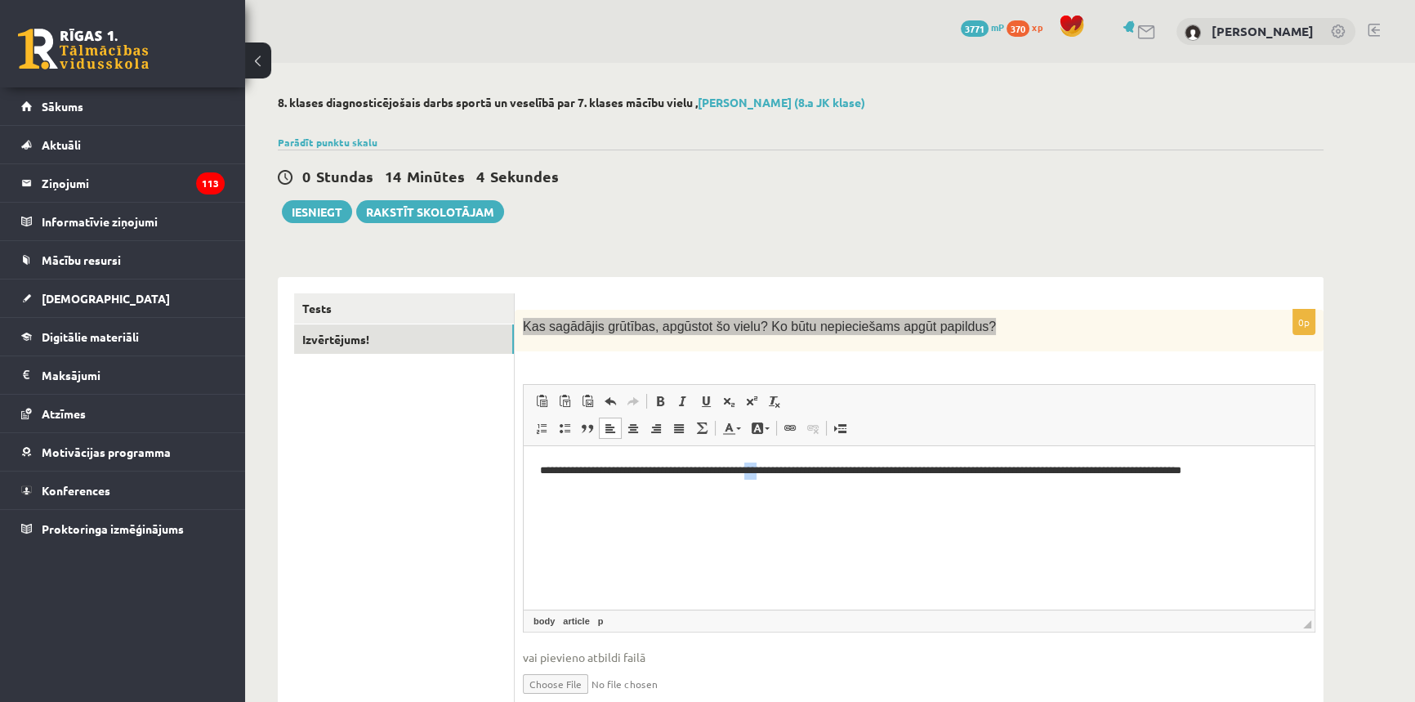
drag, startPoint x: 793, startPoint y: 475, endPoint x: 779, endPoint y: 479, distance: 14.5
click at [779, 479] on html "**********" at bounding box center [919, 471] width 791 height 50
click at [1231, 479] on p "**********" at bounding box center [919, 470] width 758 height 17
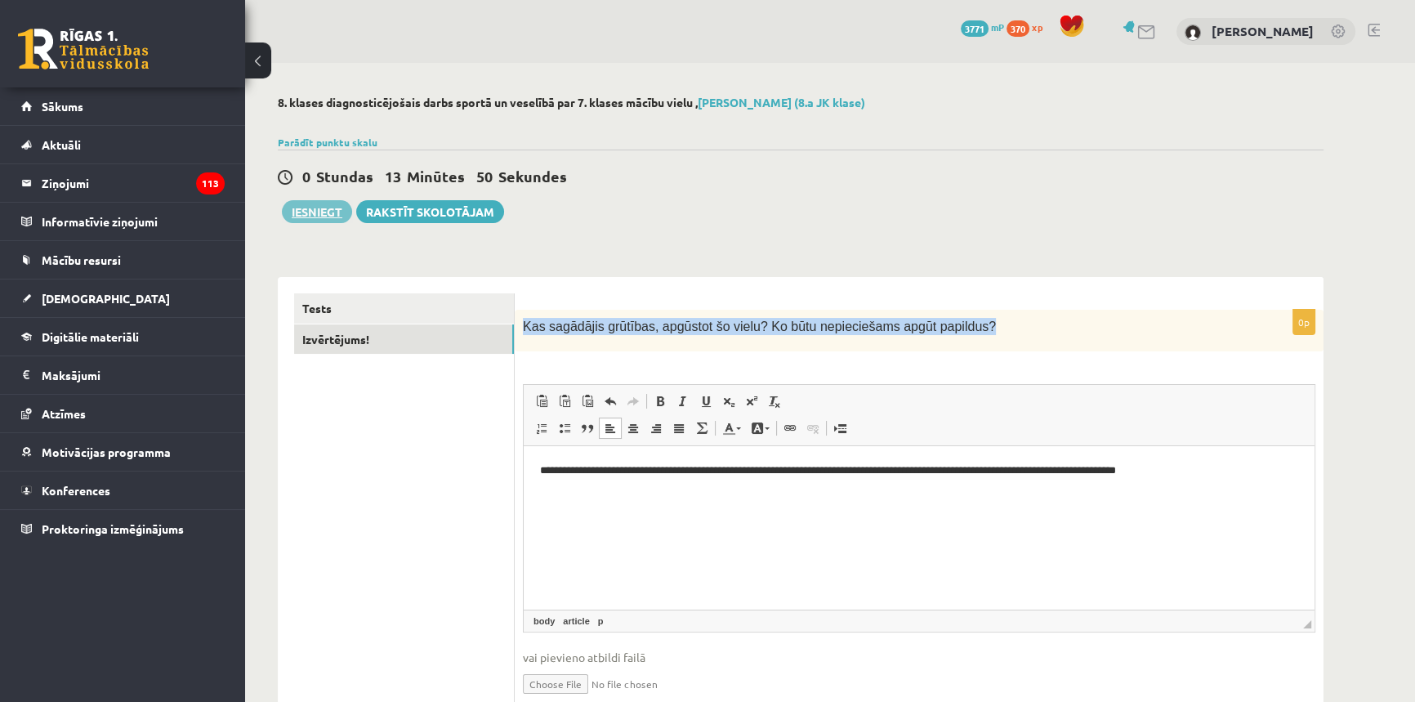
click at [296, 216] on button "Iesniegt" at bounding box center [317, 211] width 70 height 23
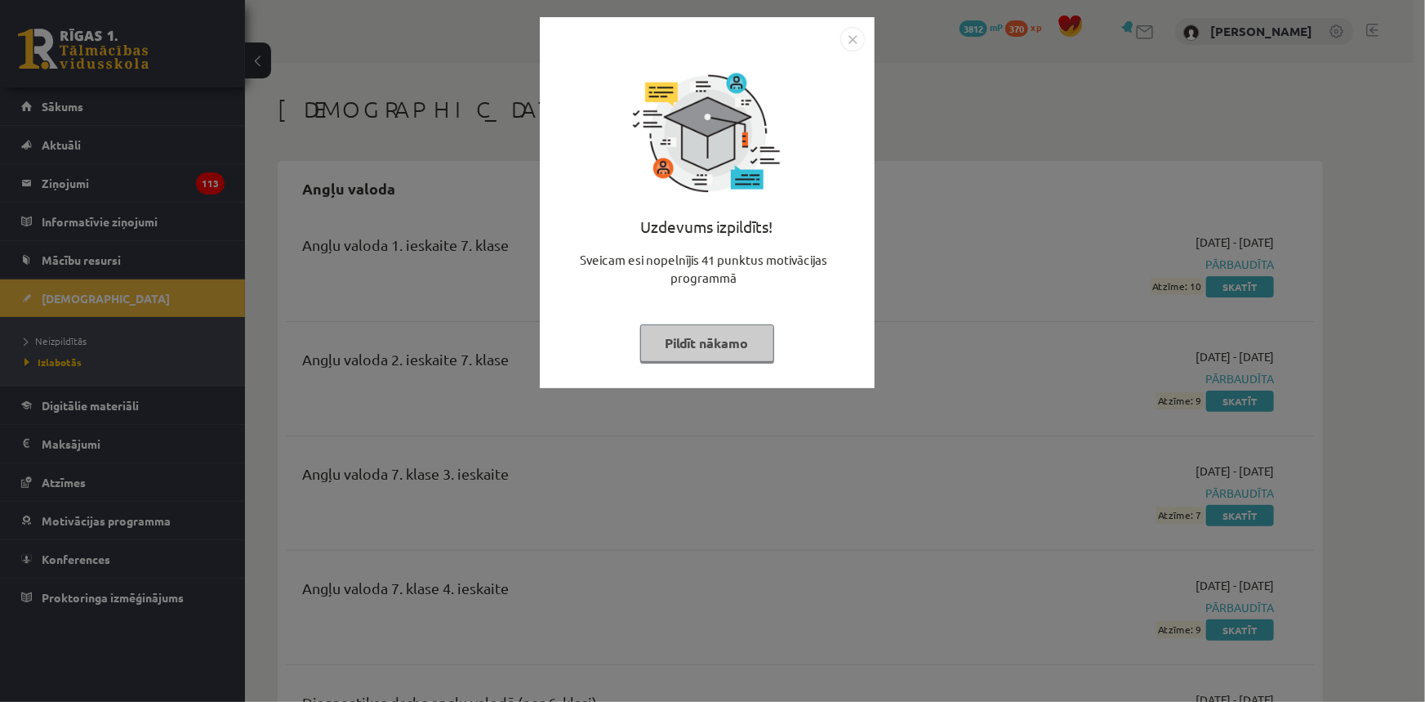
click at [861, 40] on img "Close" at bounding box center [853, 39] width 25 height 25
